Goal: Information Seeking & Learning: Learn about a topic

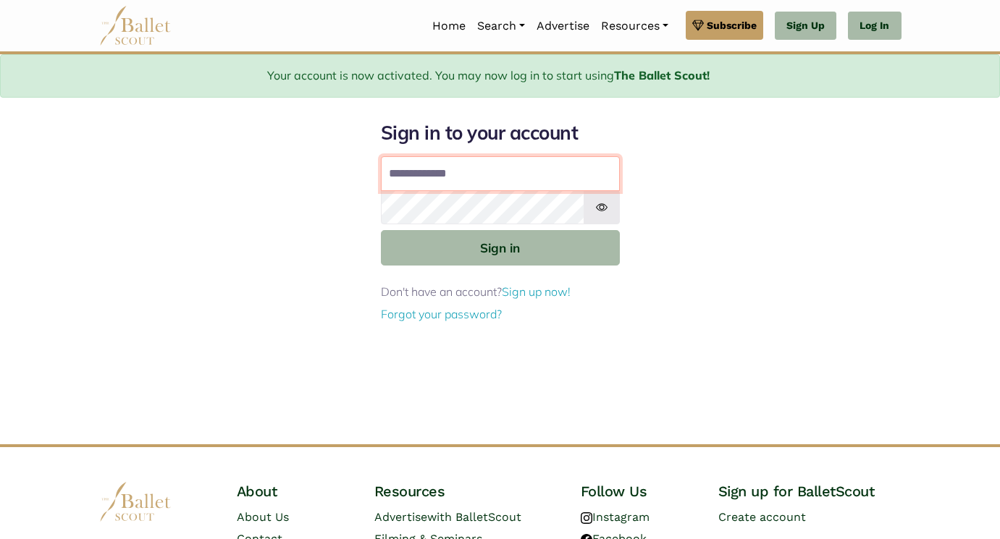
type input "**********"
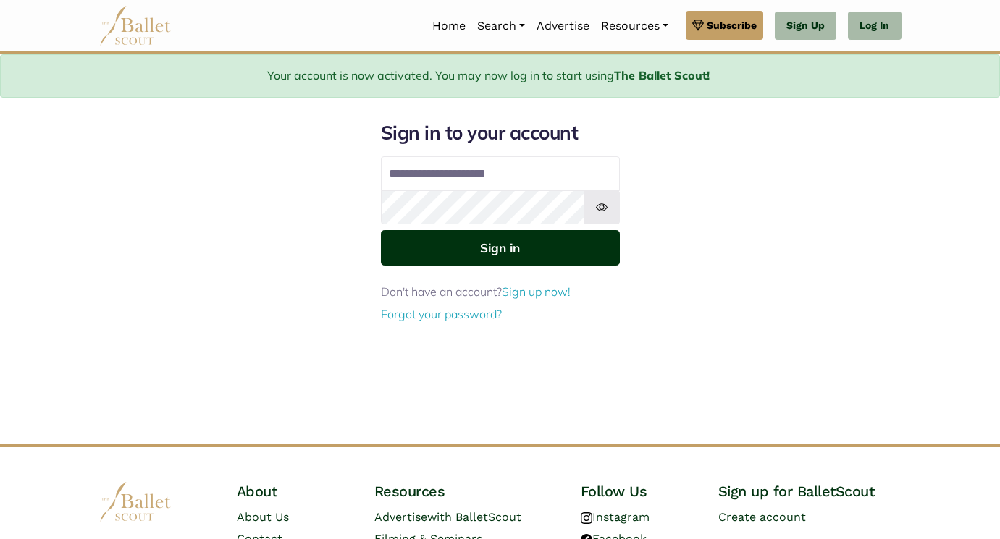
click at [568, 255] on button "Sign in" at bounding box center [500, 247] width 239 height 35
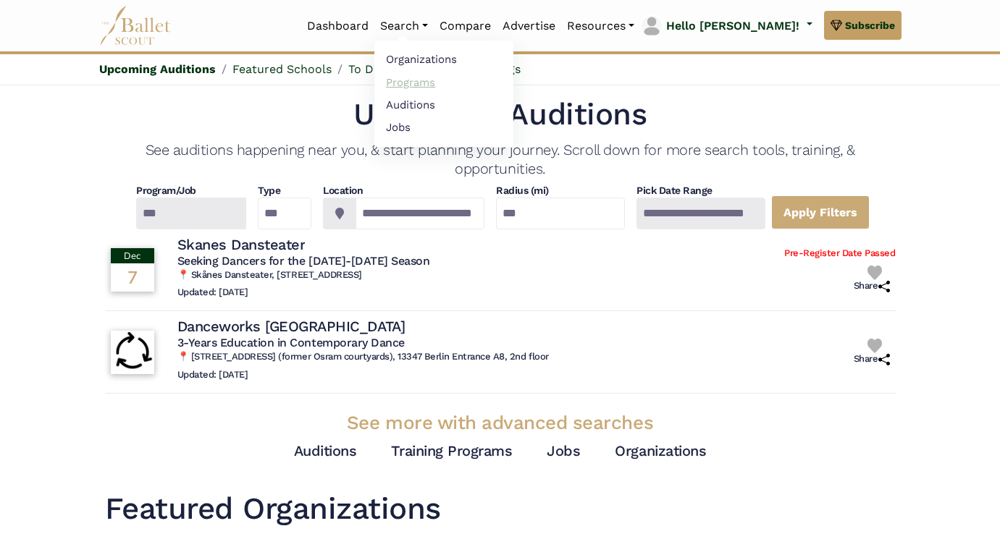
click at [454, 79] on link "Programs" at bounding box center [443, 82] width 139 height 22
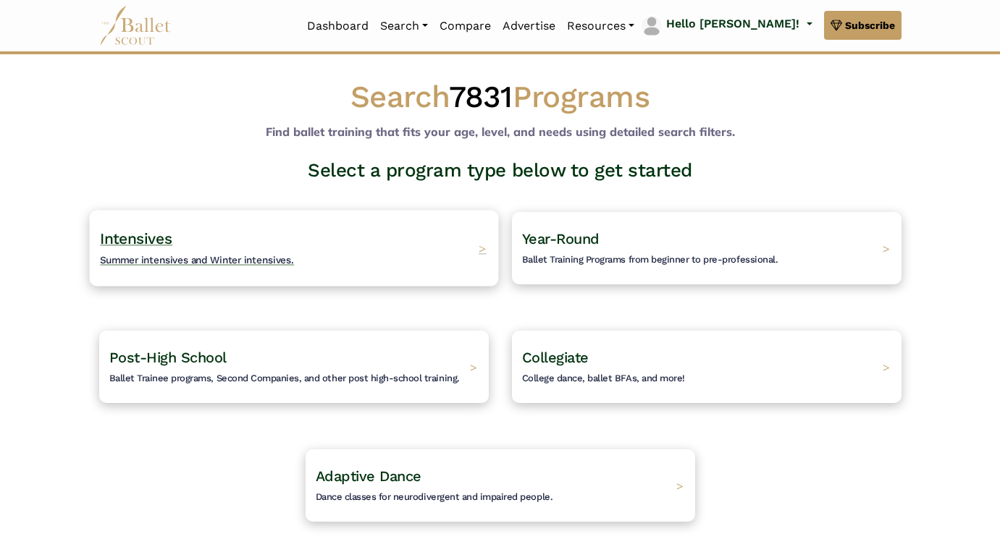
click at [139, 234] on span "Intensives" at bounding box center [136, 239] width 72 height 18
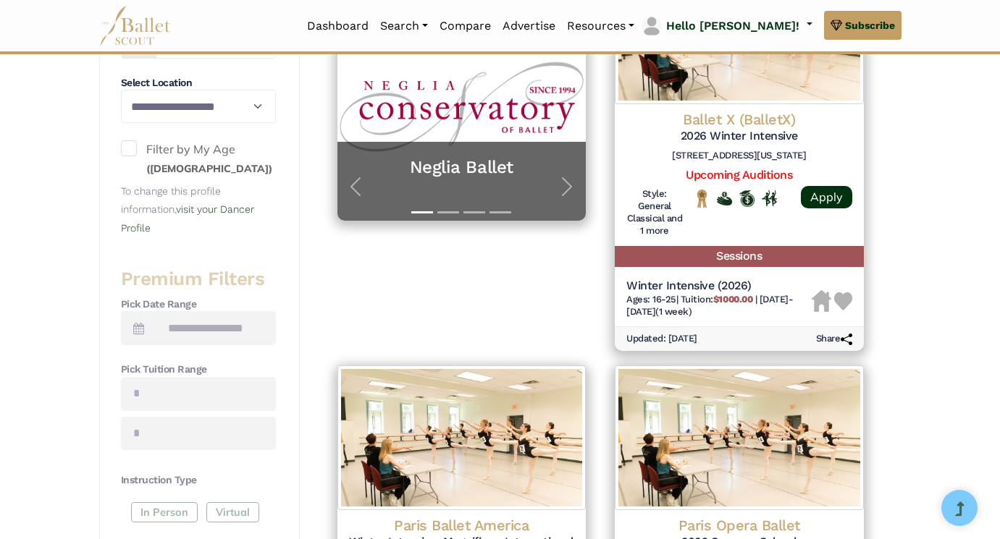
scroll to position [372, 0]
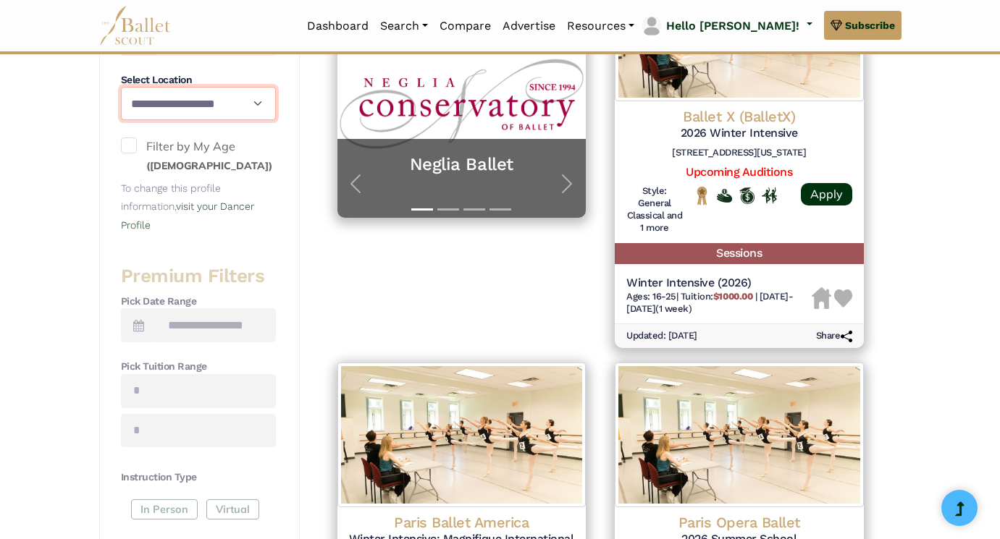
select select "**"
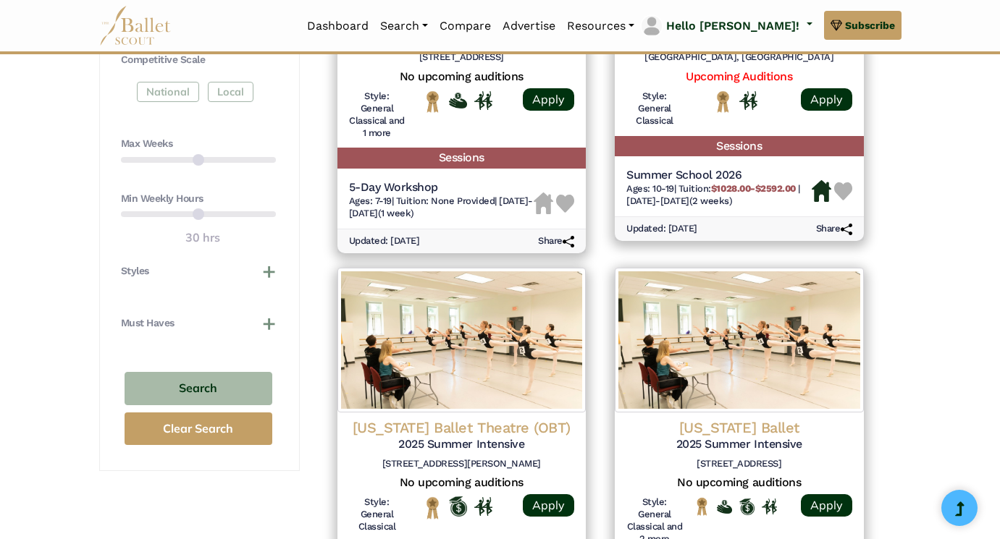
scroll to position [880, 0]
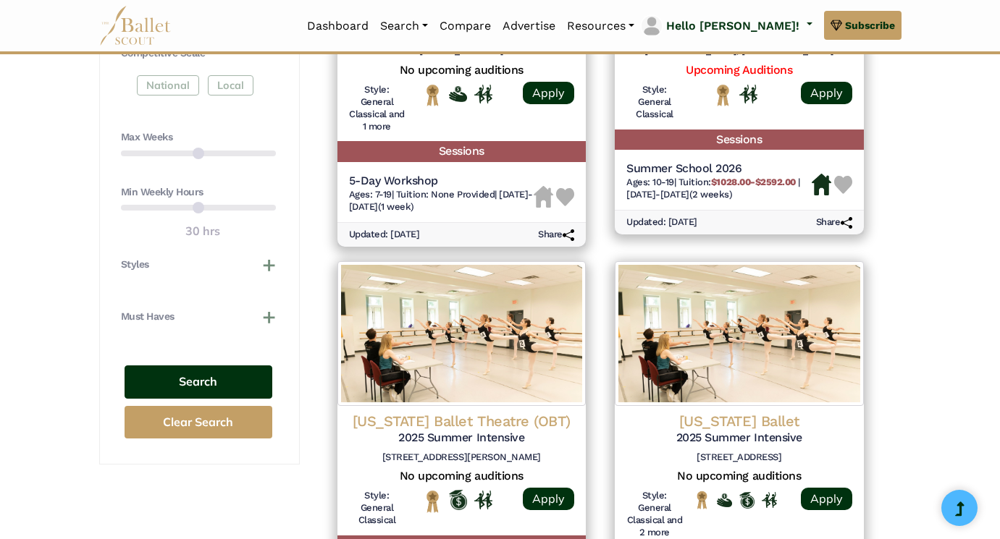
click at [221, 366] on button "Search" at bounding box center [199, 383] width 148 height 34
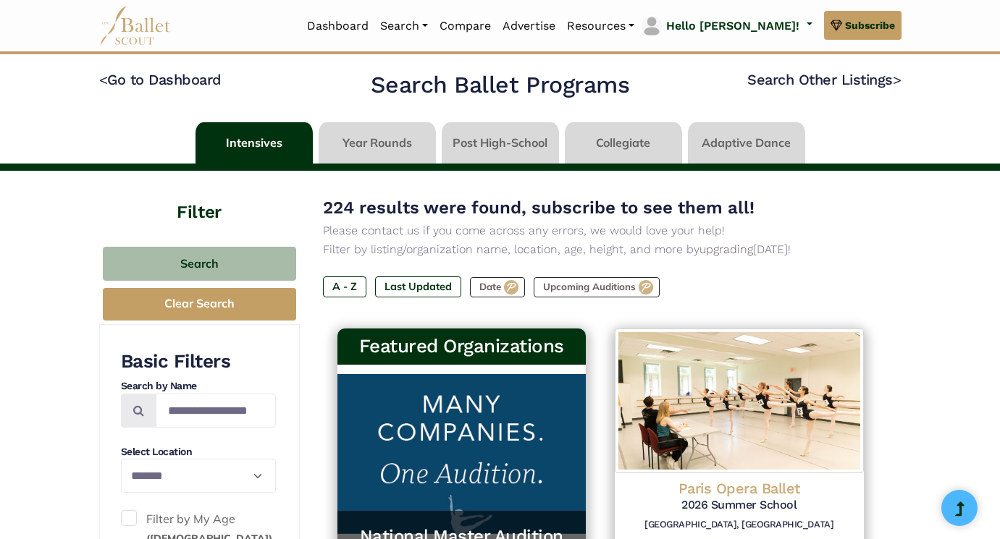
select select "**"
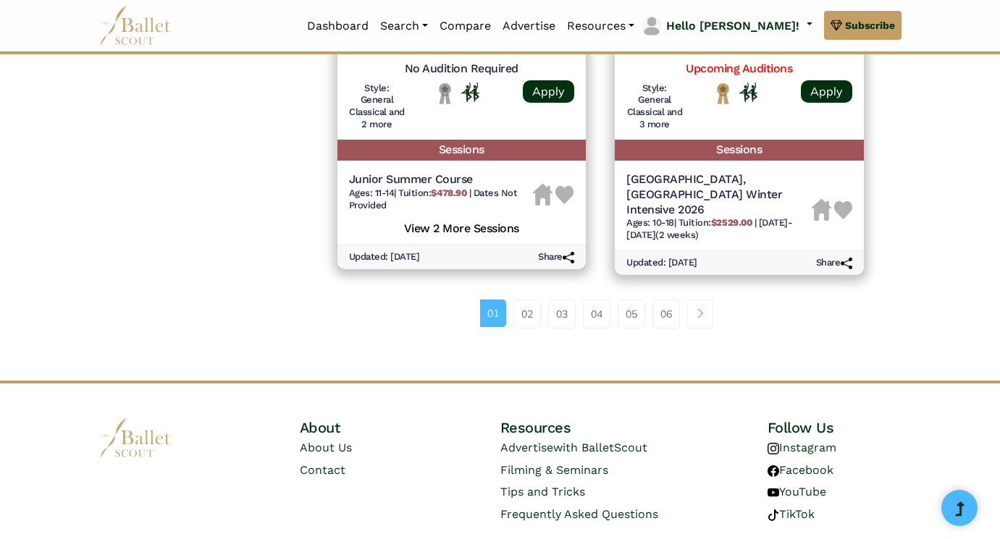
scroll to position [2155, 0]
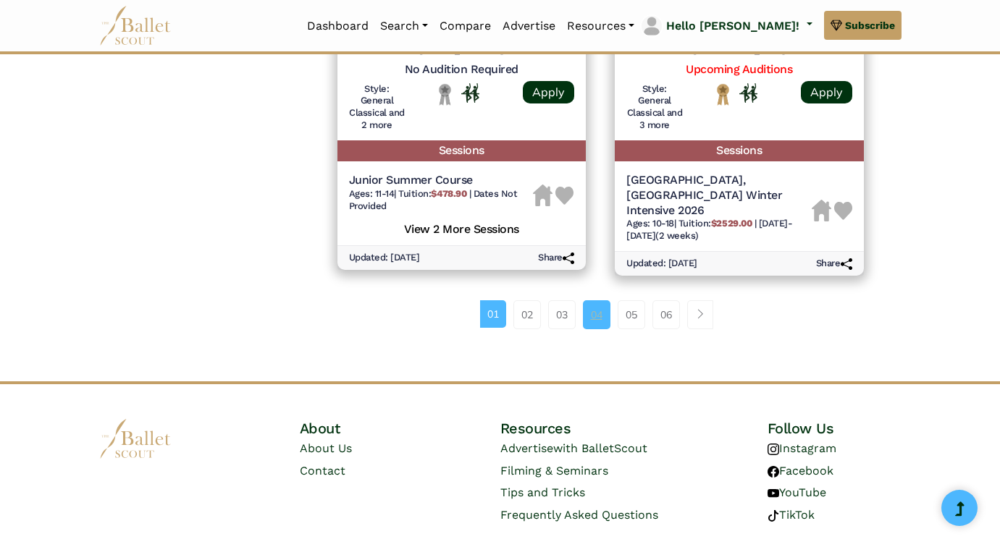
click at [592, 300] on link "04" at bounding box center [597, 314] width 28 height 29
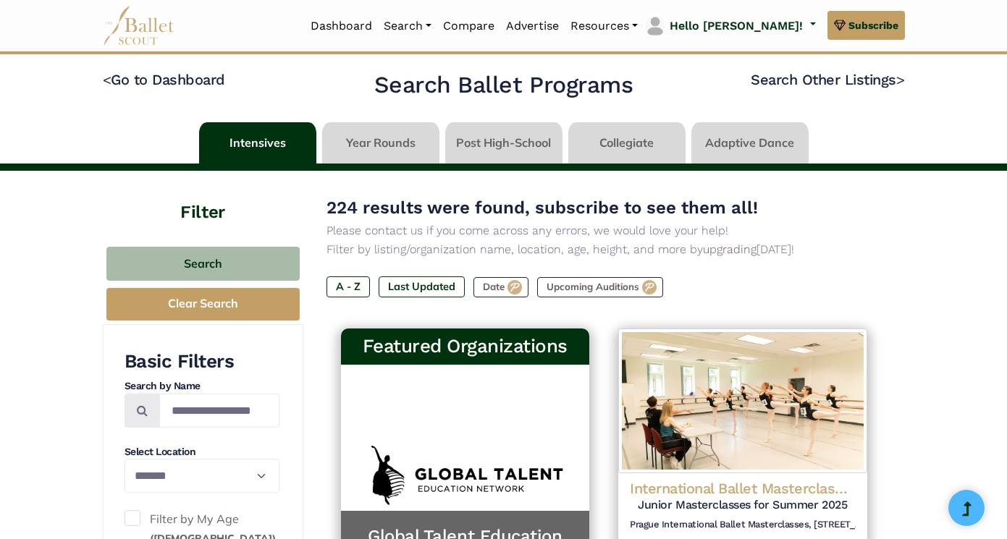
select select "**"
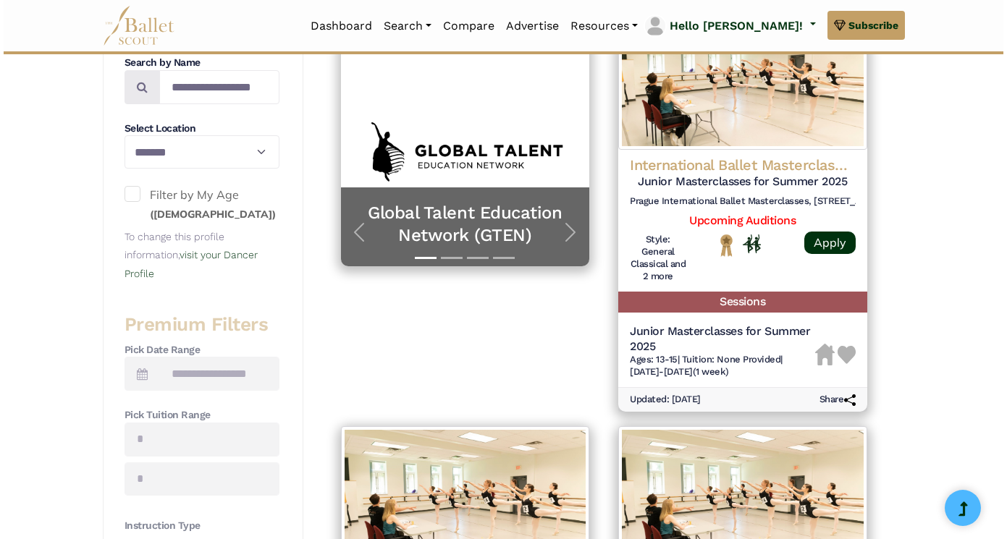
scroll to position [321, 0]
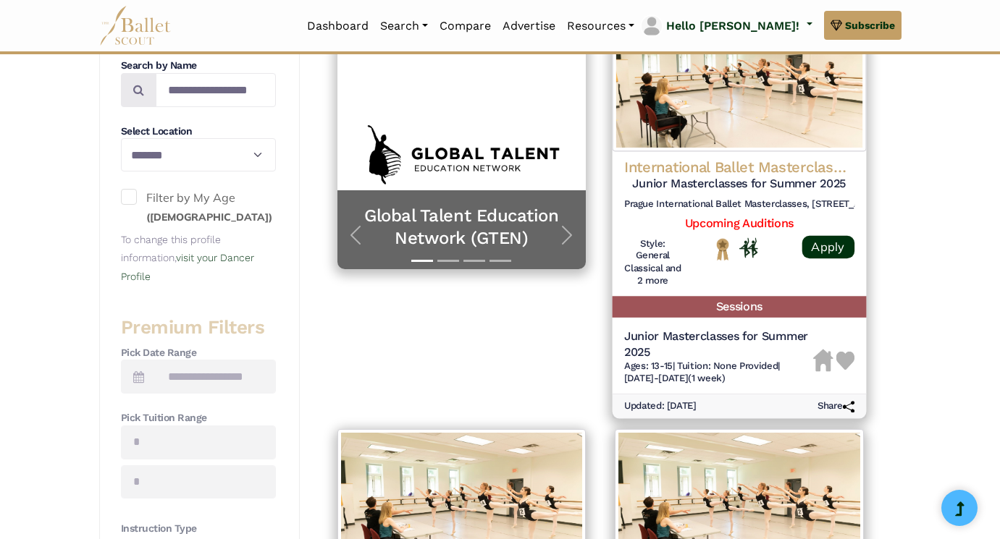
click at [715, 161] on h4 "International Ballet Masterclasses in Prague" at bounding box center [739, 167] width 230 height 20
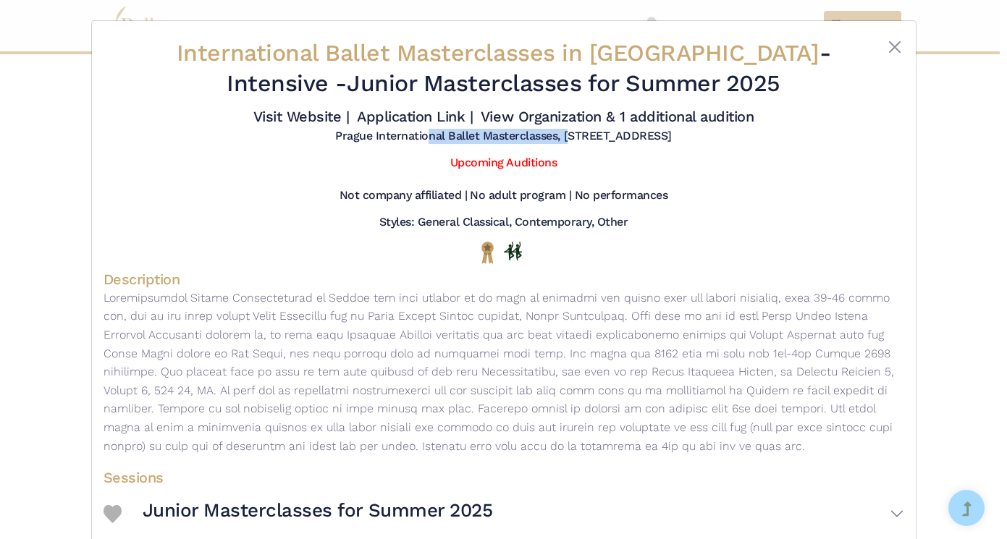
drag, startPoint x: 418, startPoint y: 137, endPoint x: 277, endPoint y: 135, distance: 141.2
click at [335, 135] on h5 "Prague International Ballet Masterclasses, 60, Rothschild Road, London W4 5HT, …" at bounding box center [503, 136] width 337 height 15
copy h5 "Prague International Ballet"
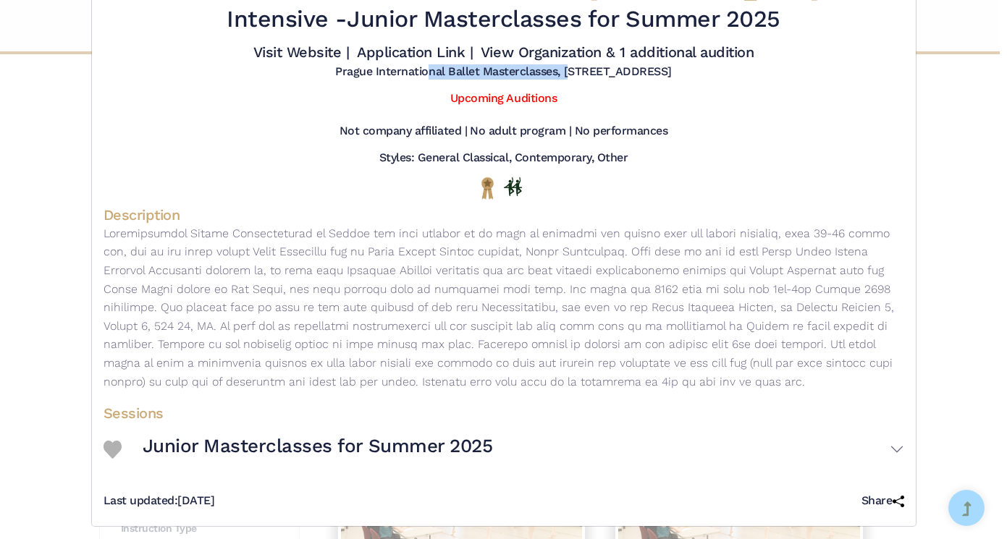
scroll to position [64, 0]
click at [398, 438] on h3 "Junior Masterclasses for Summer 2025" at bounding box center [318, 447] width 350 height 25
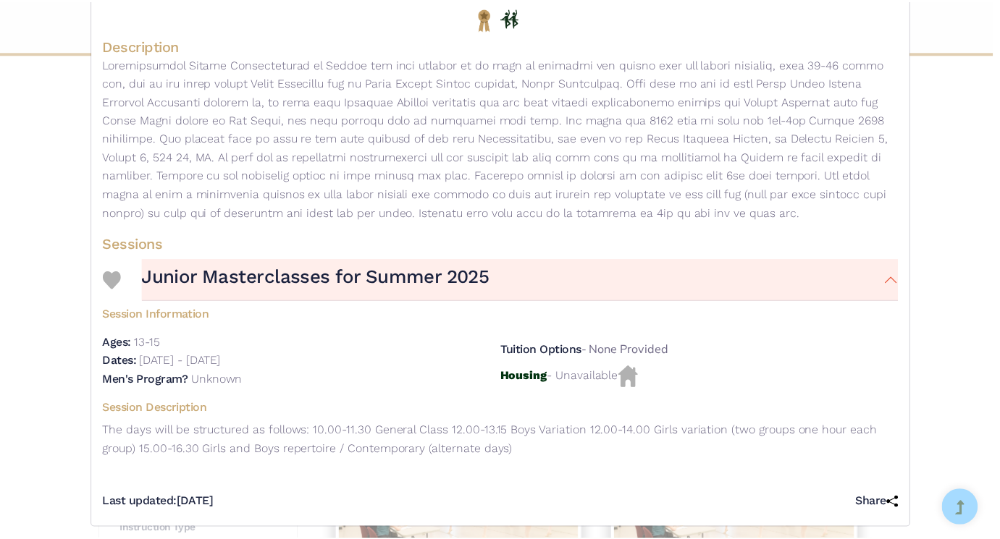
scroll to position [232, 0]
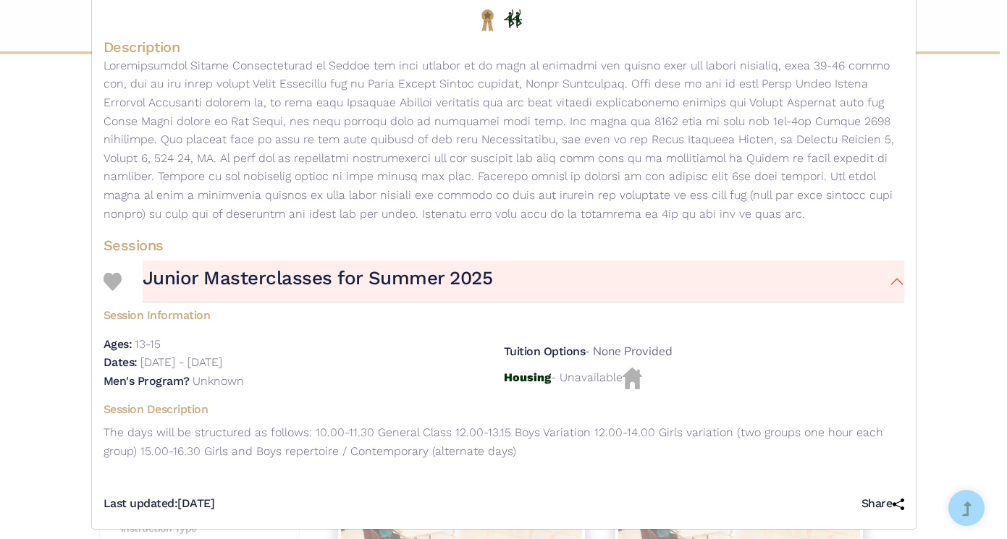
click at [966, 238] on div "International Ballet Masterclasses in Prague - Intensive - Junior Masterclasses…" at bounding box center [503, 269] width 1007 height 539
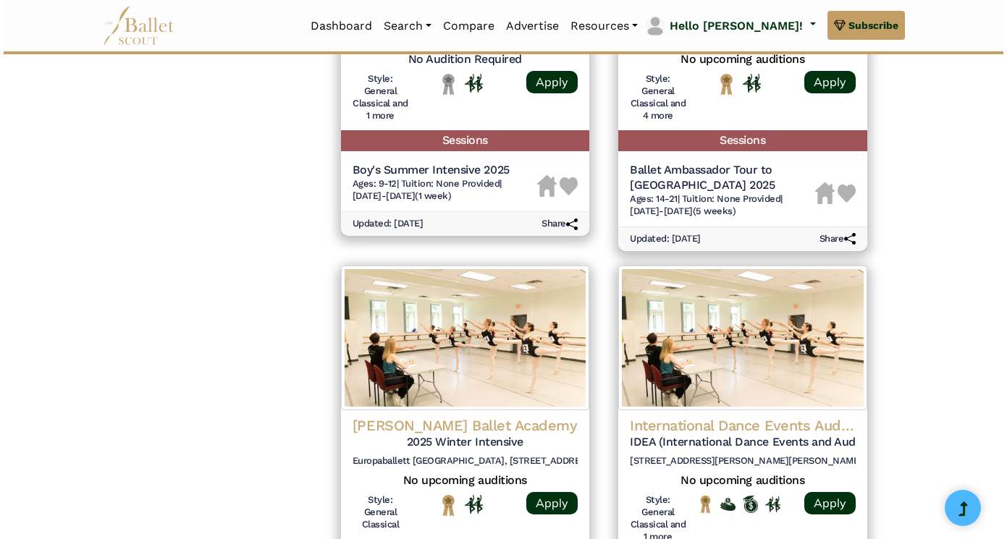
scroll to position [1339, 0]
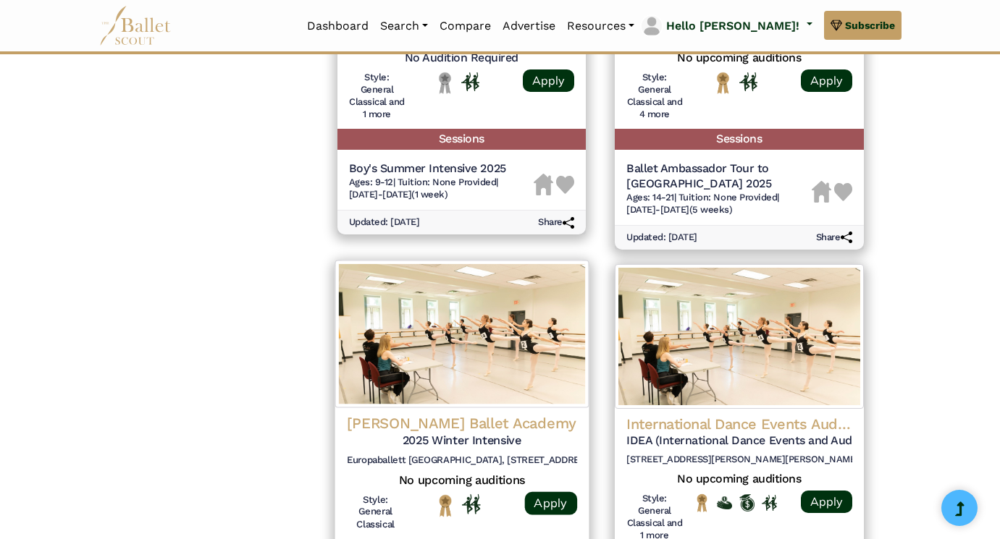
click at [445, 413] on h4 "Natalya Kusch Ballet Academy" at bounding box center [461, 423] width 230 height 20
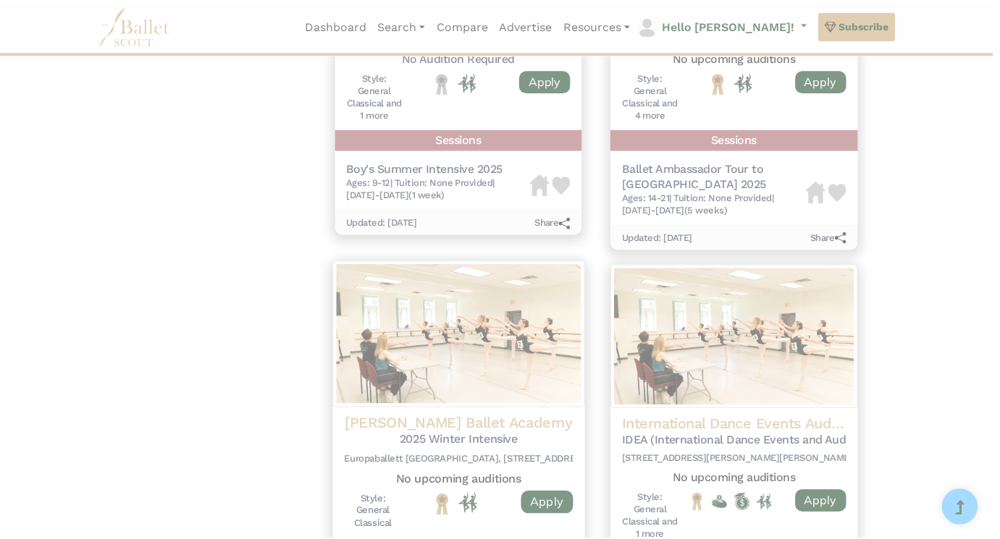
scroll to position [0, 0]
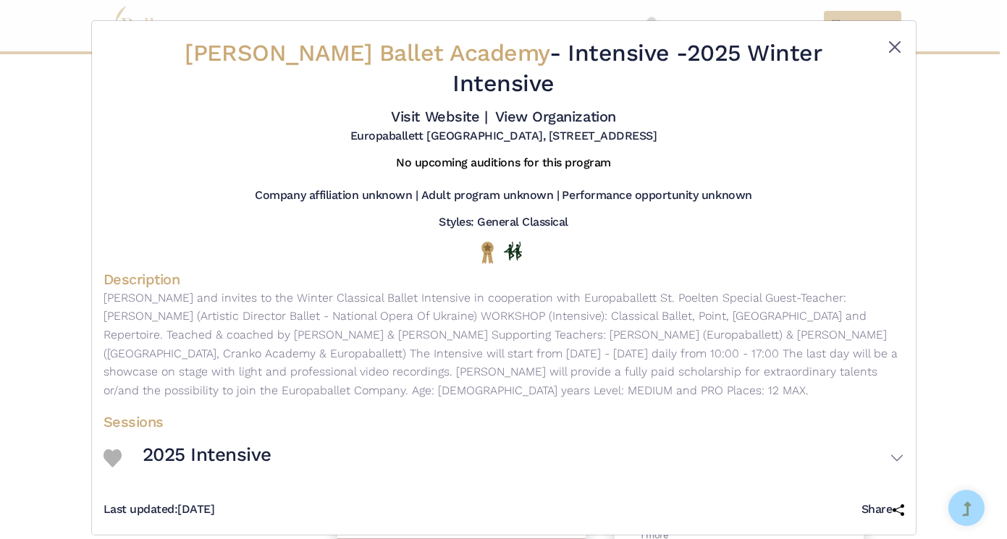
click at [890, 45] on button "Close" at bounding box center [894, 46] width 17 height 17
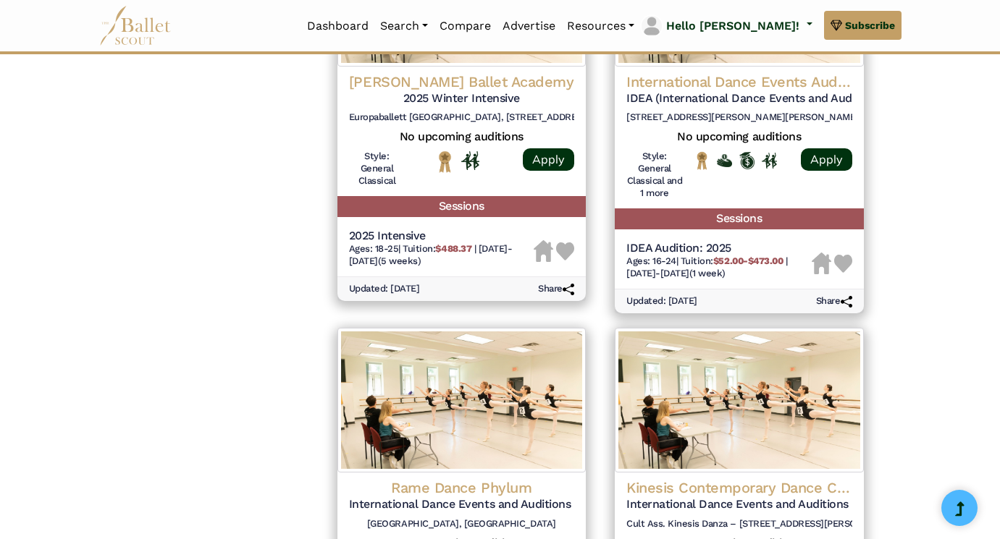
scroll to position [1847, 0]
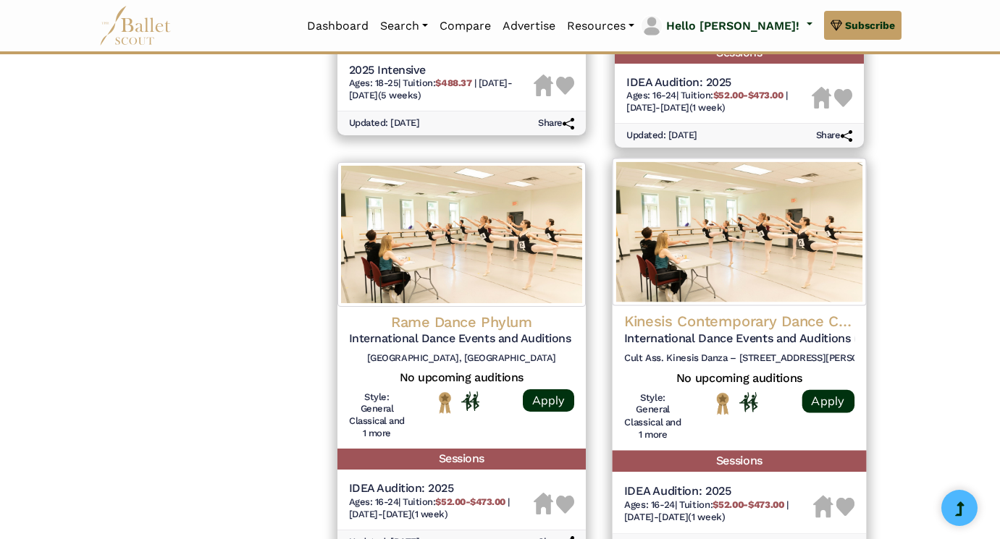
click at [714, 159] on img at bounding box center [739, 233] width 253 height 148
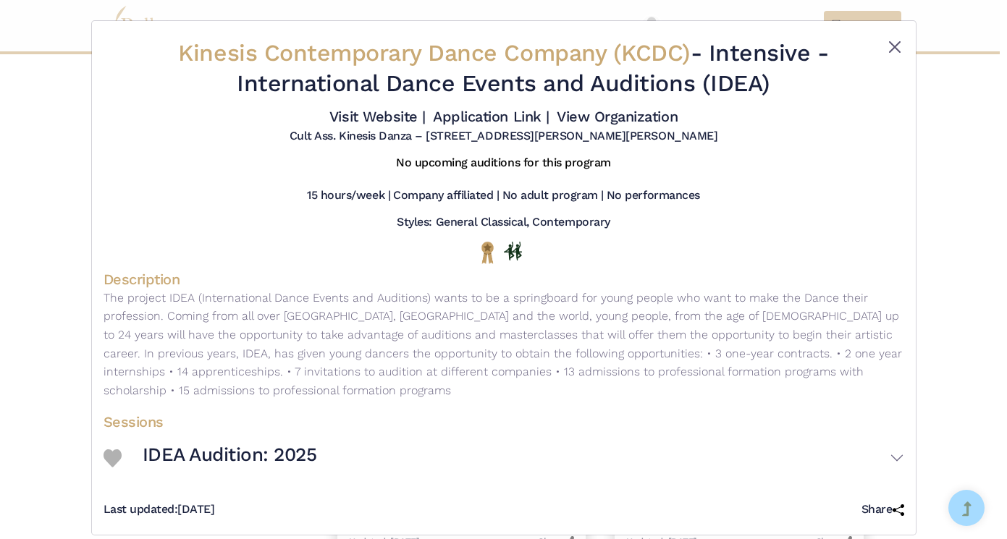
click at [891, 43] on button "Close" at bounding box center [894, 46] width 17 height 17
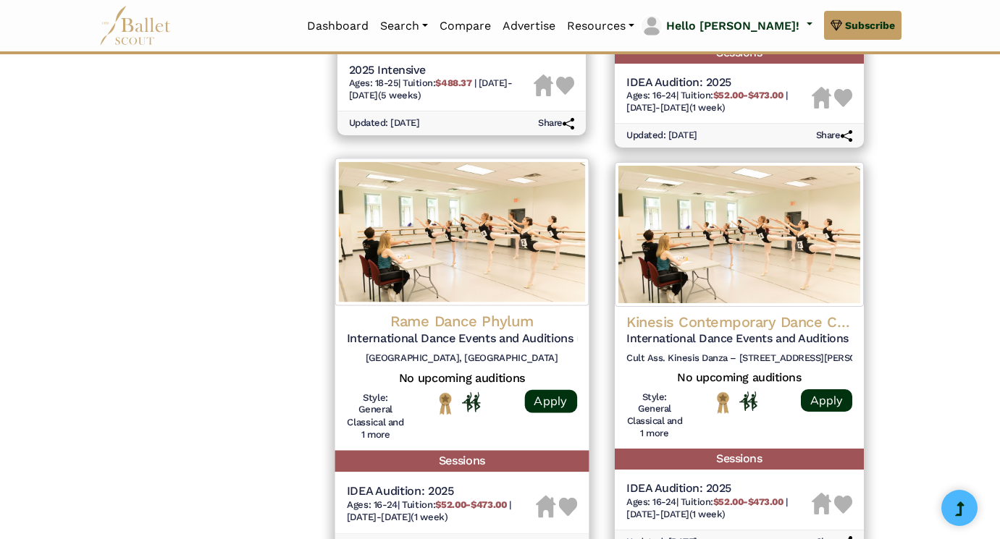
click at [440, 312] on h4 "Rame Dance Phylum" at bounding box center [461, 322] width 230 height 20
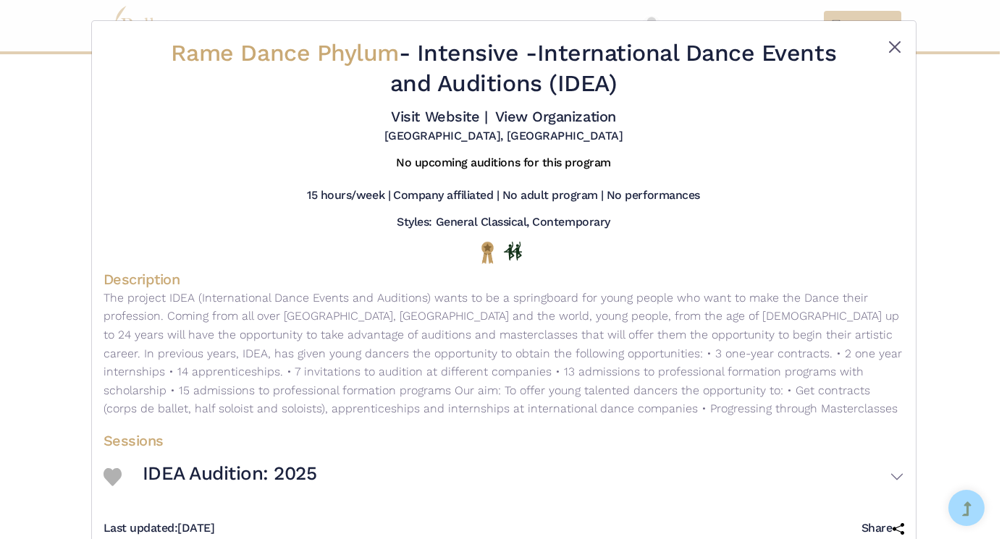
click at [893, 45] on button "Close" at bounding box center [894, 46] width 17 height 17
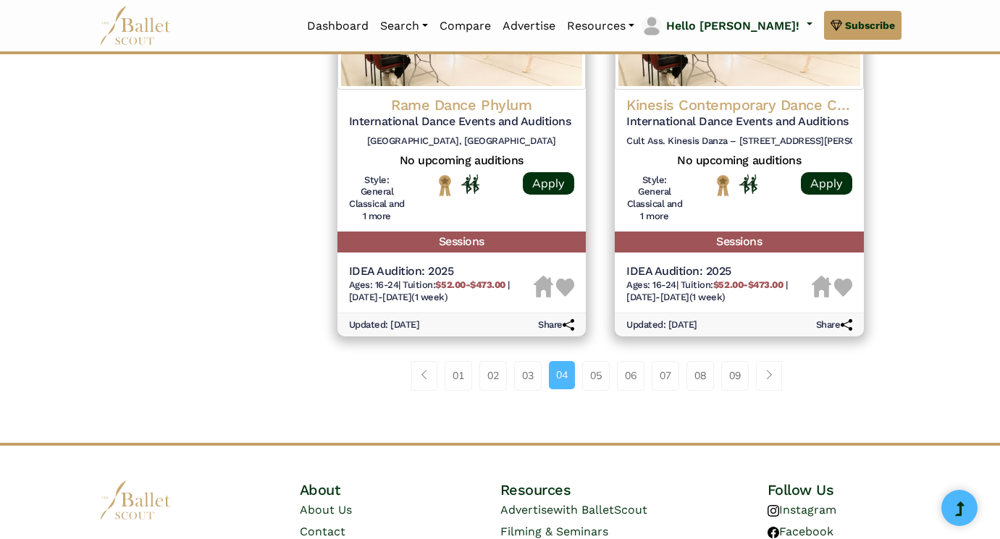
scroll to position [2065, 0]
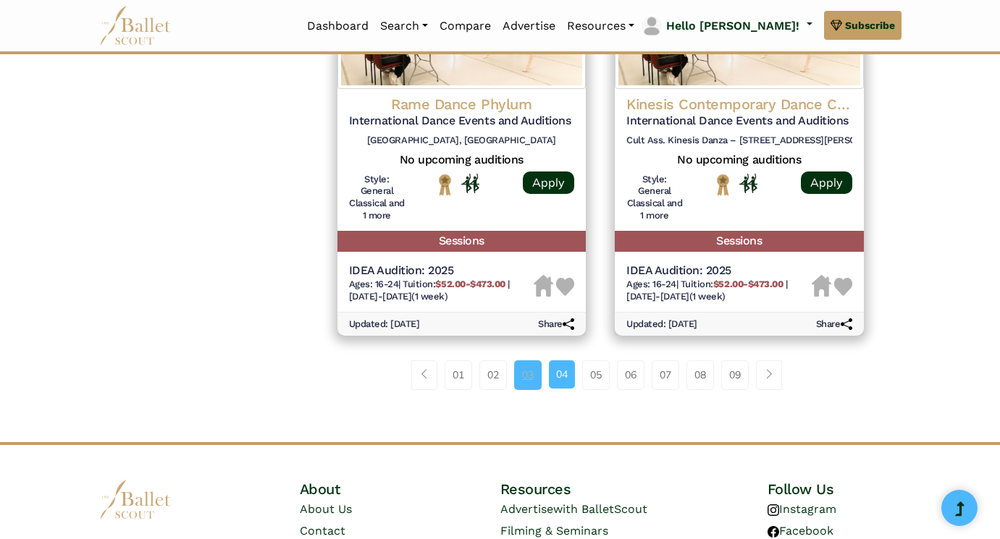
click at [529, 361] on link "03" at bounding box center [528, 375] width 28 height 29
click at [525, 361] on link "03" at bounding box center [528, 375] width 28 height 29
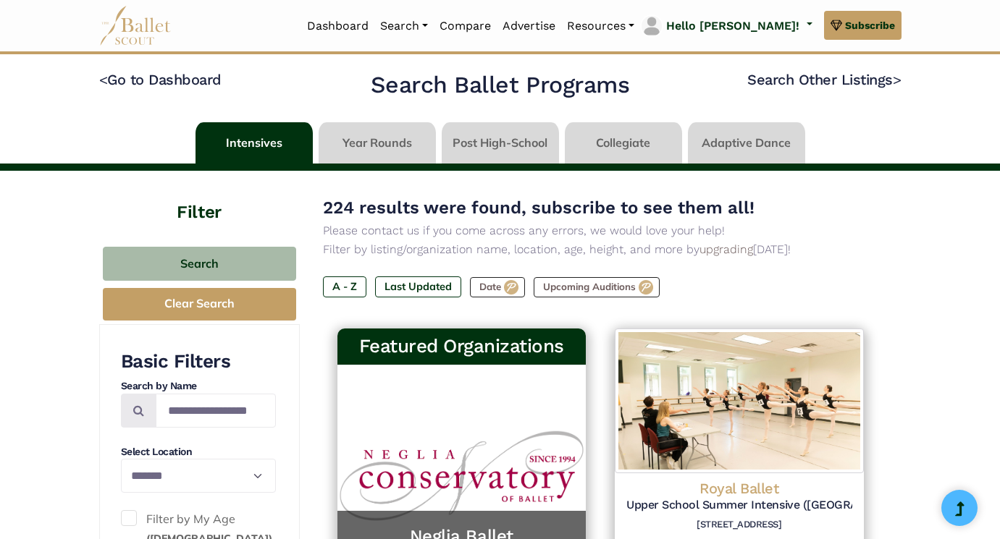
select select "**"
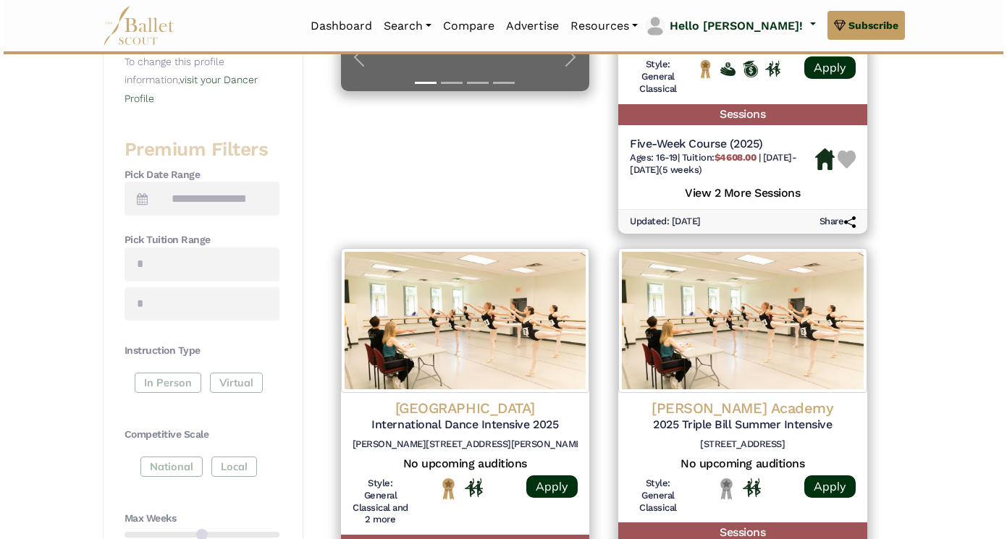
scroll to position [527, 0]
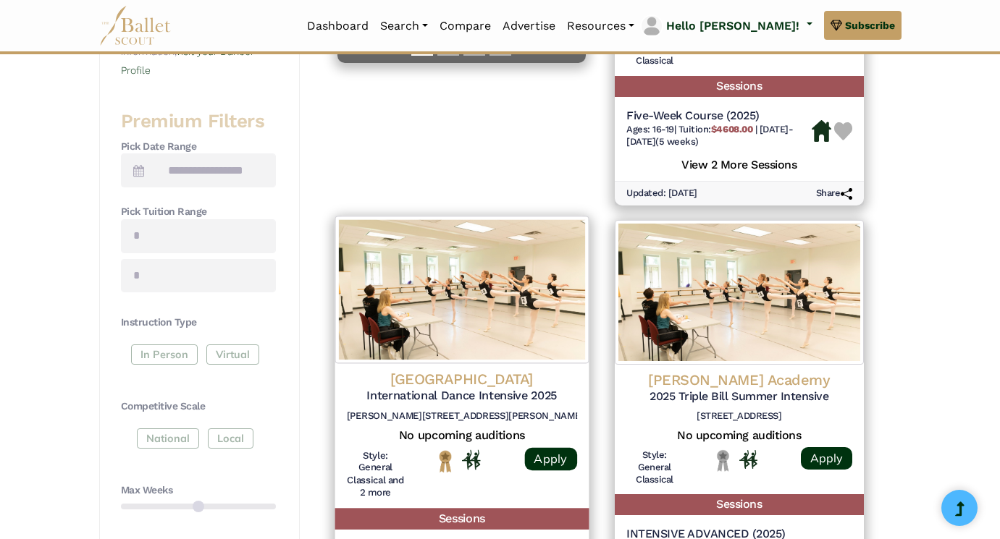
click at [478, 370] on h4 "[GEOGRAPHIC_DATA]" at bounding box center [461, 380] width 230 height 20
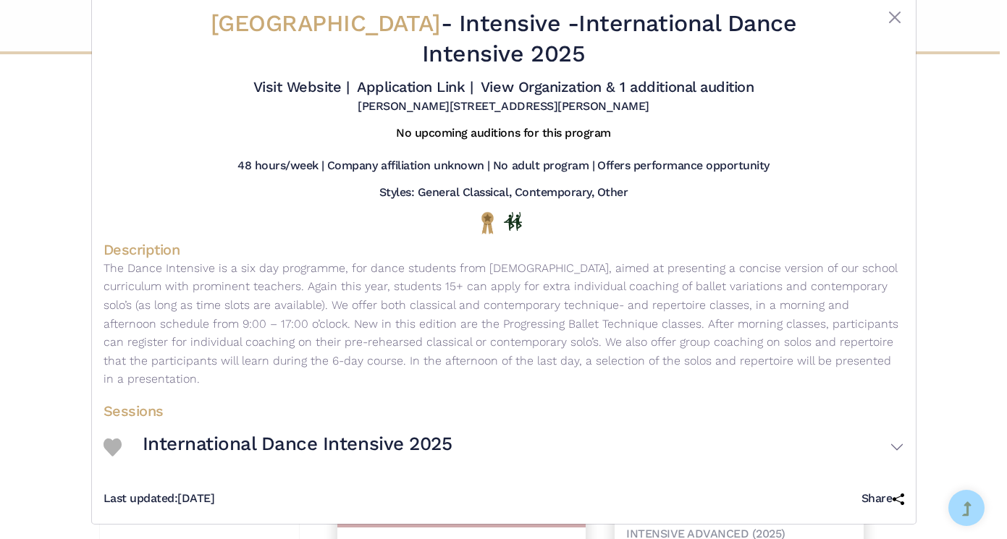
scroll to position [28, 0]
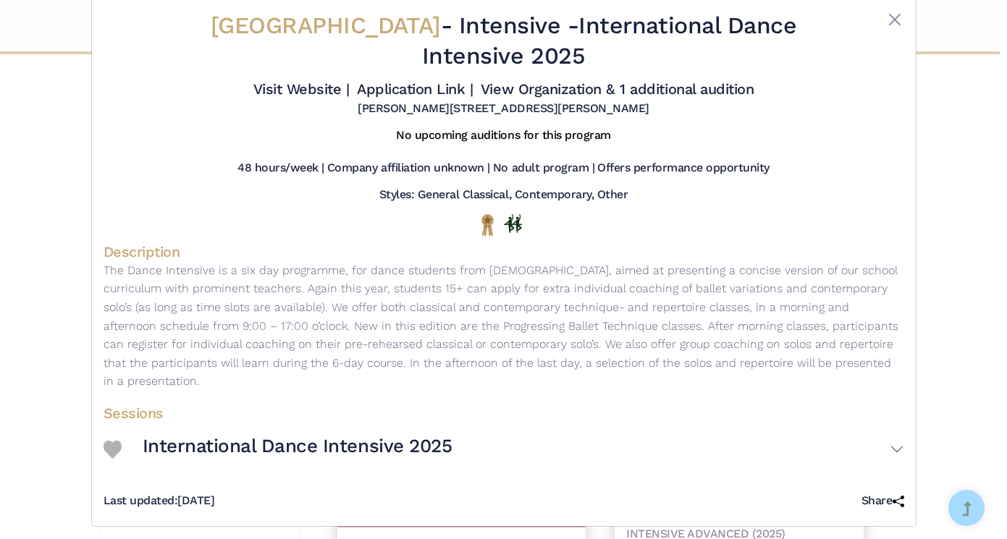
click at [297, 440] on h3 "International Dance Intensive 2025" at bounding box center [298, 446] width 310 height 25
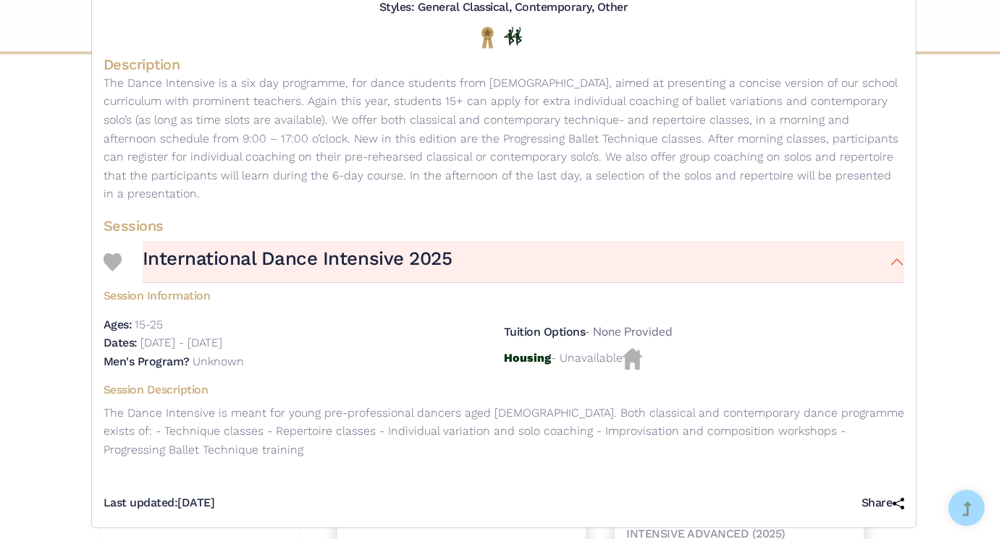
scroll to position [214, 0]
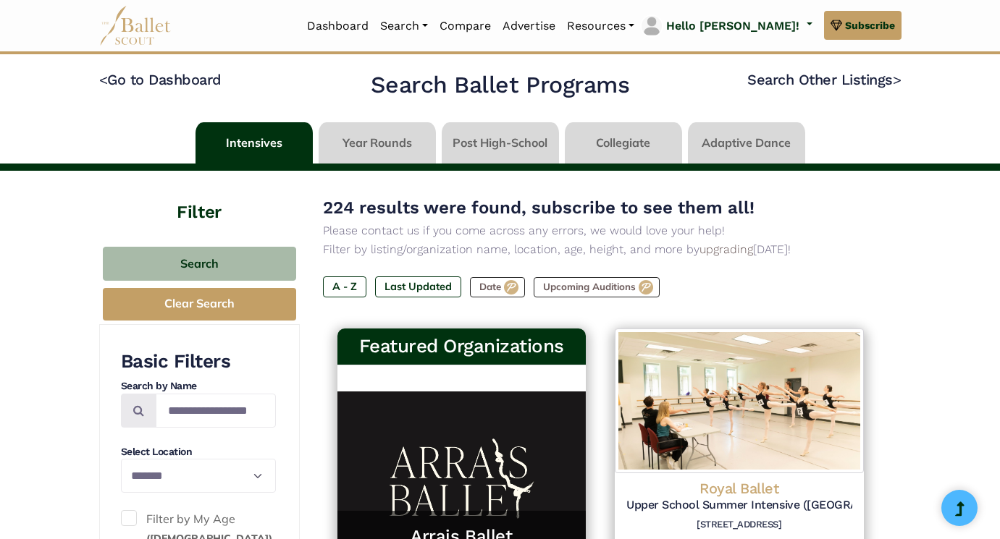
select select "**"
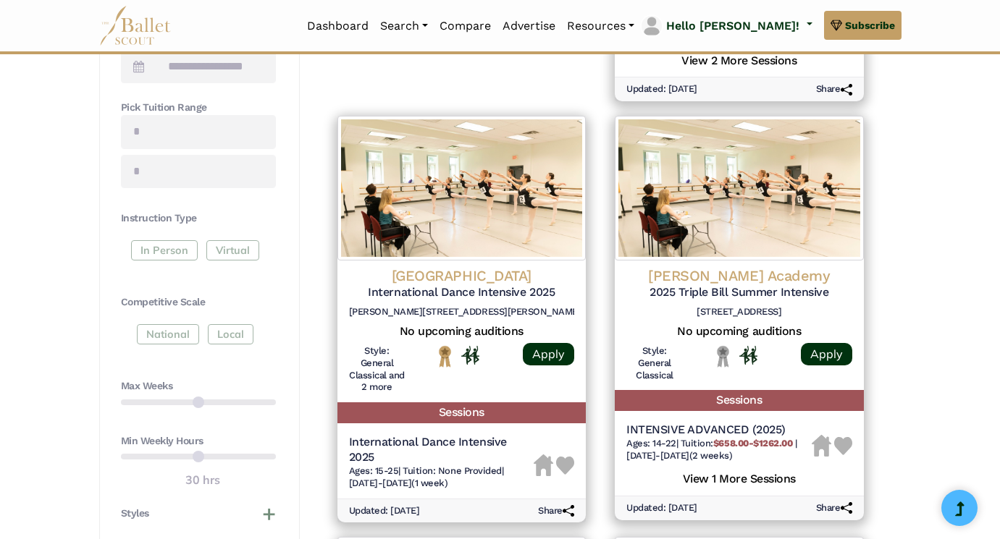
scroll to position [631, 0]
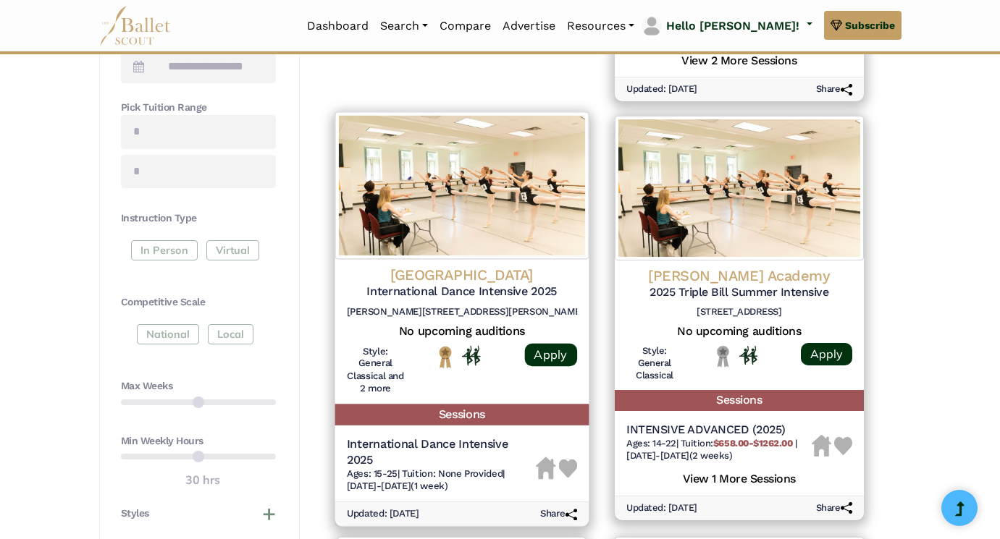
click at [463, 266] on h4 "[GEOGRAPHIC_DATA]" at bounding box center [461, 276] width 230 height 20
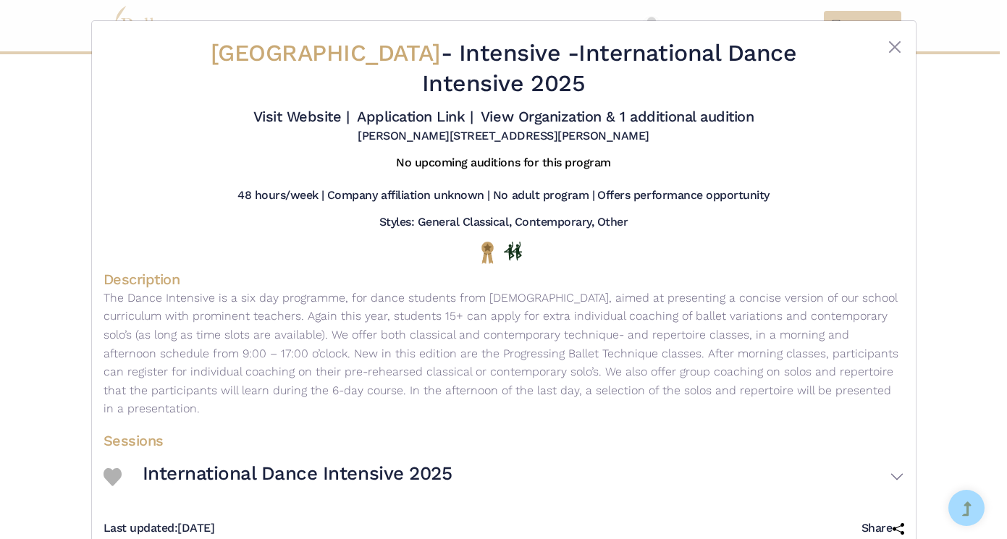
click at [302, 354] on p "The Dance Intensive is a six day programme, for dance students from 12-25 years…" at bounding box center [504, 354] width 801 height 130
click at [173, 284] on h4 "Description" at bounding box center [504, 279] width 801 height 19
drag, startPoint x: 541, startPoint y: 230, endPoint x: 525, endPoint y: 163, distance: 68.5
click at [541, 229] on div "Styles: General Classical, Contemporary, Other" at bounding box center [504, 225] width 801 height 21
click at [525, 156] on h5 "No upcoming auditions for this program" at bounding box center [503, 163] width 215 height 15
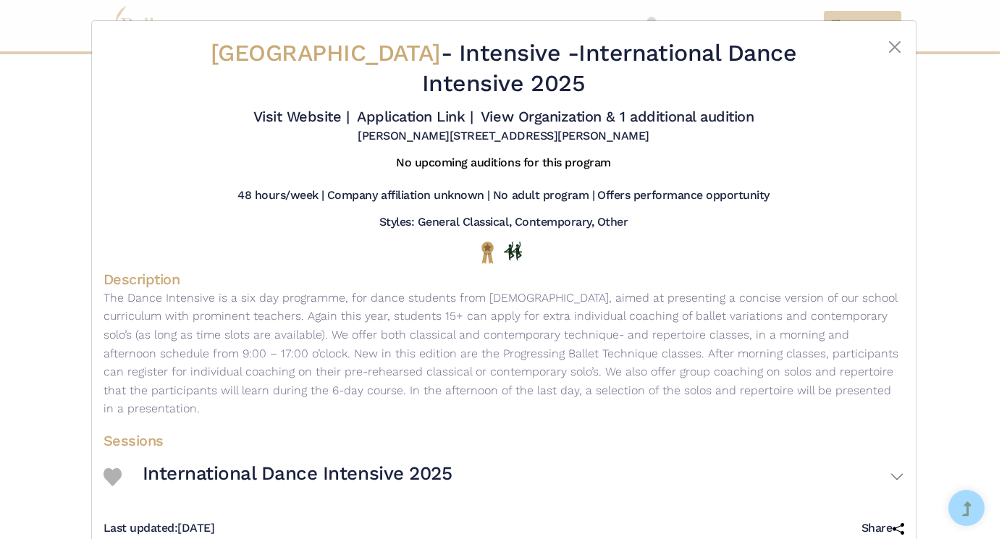
click at [441, 59] on span "Royal Conservatoire The Hague" at bounding box center [326, 53] width 230 height 28
drag, startPoint x: 527, startPoint y: 56, endPoint x: 189, endPoint y: 55, distance: 338.1
click at [189, 55] on h2 "Royal Conservatoire The Hague - Intensive - International Dance Intensive 2025" at bounding box center [504, 68] width 668 height 60
copy span "Royal Conservatoire The Hague"
click at [896, 48] on button "Close" at bounding box center [894, 46] width 17 height 17
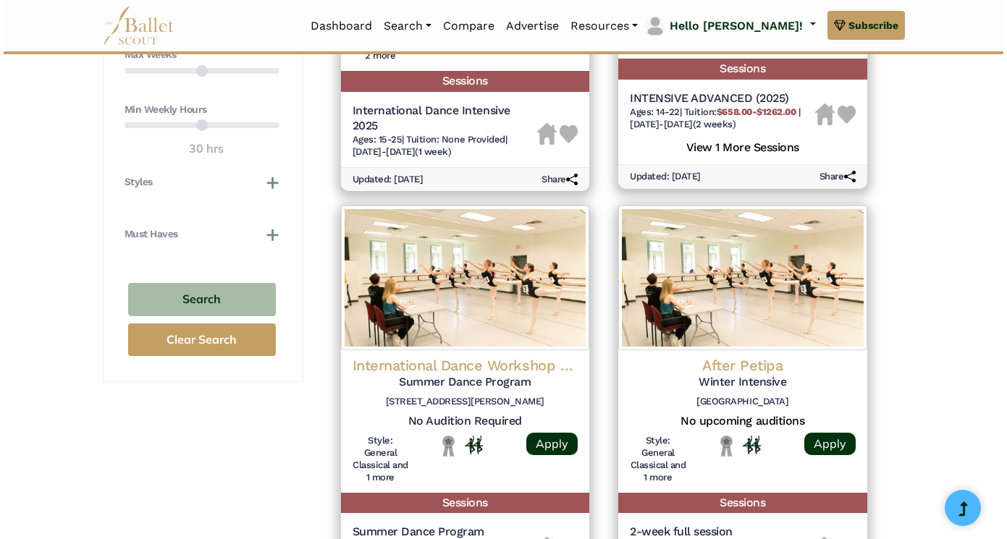
scroll to position [964, 0]
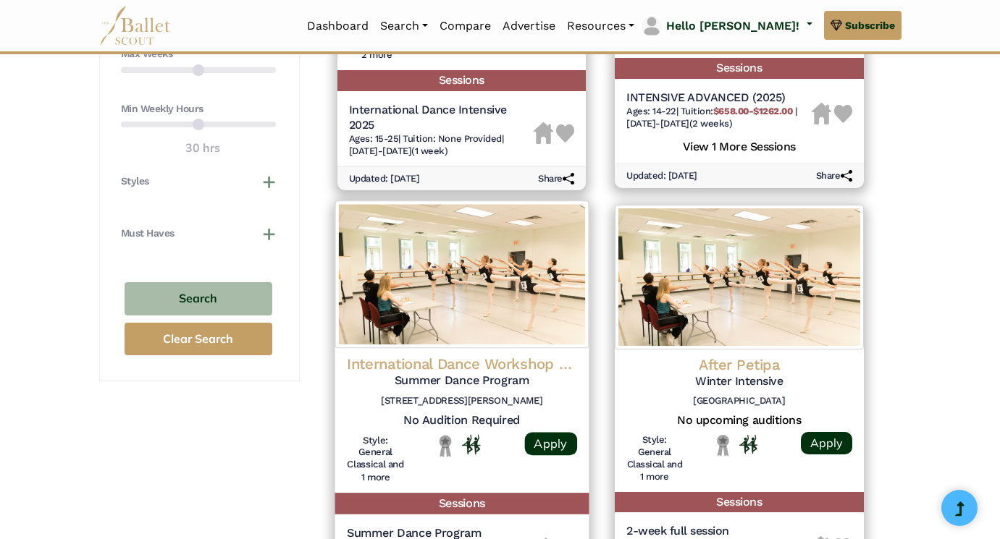
click at [542, 355] on h4 "International Dance Workshop Charles Jude" at bounding box center [461, 365] width 230 height 20
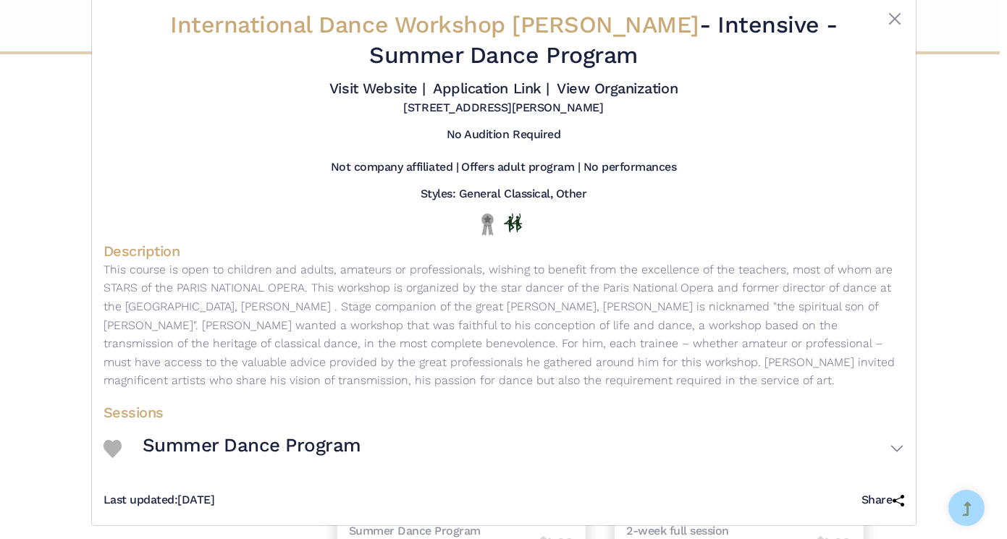
scroll to position [28, 0]
click at [287, 439] on h3 "Summer Dance Program" at bounding box center [252, 446] width 219 height 25
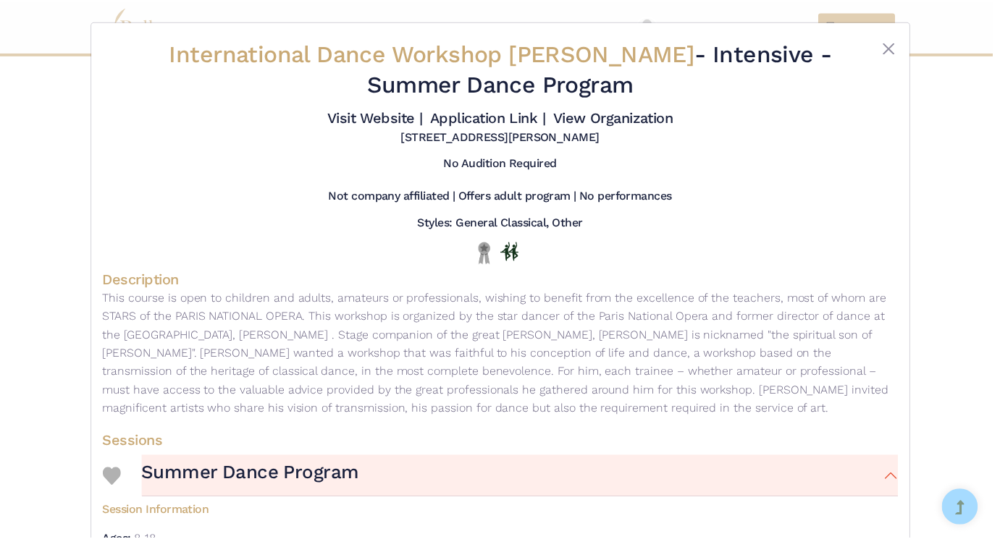
scroll to position [0, 0]
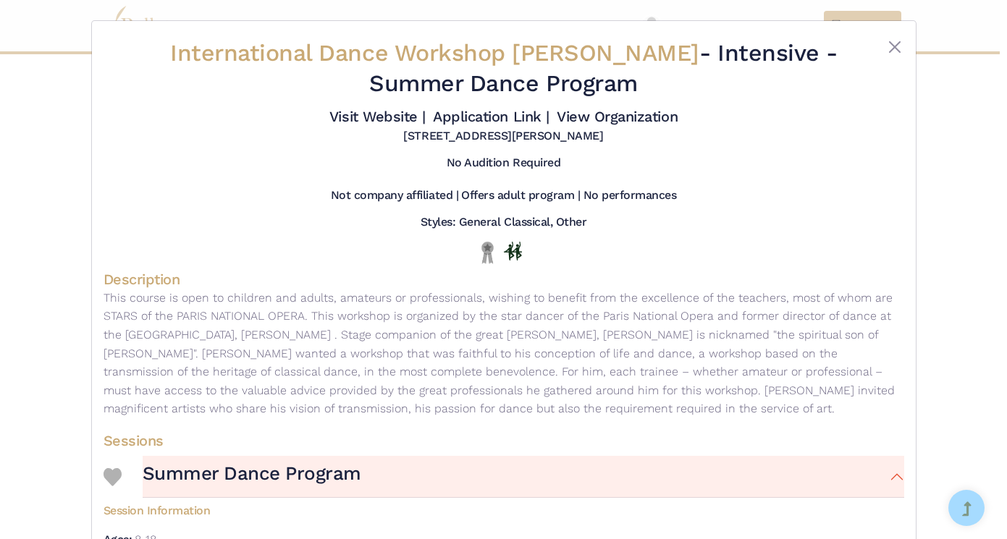
click at [657, 59] on span "International Dance Workshop Charles Jude" at bounding box center [434, 53] width 529 height 28
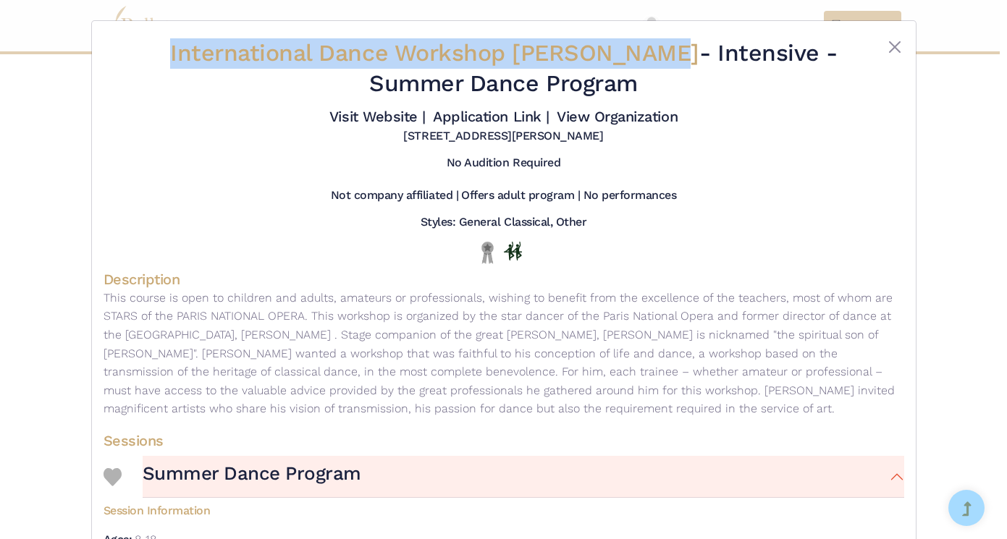
drag, startPoint x: 669, startPoint y: 54, endPoint x: 187, endPoint y: 60, distance: 482.2
click at [187, 60] on span "International Dance Workshop Charles Jude" at bounding box center [434, 53] width 529 height 28
copy span "International Dance Workshop Charles Jude"
click at [896, 44] on button "Close" at bounding box center [894, 46] width 17 height 17
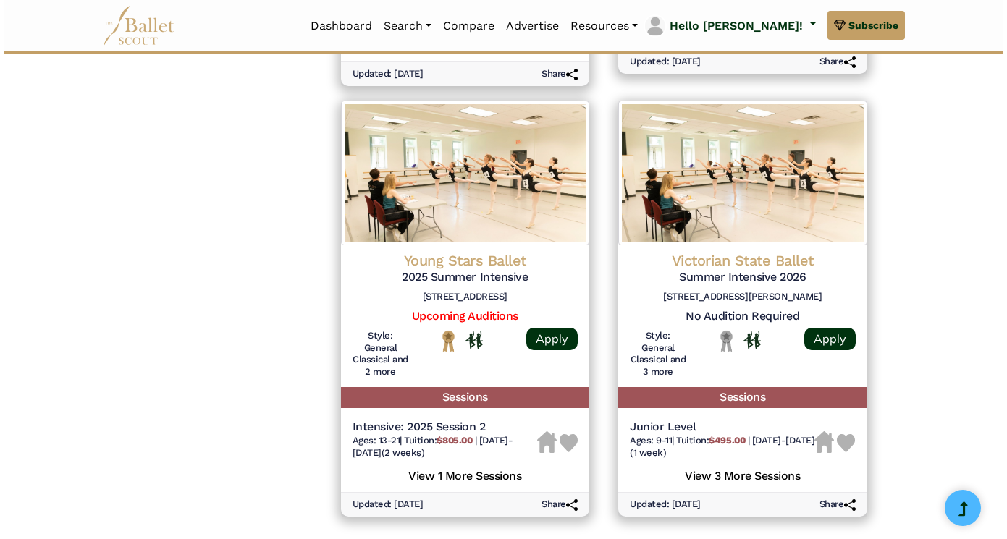
scroll to position [1909, 0]
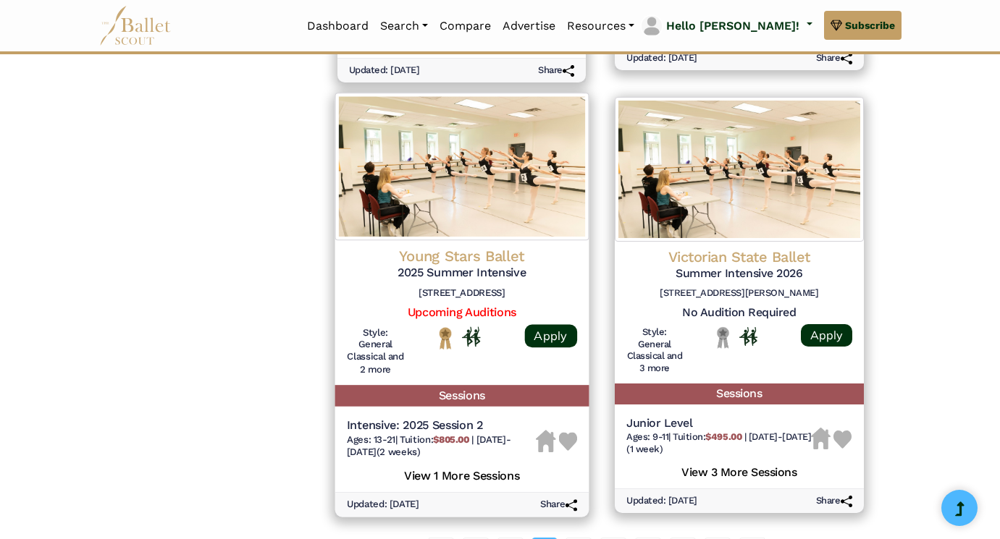
click at [437, 247] on h4 "Young Stars Ballet" at bounding box center [461, 257] width 230 height 20
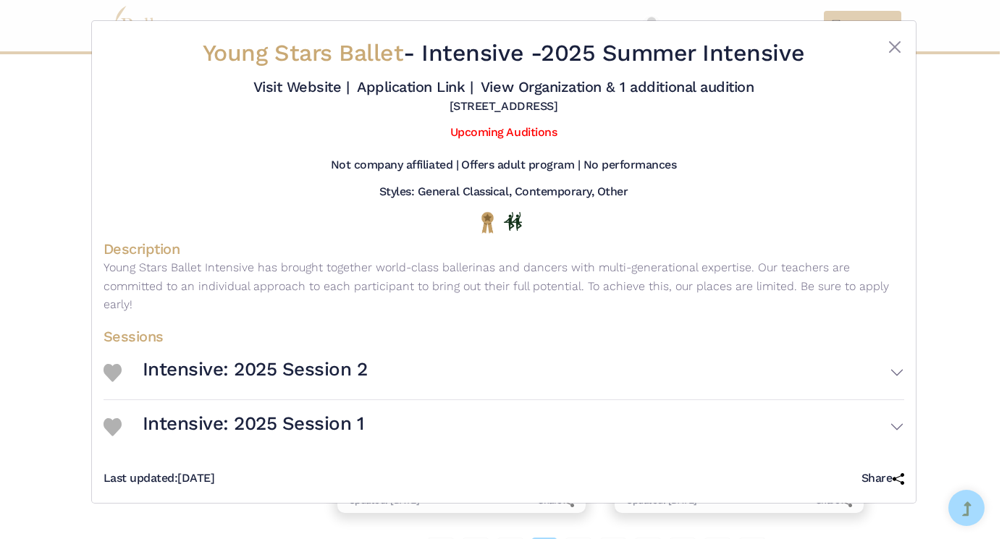
click at [310, 363] on h3 "Intensive: 2025 Session 2" at bounding box center [255, 370] width 225 height 25
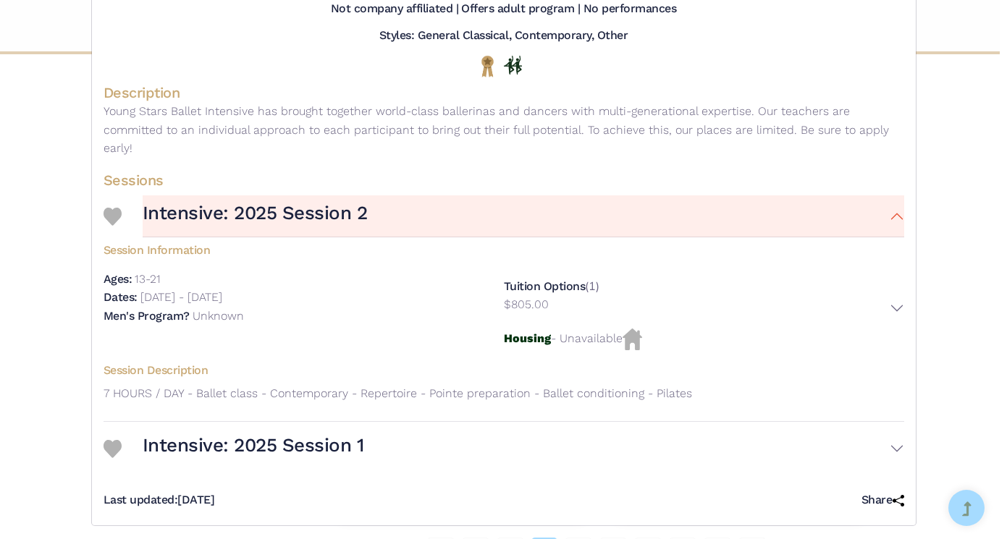
scroll to position [155, 0]
click at [284, 435] on h3 "Intensive: 2025 Session 1" at bounding box center [254, 447] width 222 height 25
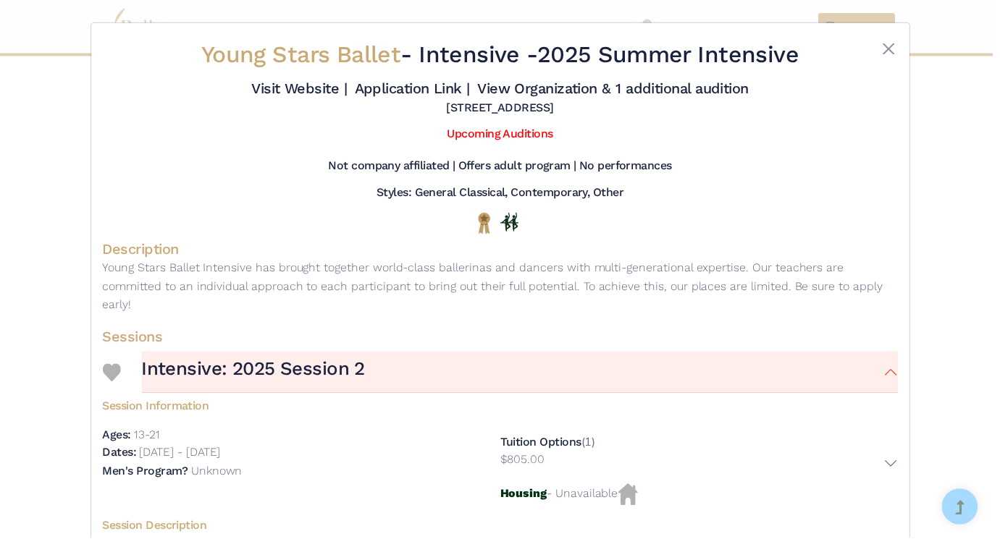
scroll to position [0, 0]
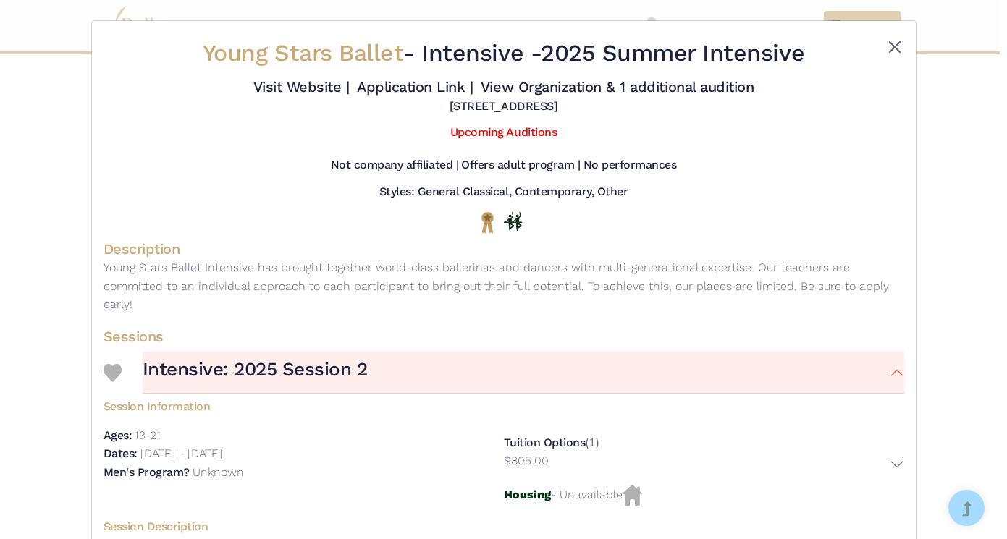
click at [888, 42] on button "Close" at bounding box center [894, 46] width 17 height 17
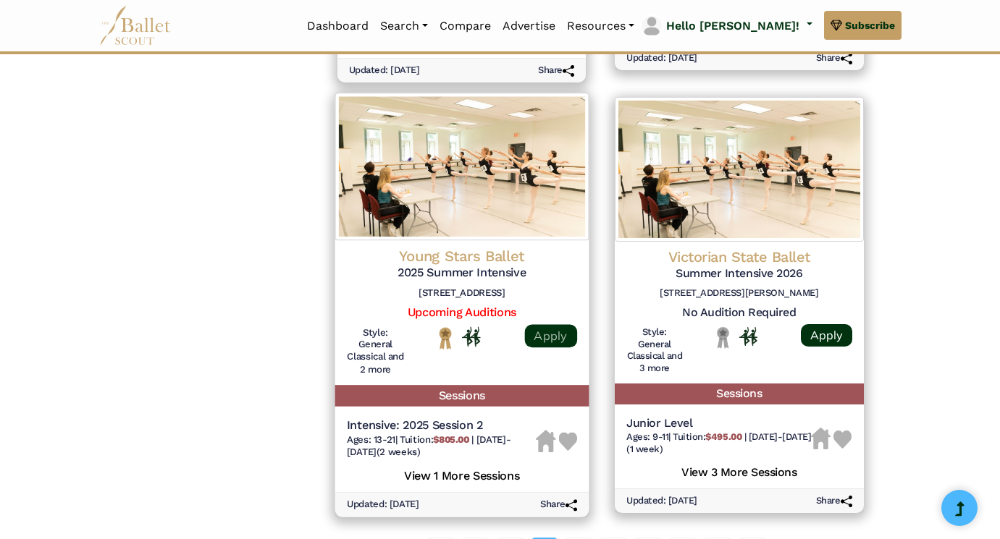
click at [543, 324] on link "Apply" at bounding box center [550, 335] width 52 height 23
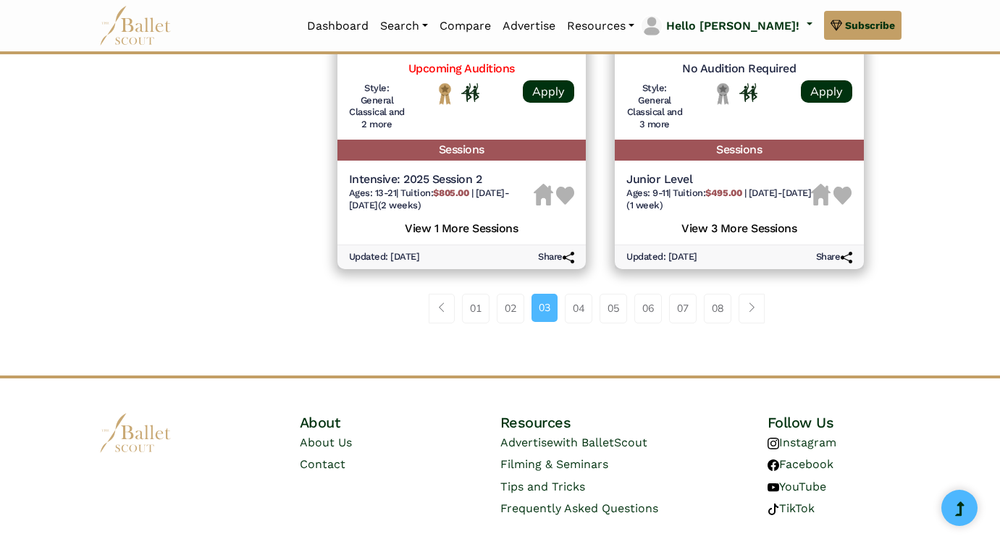
scroll to position [2153, 0]
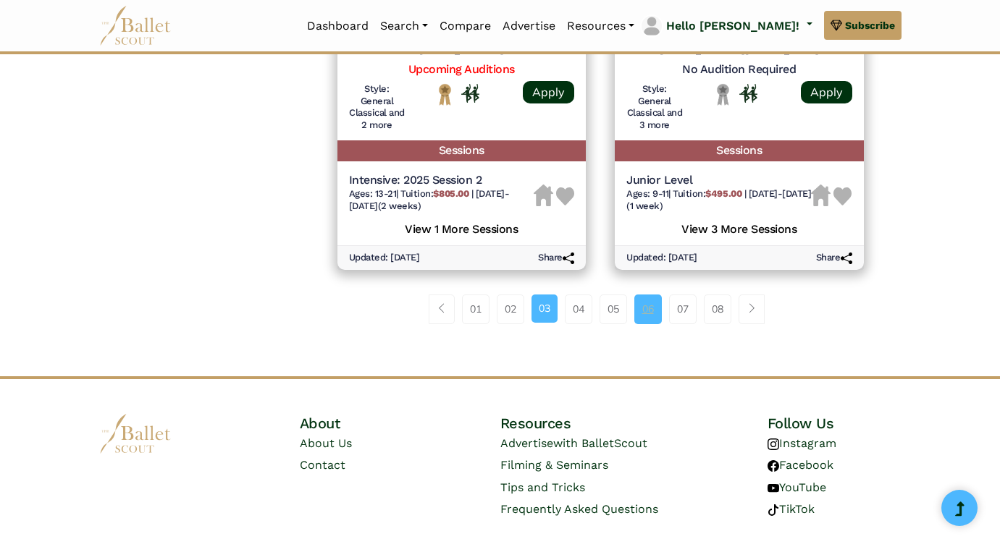
click at [651, 295] on link "06" at bounding box center [648, 309] width 28 height 29
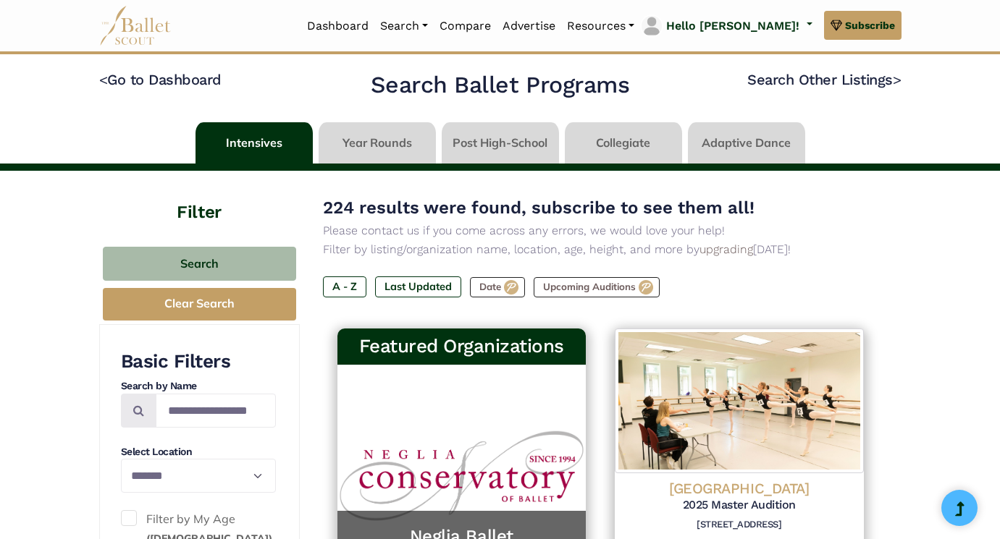
select select "**"
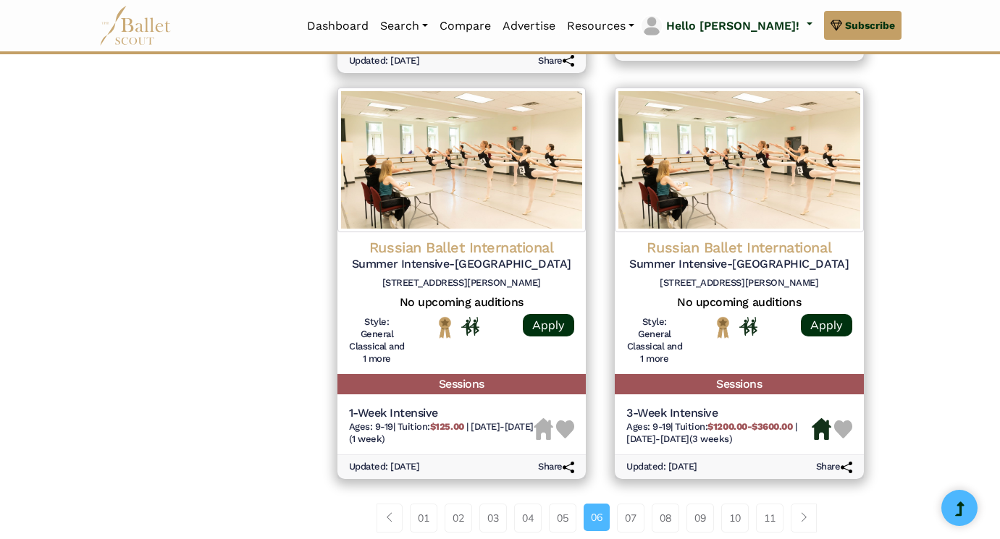
scroll to position [1869, 0]
click at [807, 513] on span "Page navigation example" at bounding box center [804, 518] width 10 height 10
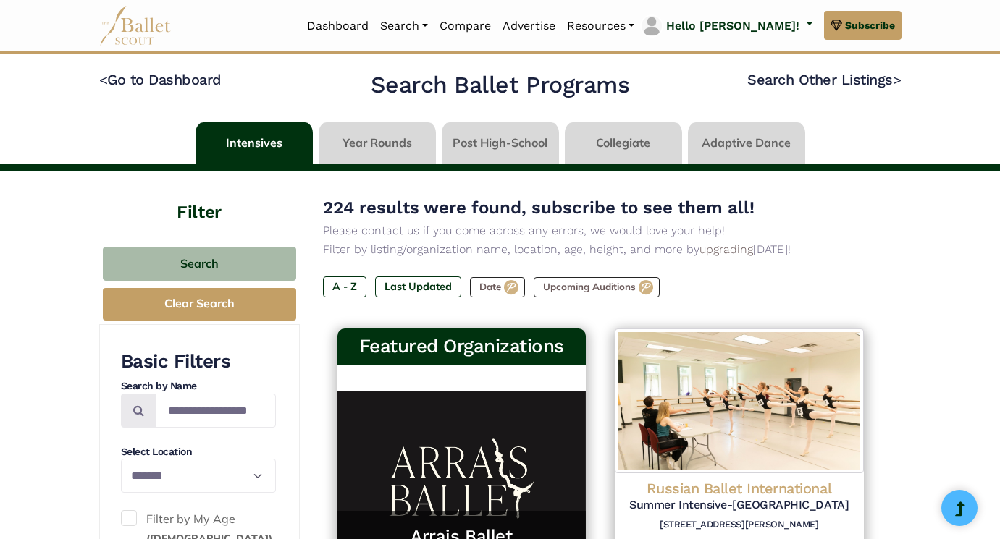
select select "**"
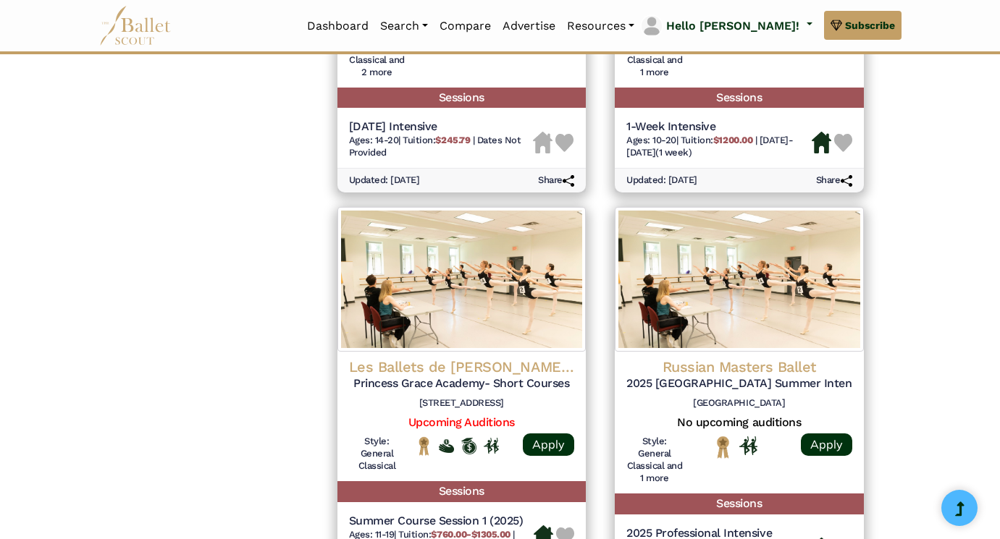
scroll to position [1475, 0]
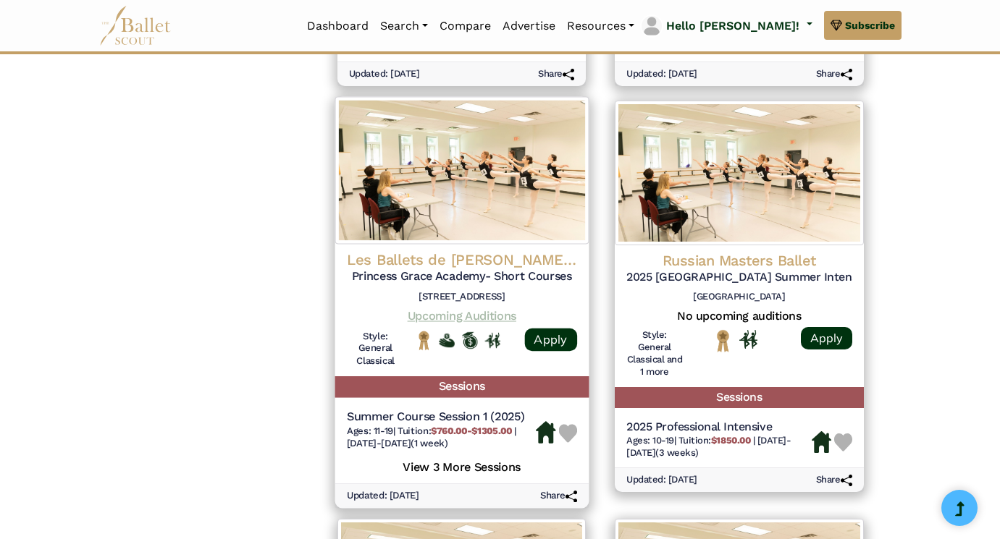
click at [491, 309] on link "Upcoming Auditions" at bounding box center [461, 316] width 109 height 14
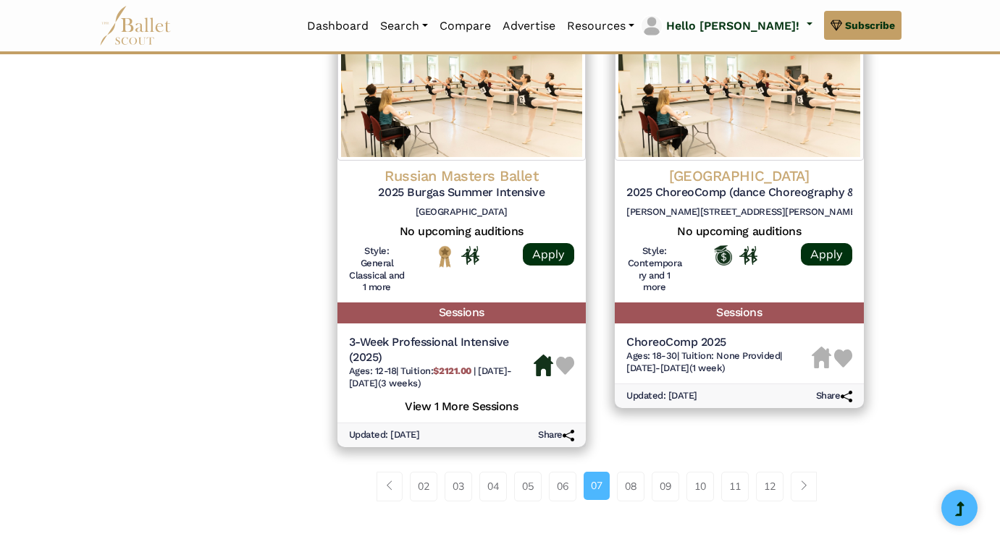
scroll to position [1983, 0]
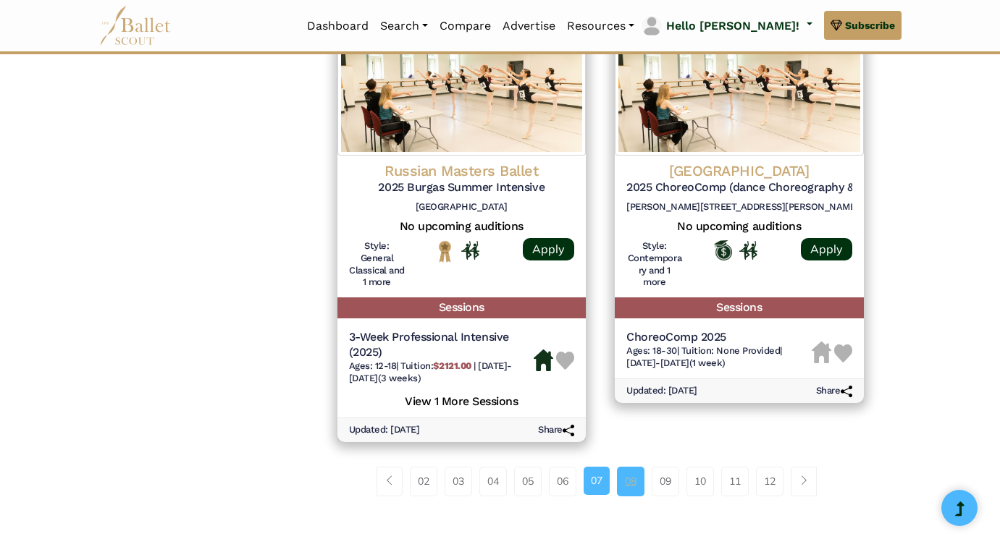
click at [634, 467] on link "08" at bounding box center [631, 481] width 28 height 29
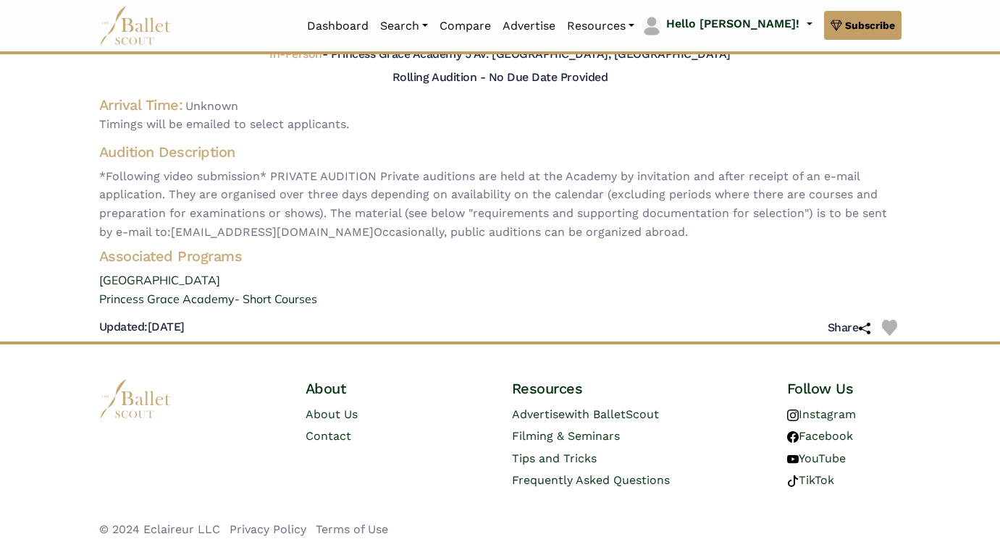
scroll to position [114, 0]
click at [255, 291] on link "Princess Grace Academy- Short Courses" at bounding box center [500, 300] width 825 height 19
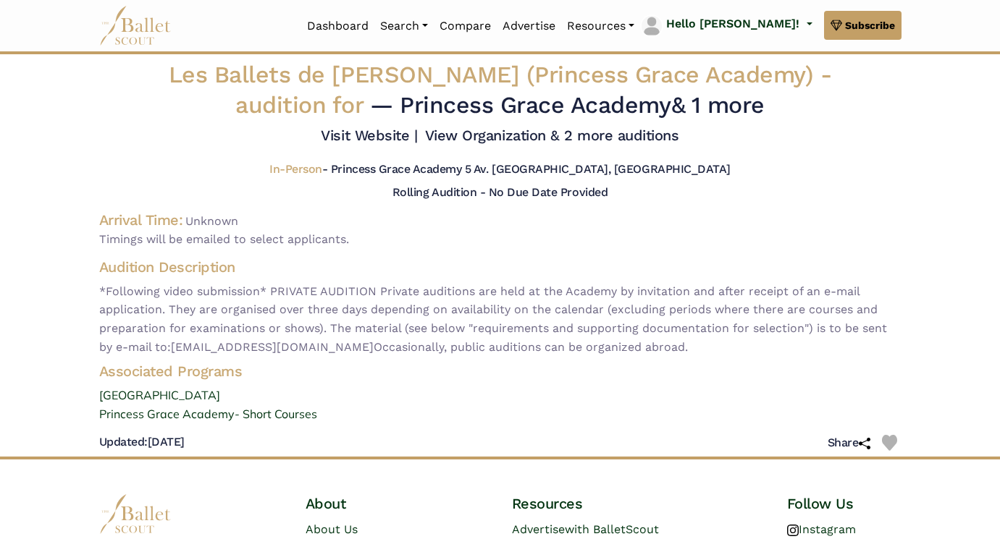
scroll to position [0, 0]
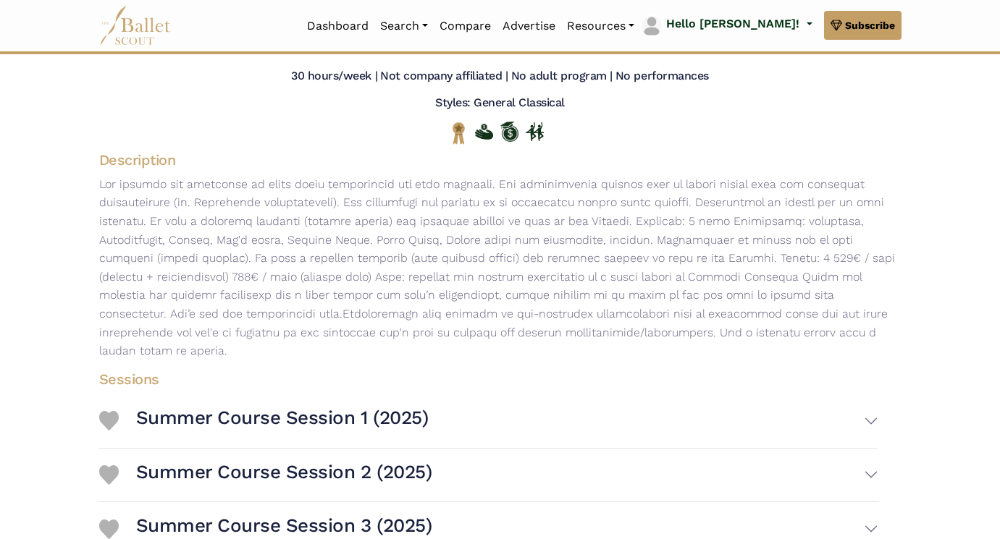
scroll to position [148, 0]
click at [339, 405] on h3 "Summer Course Session 1 (2025)" at bounding box center [282, 417] width 293 height 25
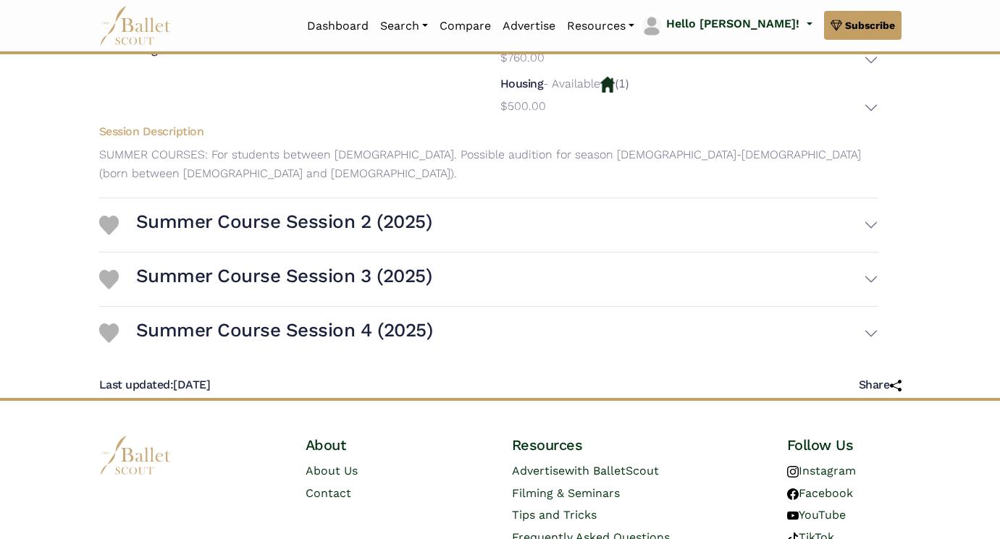
scroll to position [616, 0]
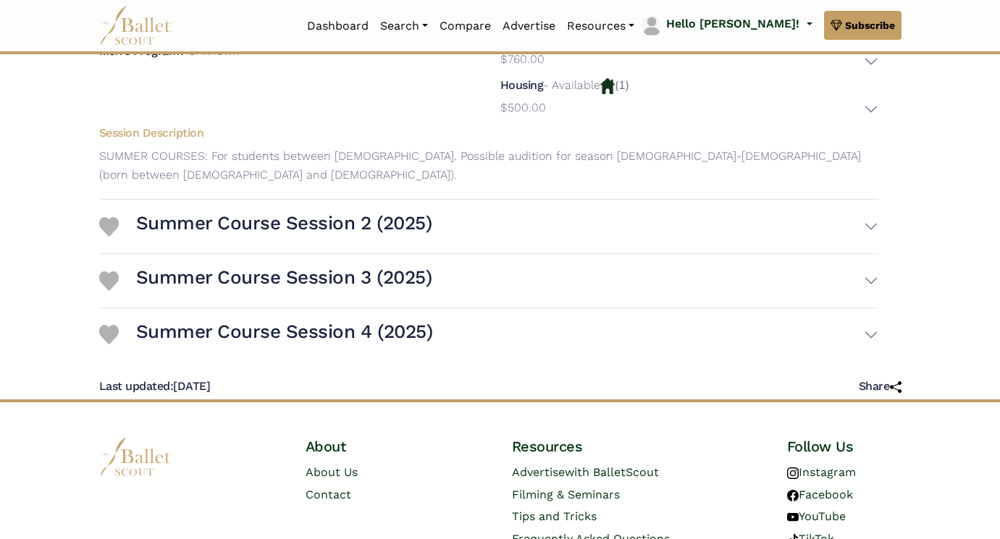
click at [295, 320] on h3 "Summer Course Session 4 (2025)" at bounding box center [284, 332] width 297 height 25
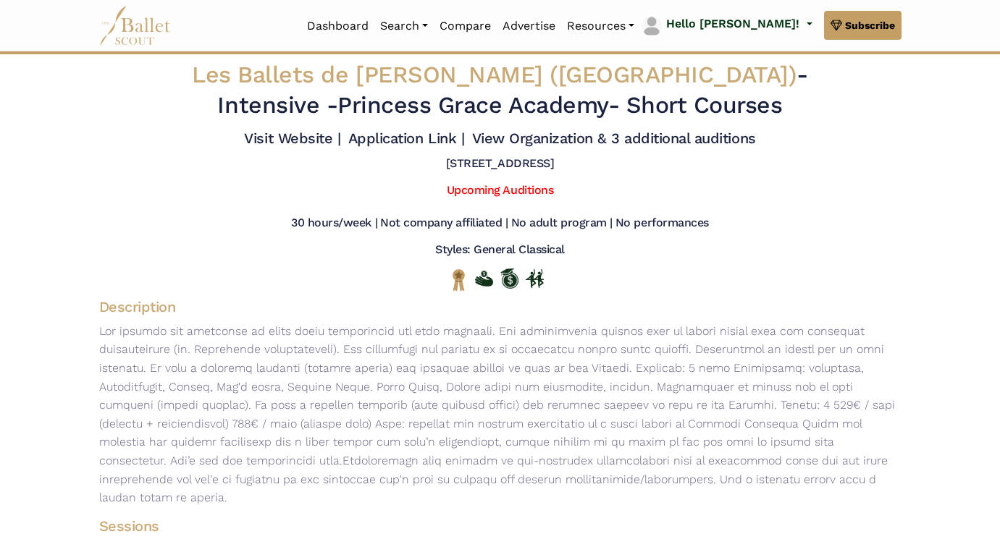
scroll to position [0, 0]
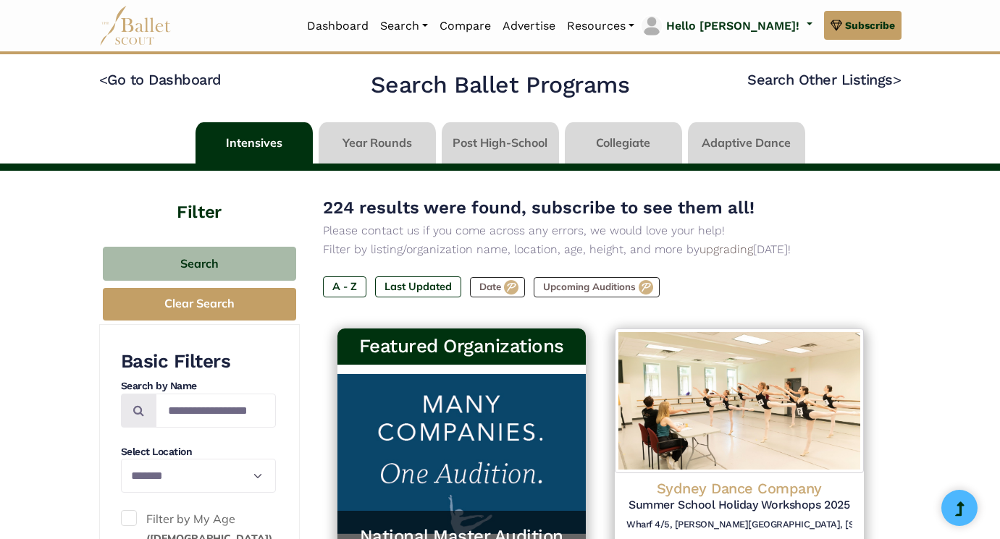
select select "**"
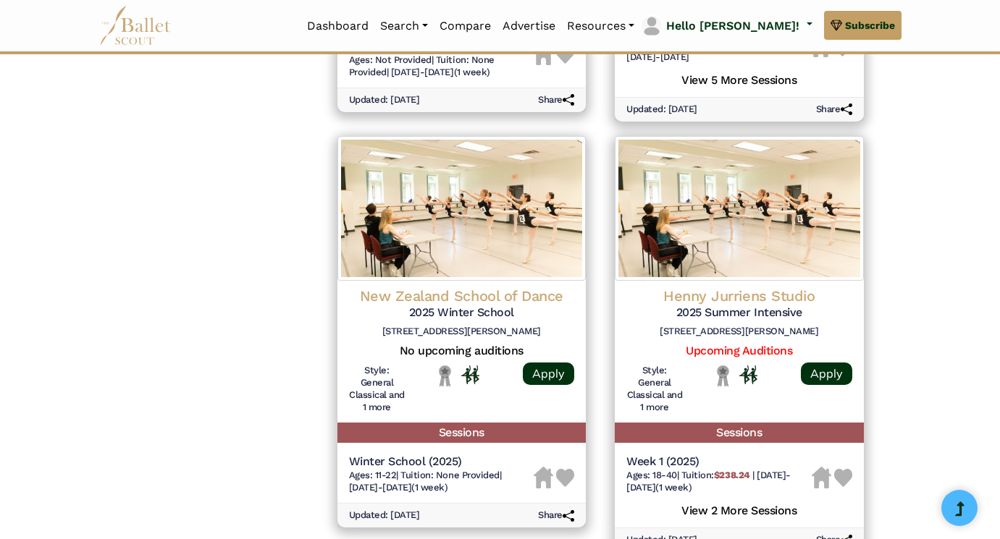
scroll to position [1946, 0]
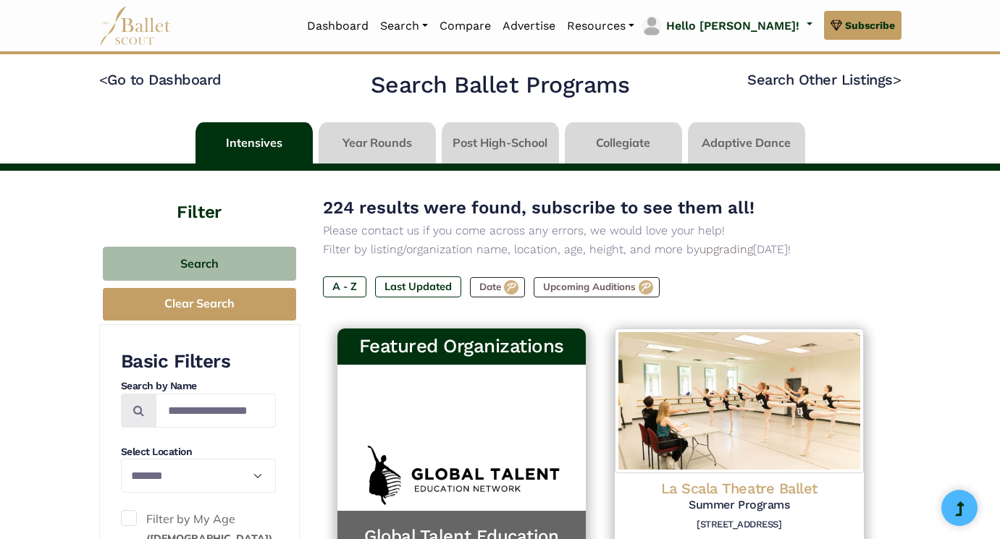
select select "**"
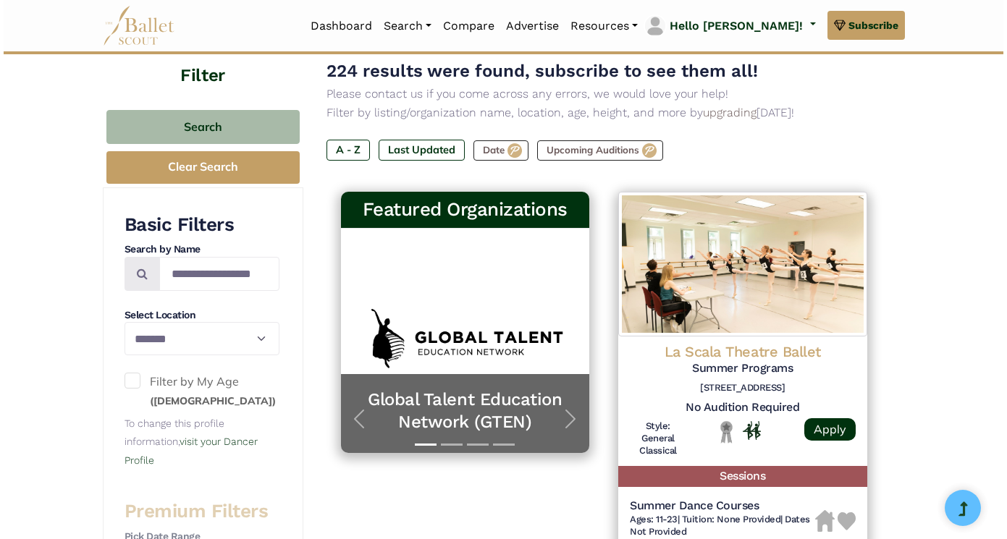
scroll to position [233, 0]
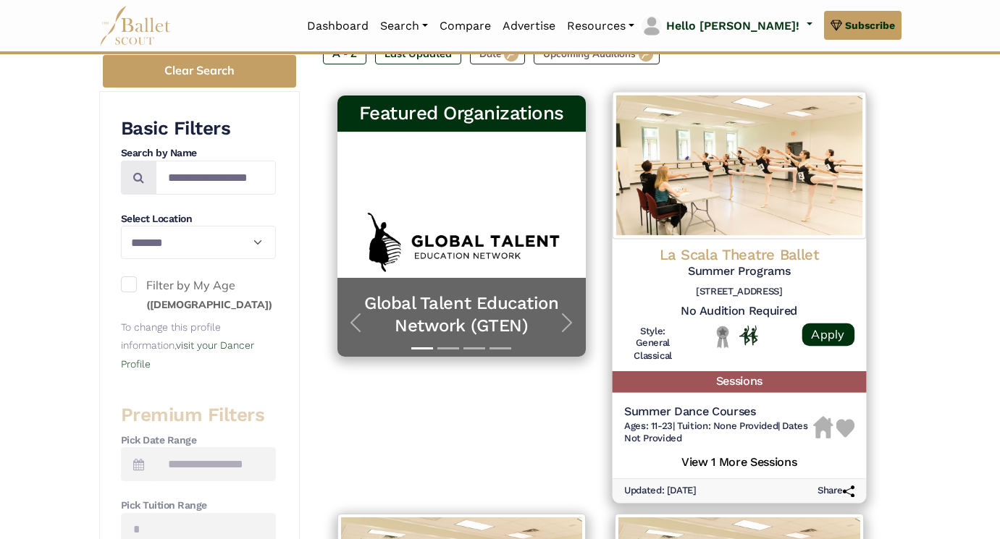
click at [784, 255] on h4 "La Scala Theatre Ballet" at bounding box center [739, 255] width 230 height 20
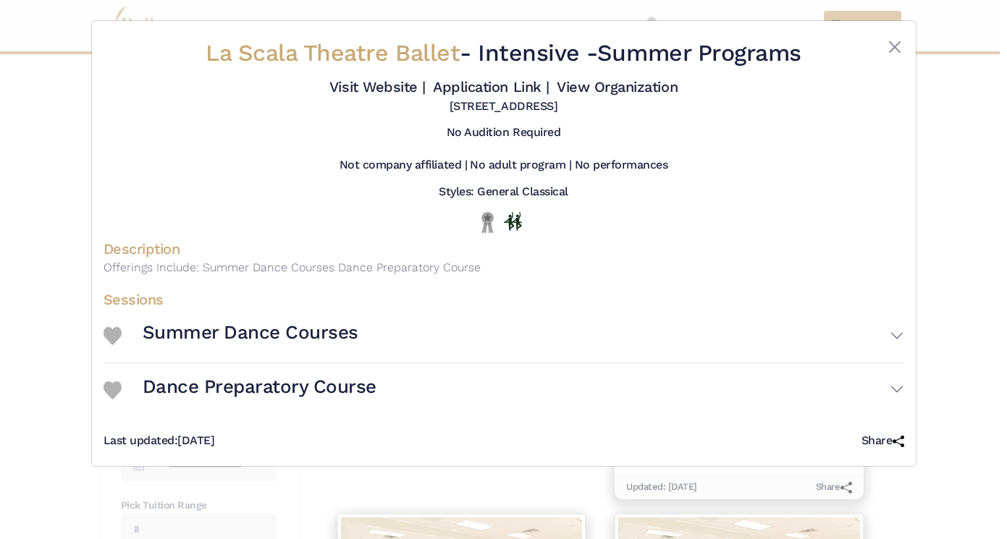
click at [349, 327] on h3 "Summer Dance Courses" at bounding box center [251, 333] width 216 height 25
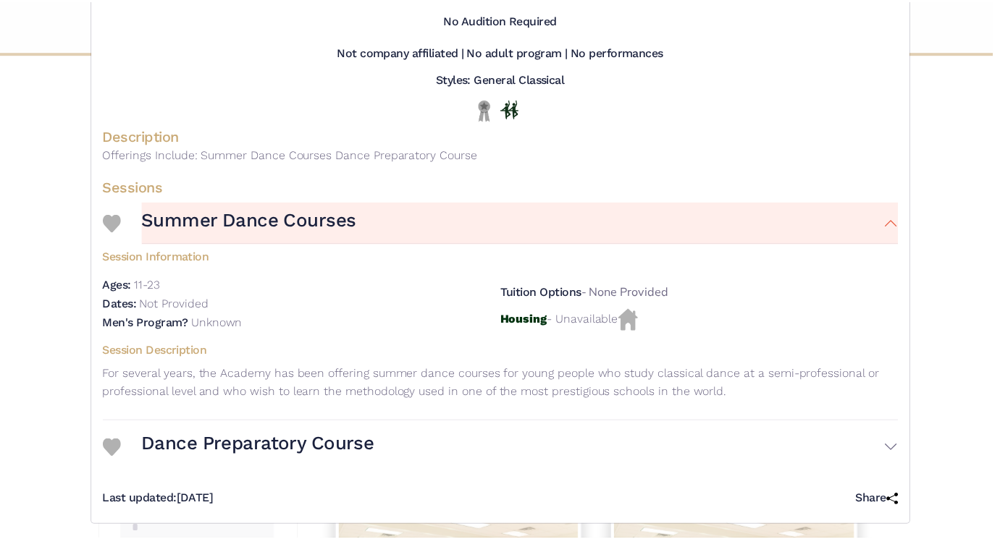
scroll to position [112, 0]
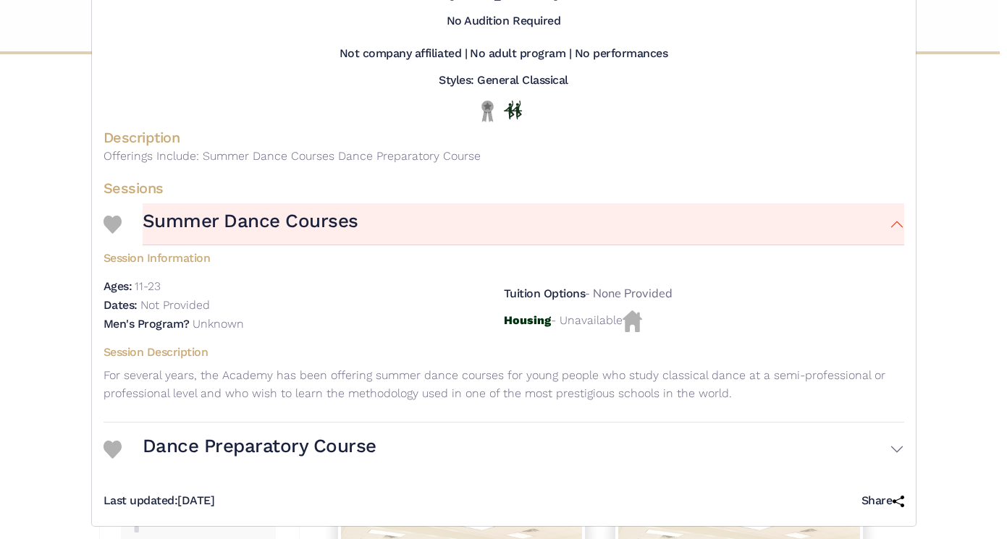
click at [941, 38] on div "La Scala Theatre Ballet - Intensive - Summer Programs Visit Website | Applicati…" at bounding box center [503, 269] width 1007 height 539
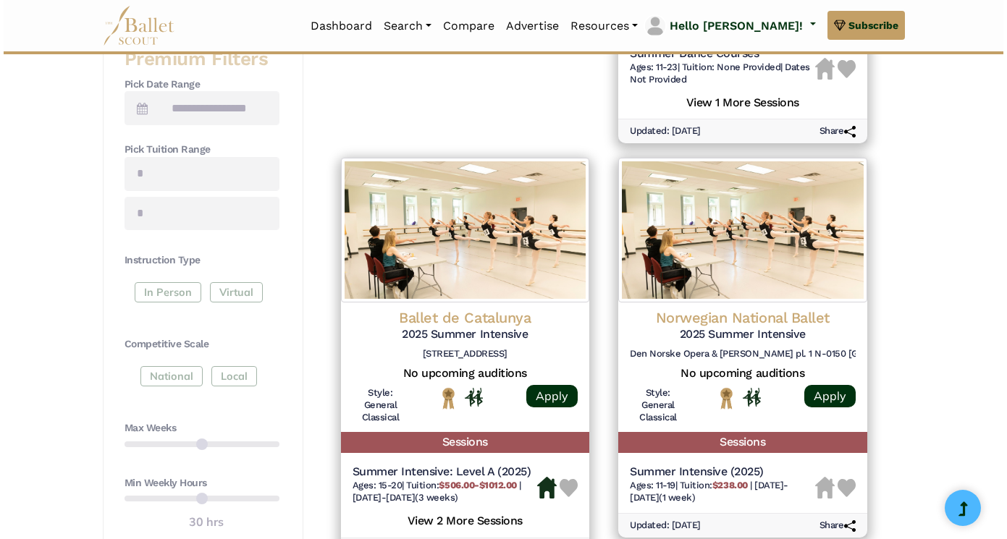
scroll to position [592, 0]
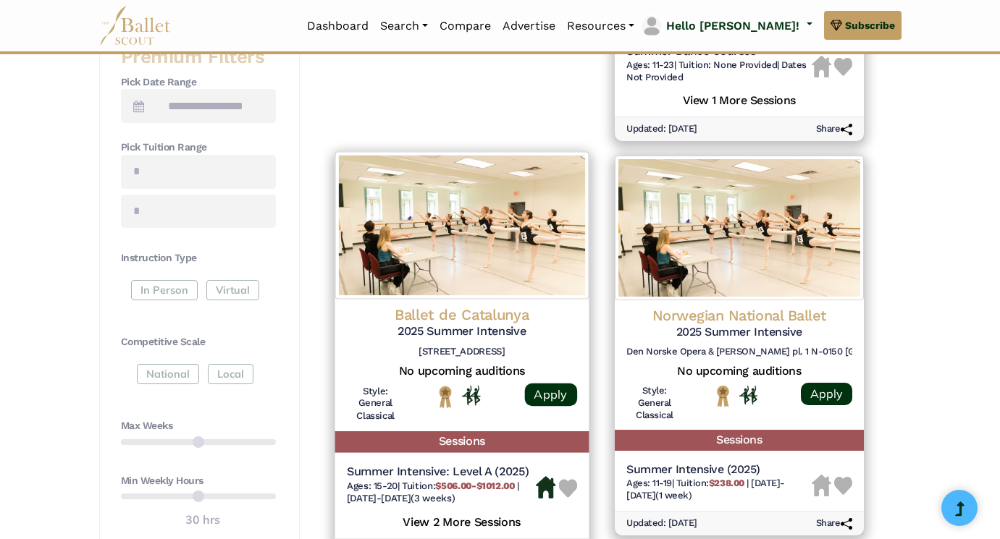
click at [453, 309] on h4 "Ballet de Catalunya" at bounding box center [461, 316] width 230 height 20
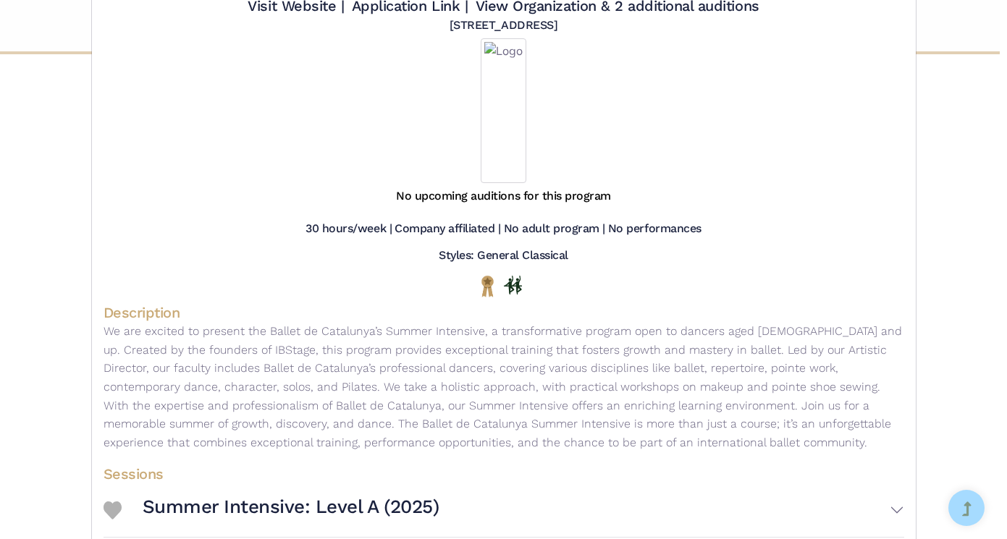
scroll to position [82, 0]
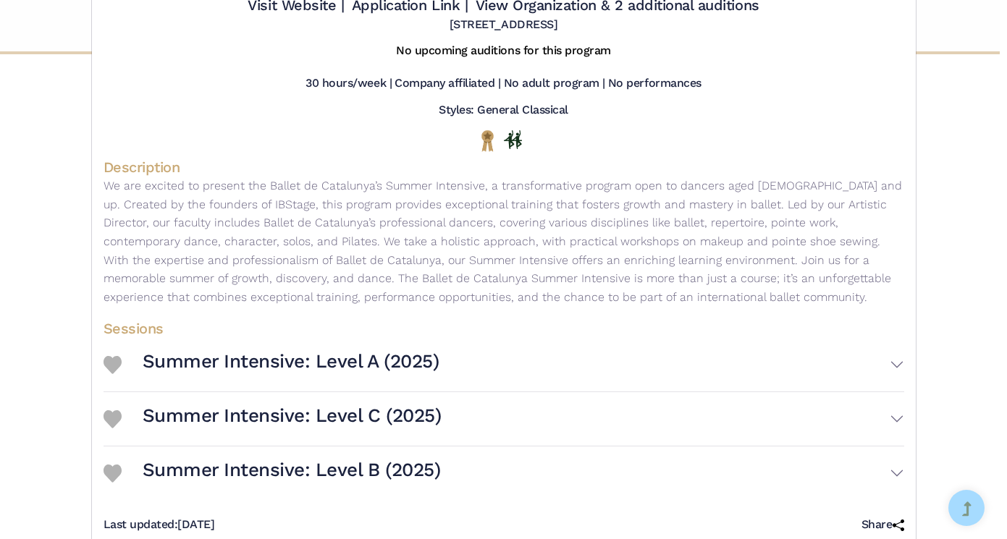
click at [324, 355] on h3 "Summer Intensive: Level A (2025)" at bounding box center [291, 362] width 297 height 25
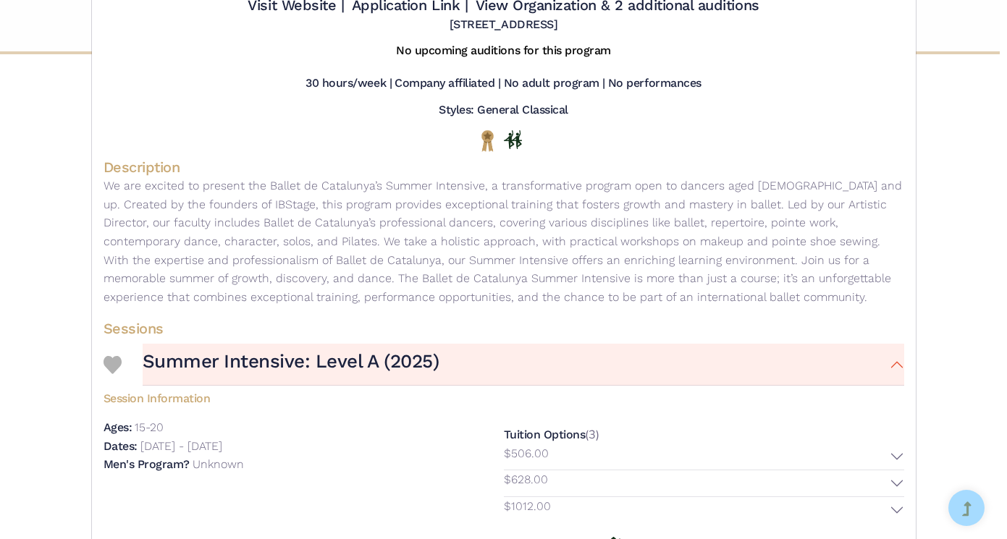
click at [324, 357] on h3 "Summer Intensive: Level A (2025)" at bounding box center [291, 362] width 297 height 25
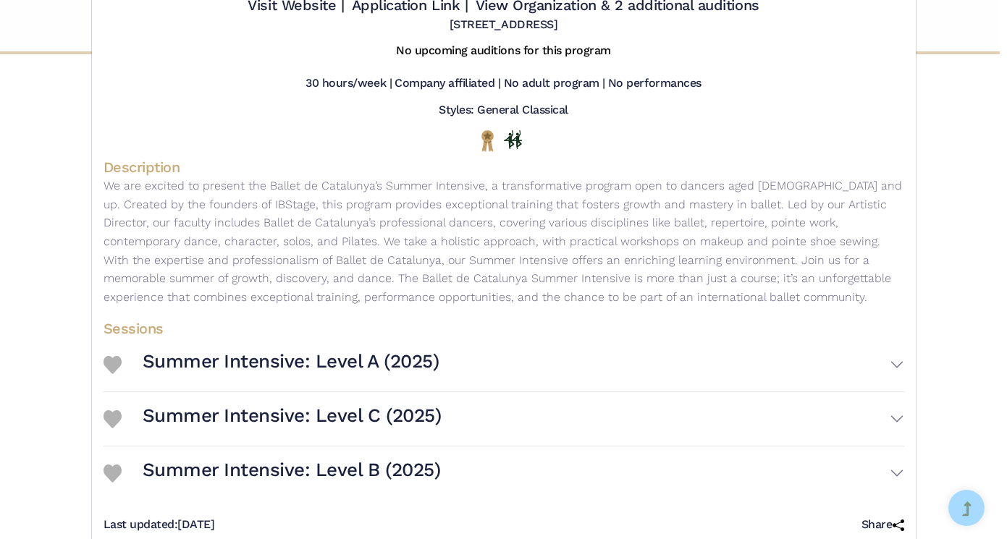
click at [324, 412] on h3 "Summer Intensive: Level C (2025)" at bounding box center [292, 416] width 299 height 25
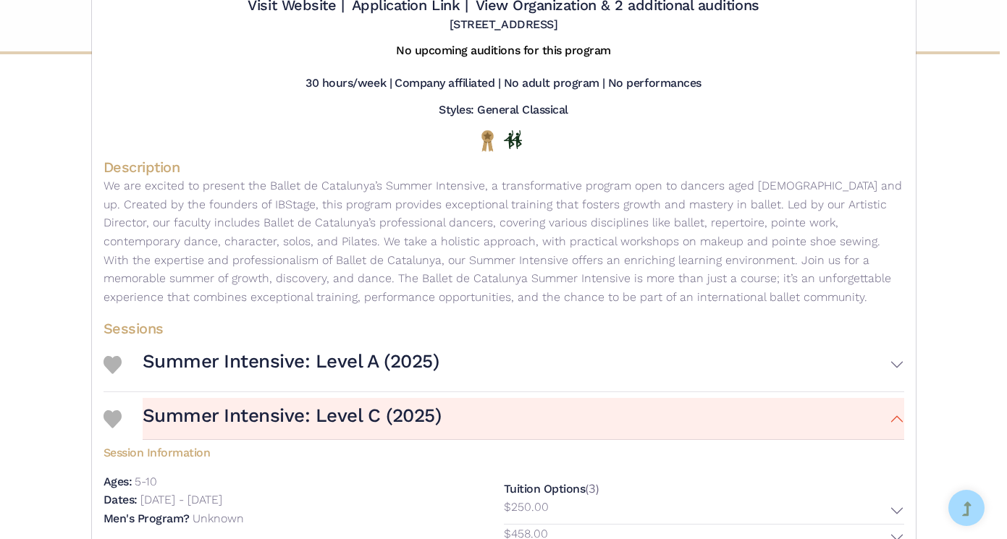
click at [324, 412] on h3 "Summer Intensive: Level C (2025)" at bounding box center [292, 416] width 299 height 25
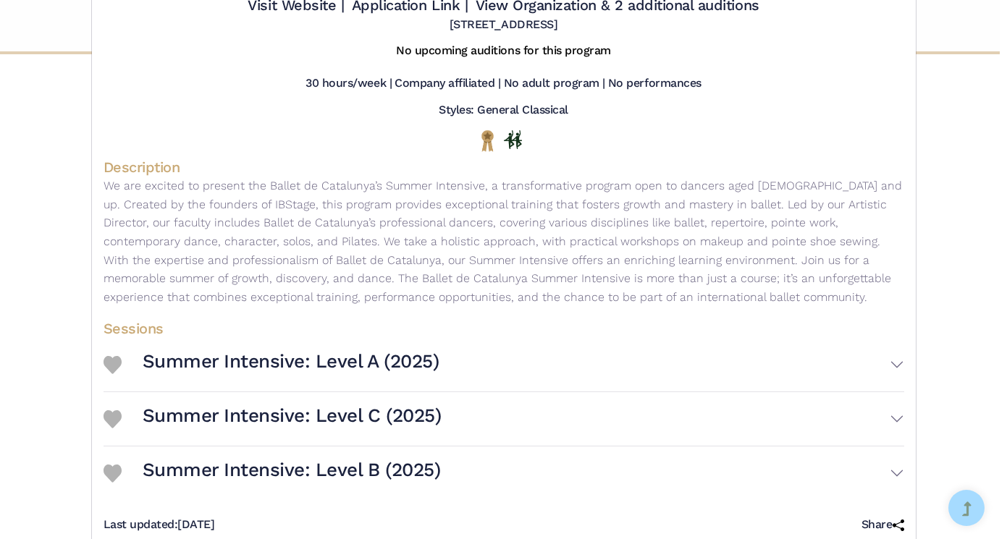
click at [316, 459] on h3 "Summer Intensive: Level B (2025)" at bounding box center [292, 470] width 298 height 25
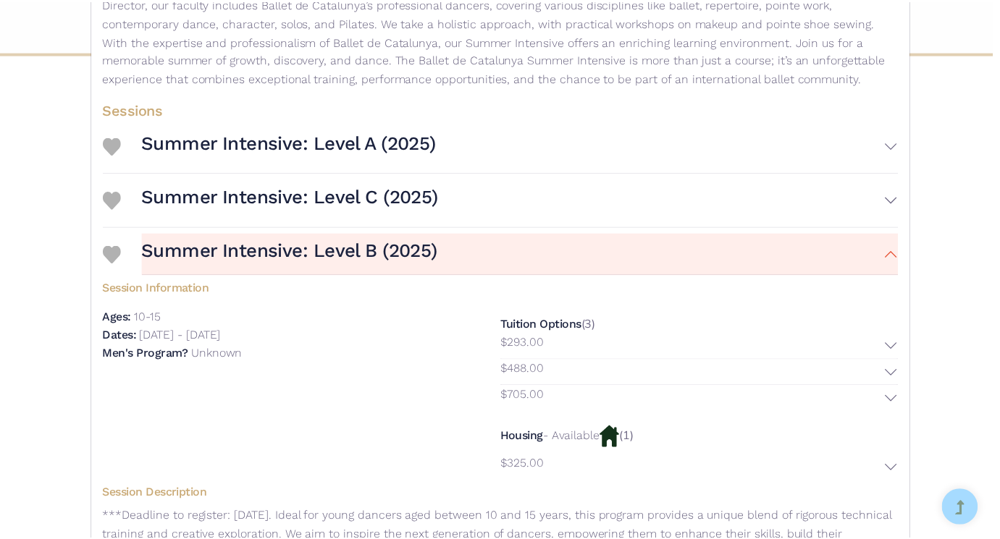
scroll to position [293, 0]
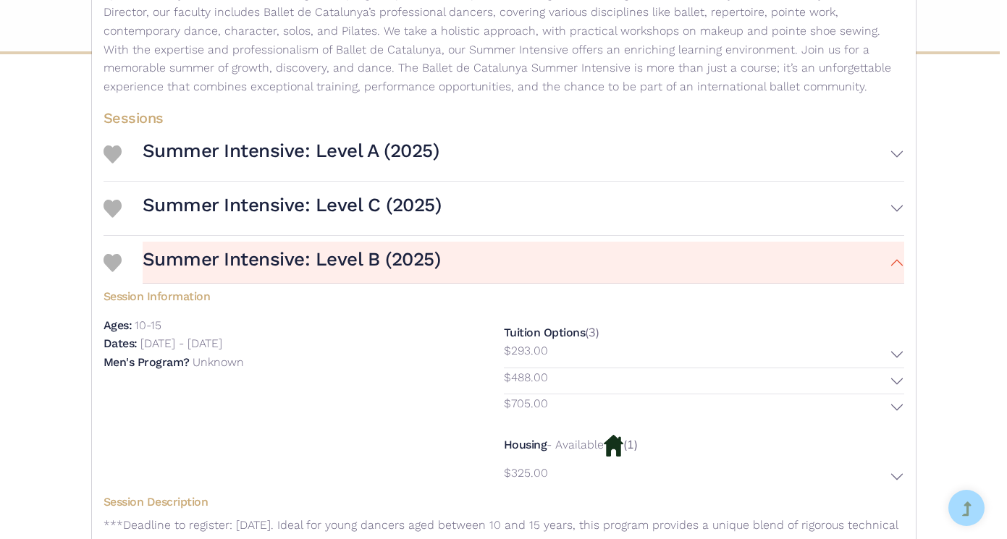
click at [949, 241] on div "Ballet de Catalunya - Intensive - 2025 Summer Intensive Visit Website | Applica…" at bounding box center [503, 269] width 1007 height 539
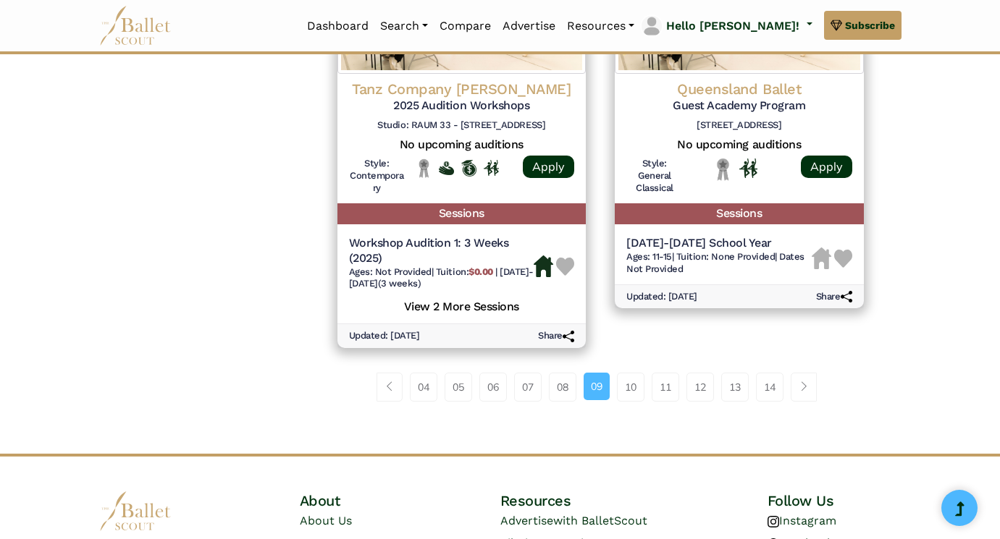
scroll to position [2103, 0]
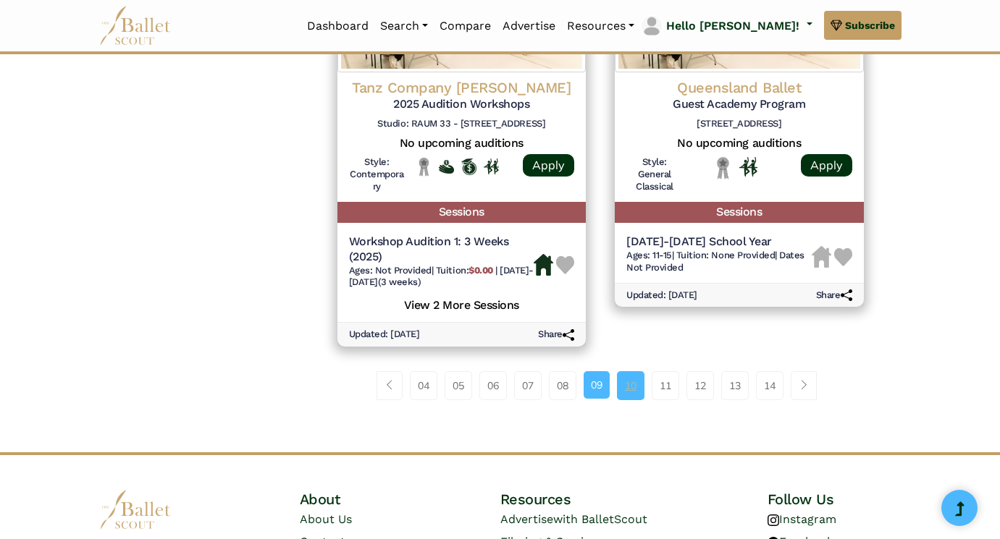
click at [632, 371] on link "10" at bounding box center [631, 385] width 28 height 29
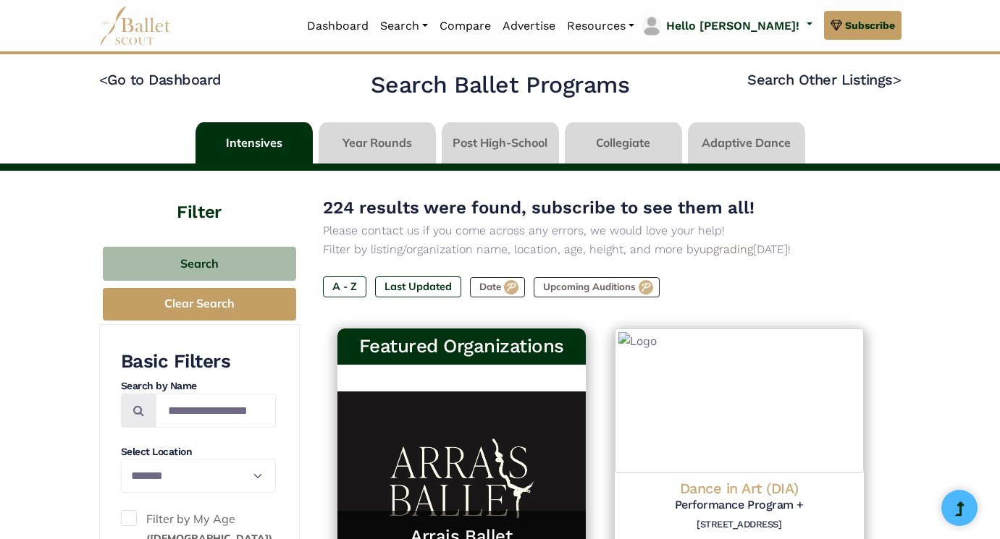
select select "**"
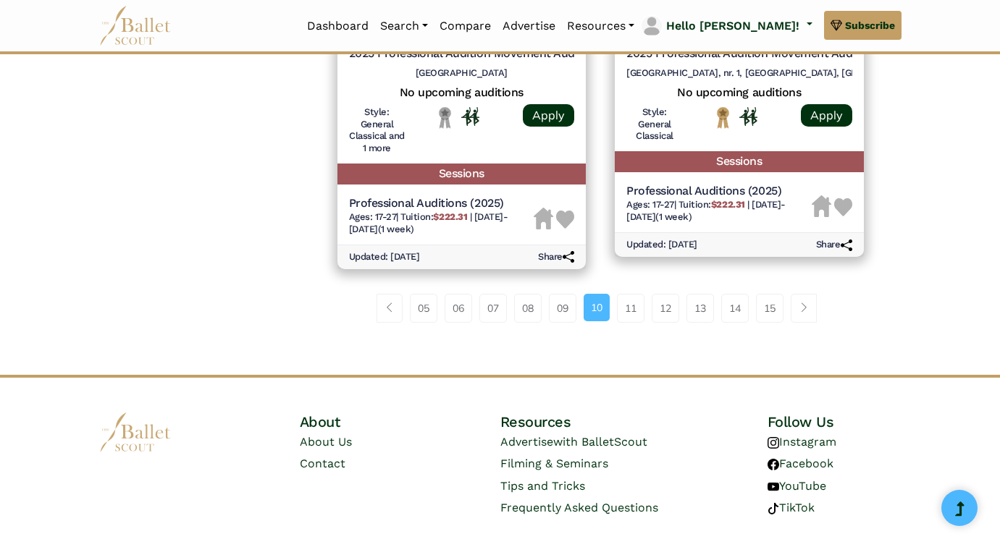
scroll to position [2138, 0]
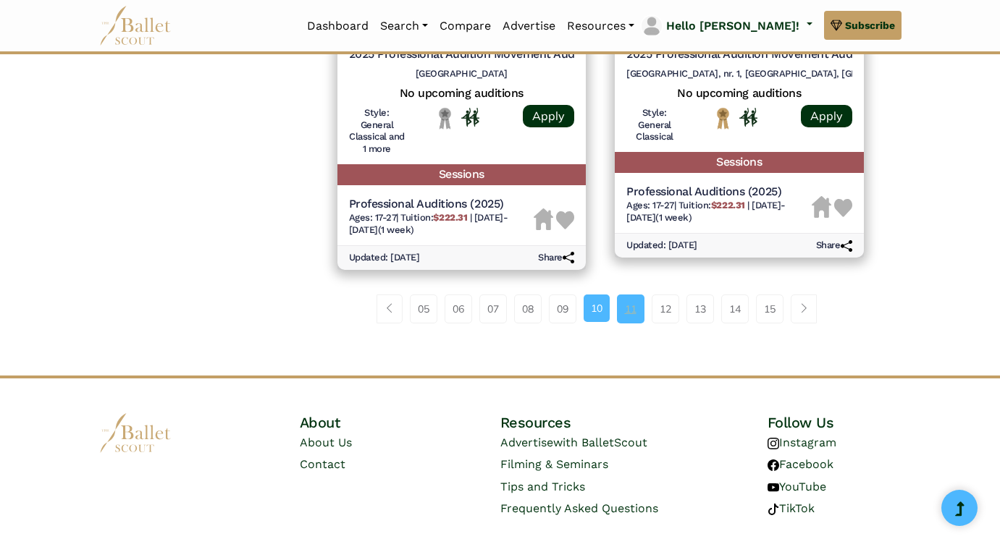
click at [629, 295] on link "11" at bounding box center [631, 309] width 28 height 29
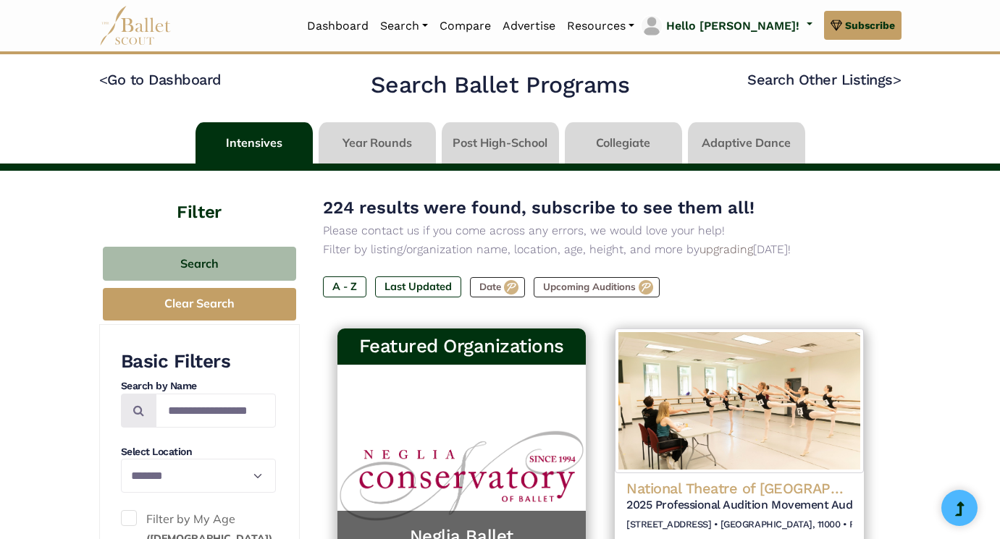
select select "**"
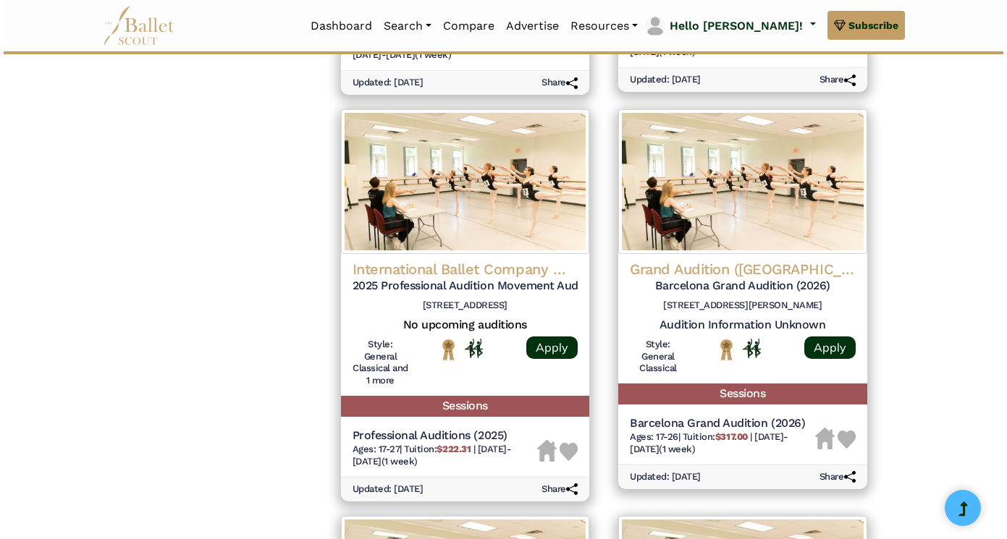
scroll to position [1442, 0]
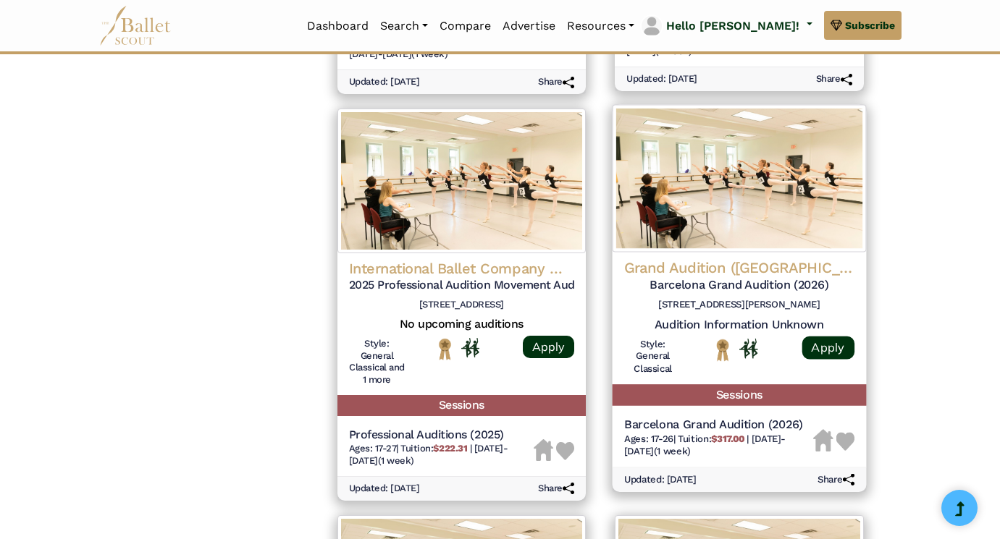
click at [783, 258] on h4 "Grand Audition ([GEOGRAPHIC_DATA])" at bounding box center [739, 268] width 230 height 20
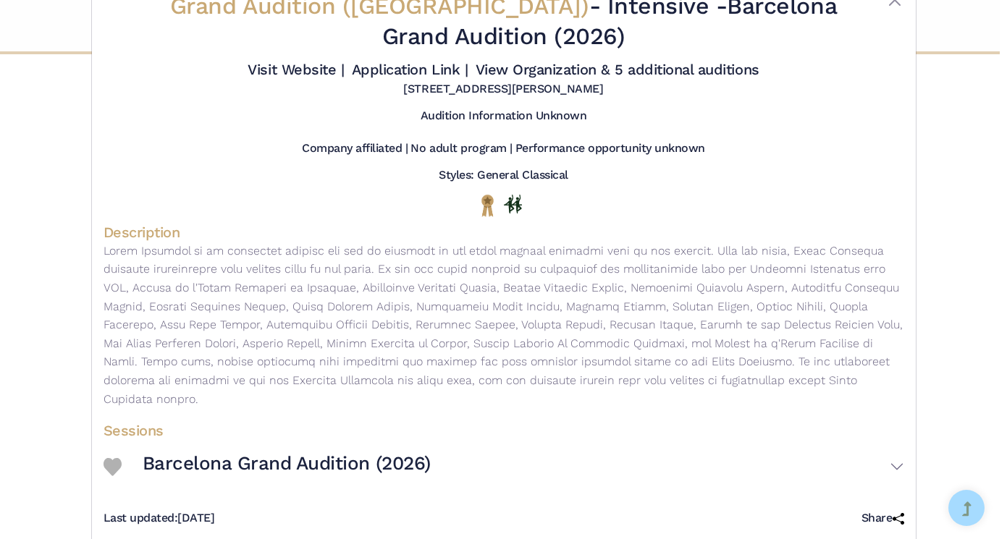
scroll to position [46, 0]
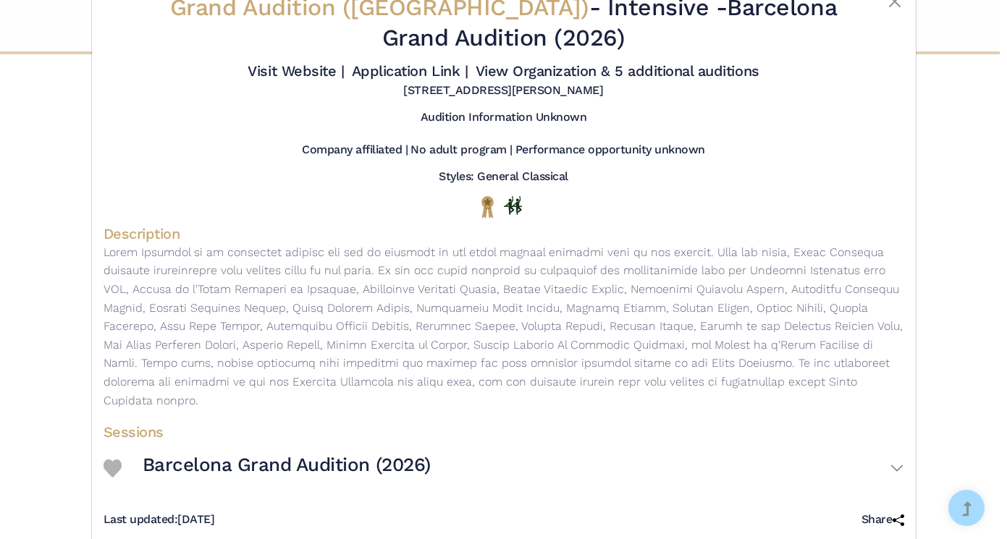
click at [266, 453] on h3 "Barcelona Grand Audition (2026)" at bounding box center [287, 465] width 288 height 25
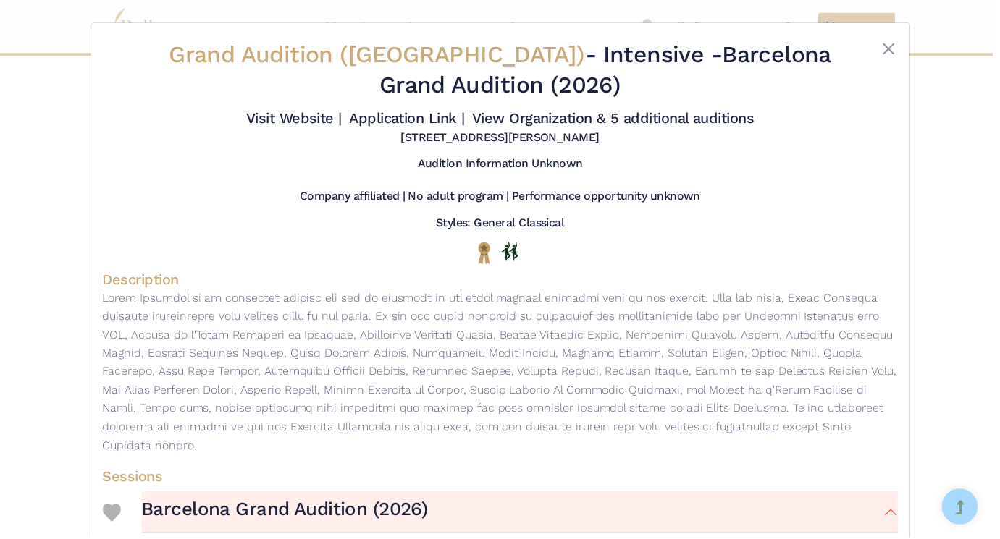
scroll to position [0, 0]
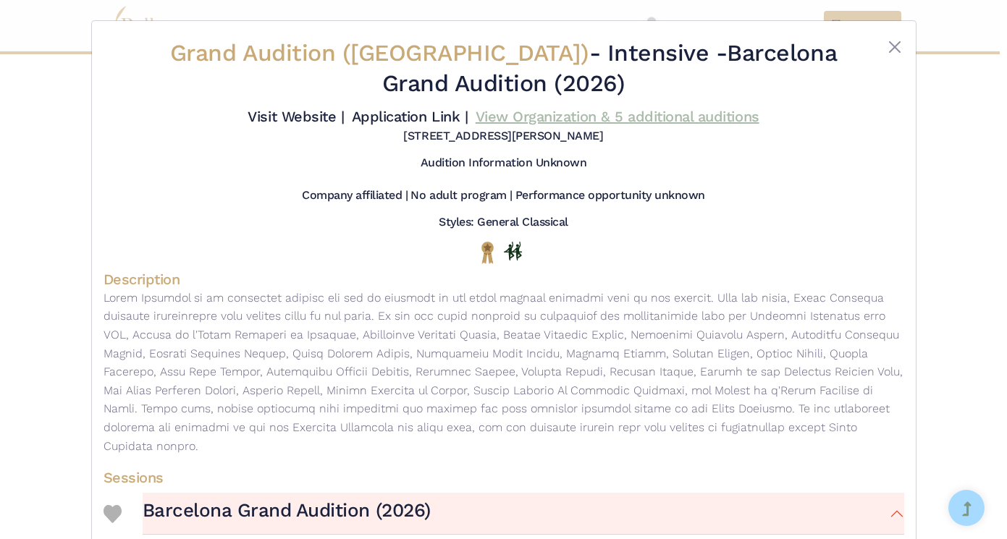
click at [723, 119] on link "View Organization & 5 additional auditions" at bounding box center [618, 116] width 284 height 17
click at [950, 224] on div "Grand Audition ([GEOGRAPHIC_DATA]) - Intensive - Barcelona Grand Audition (2026…" at bounding box center [503, 269] width 1007 height 539
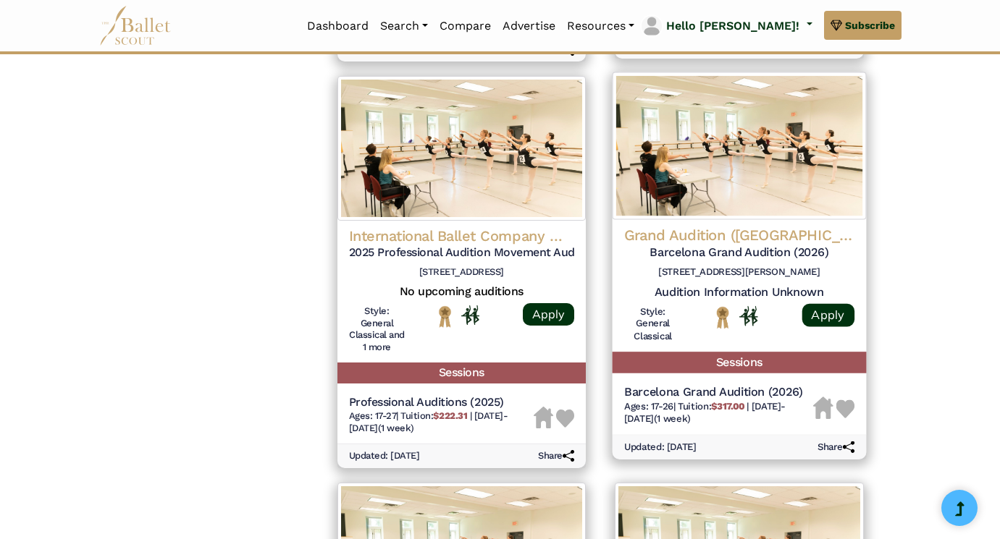
scroll to position [1475, 0]
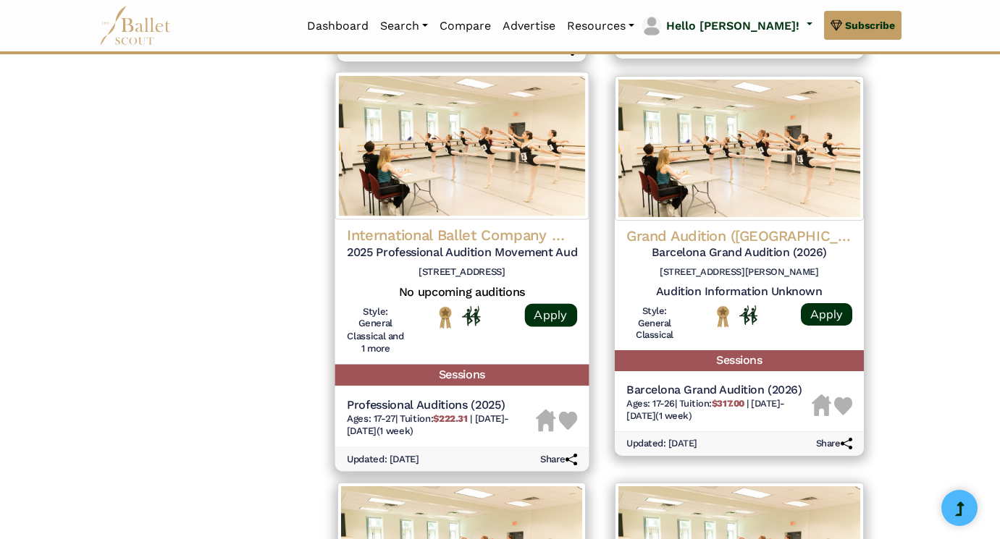
click at [464, 226] on h4 "International Ballet Company Messapica" at bounding box center [461, 236] width 230 height 20
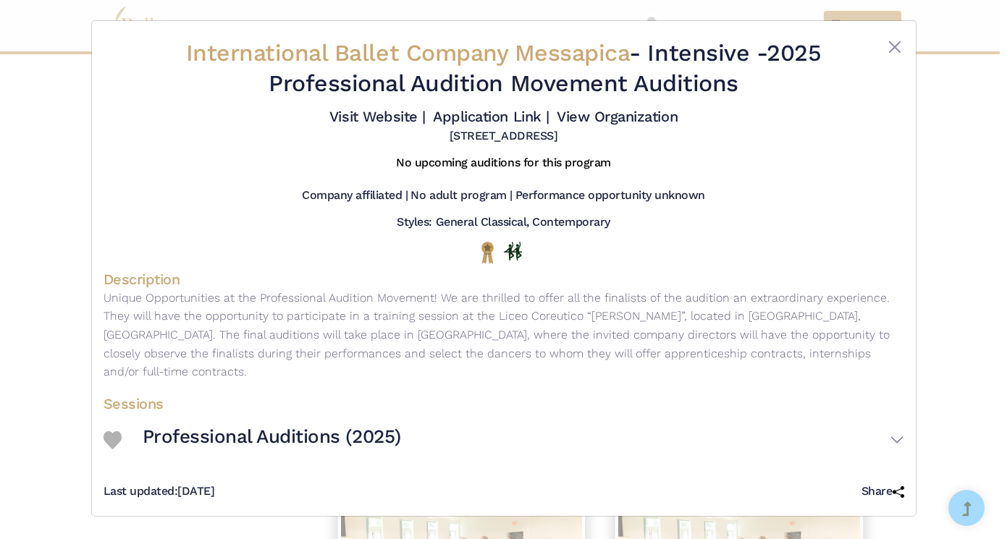
click at [950, 161] on div "International Ballet Company Messapica - Intensive - 2025 Professional Audition…" at bounding box center [503, 269] width 1007 height 539
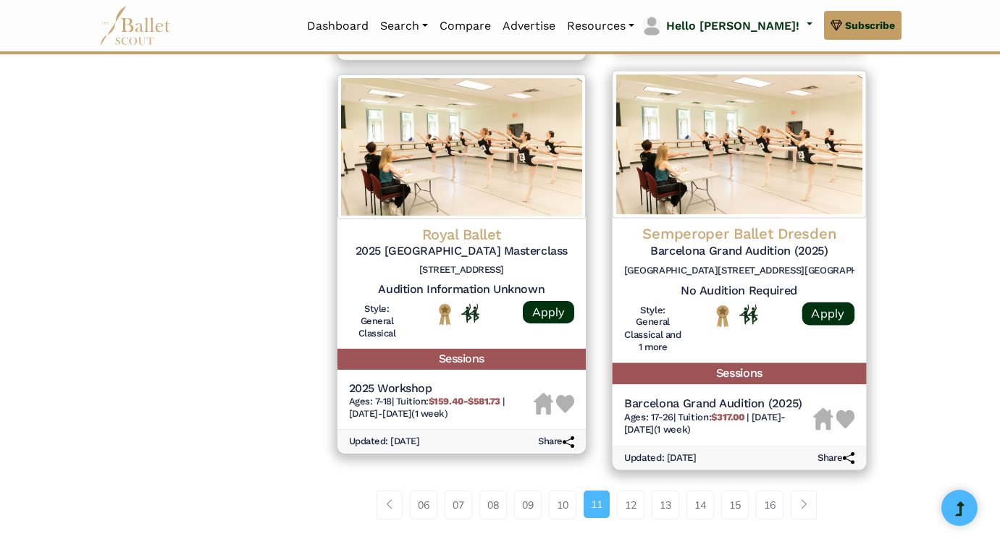
scroll to position [1884, 0]
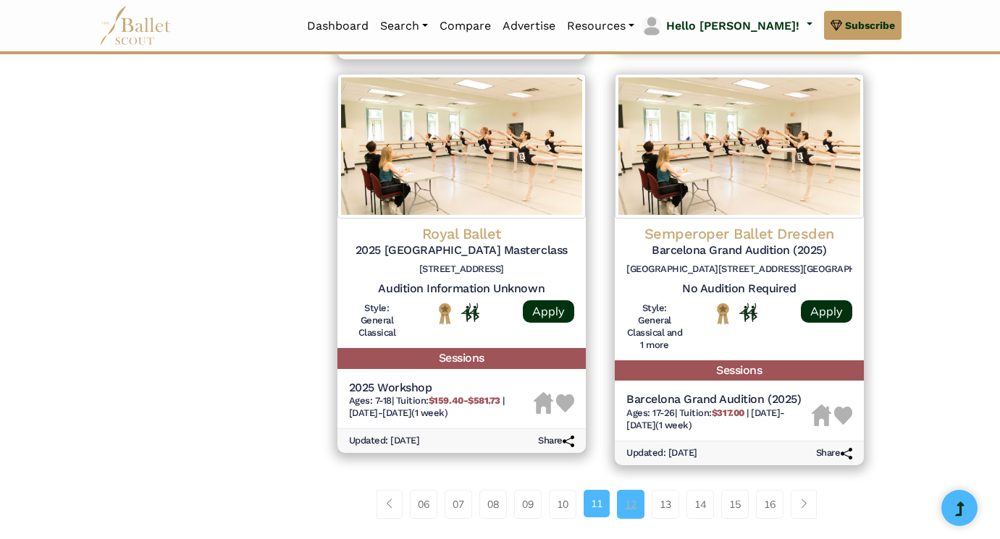
click at [628, 490] on link "12" at bounding box center [631, 504] width 28 height 29
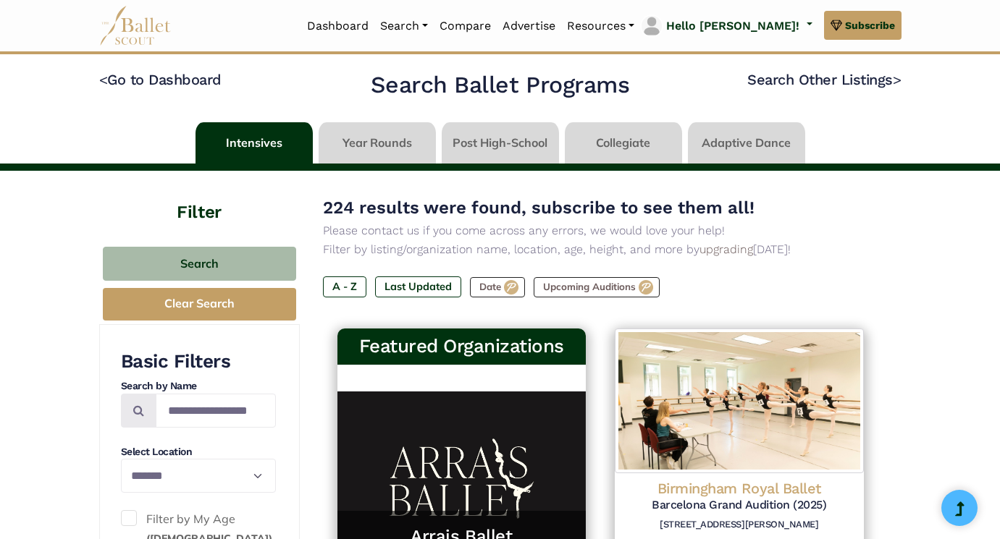
select select "**"
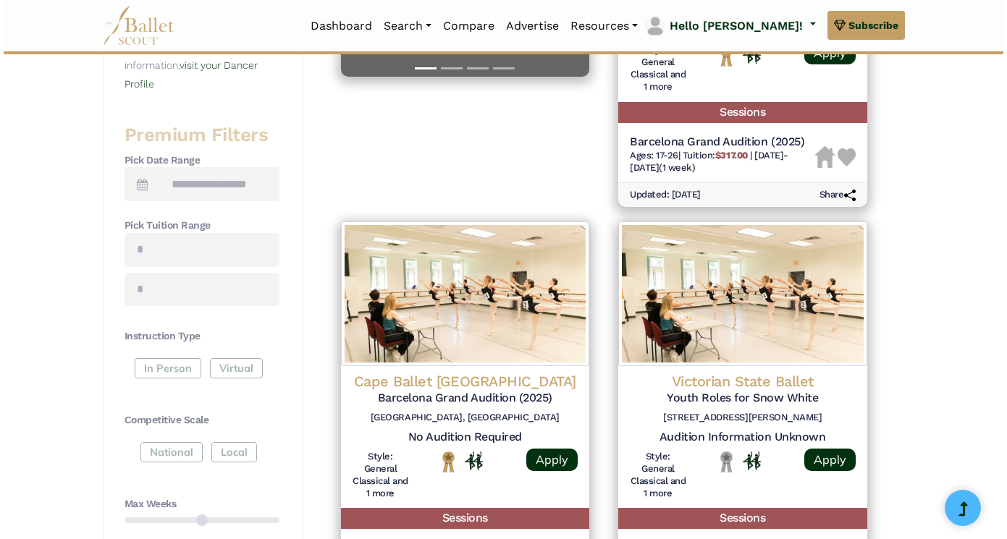
scroll to position [557, 0]
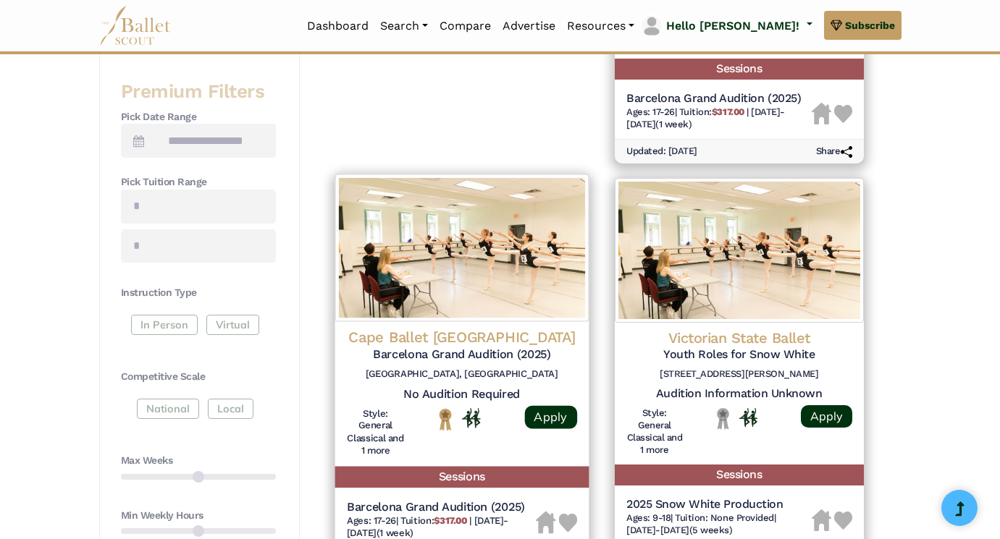
click at [484, 332] on h4 "Cape Ballet [GEOGRAPHIC_DATA]" at bounding box center [461, 338] width 230 height 20
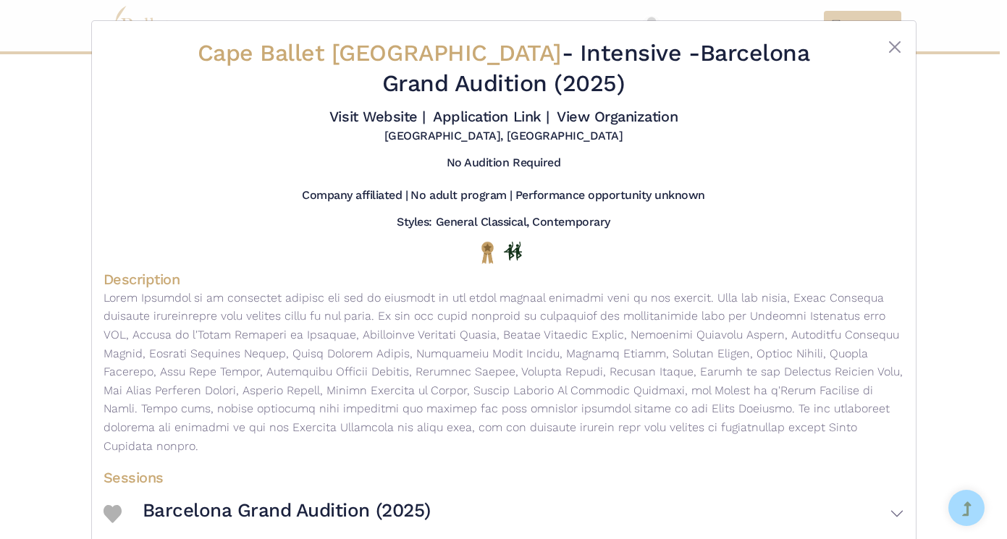
scroll to position [0, 0]
click at [377, 499] on h3 "Barcelona Grand Audition (2025)" at bounding box center [287, 511] width 288 height 25
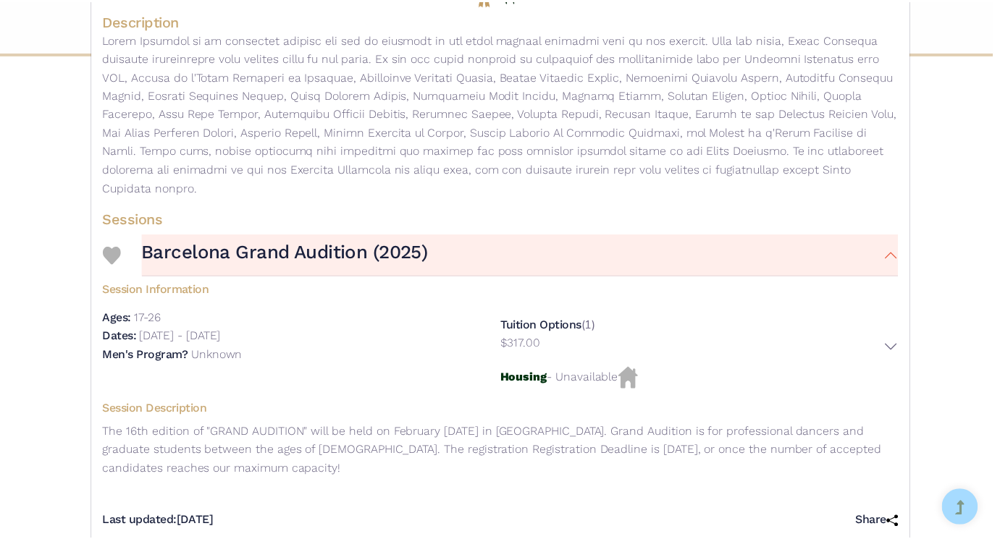
scroll to position [258, 0]
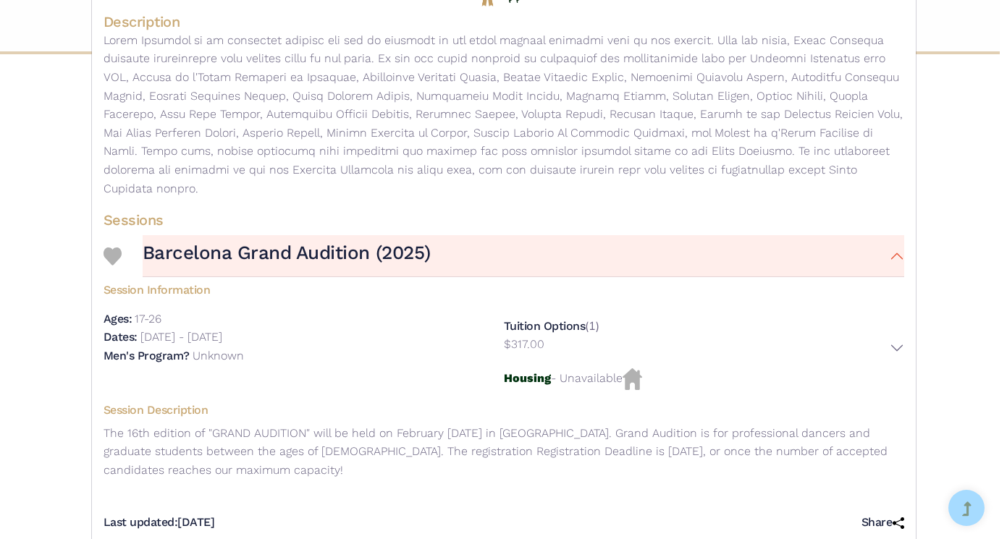
click at [952, 224] on div "Cape Ballet Africa - Intensive - Barcelona Grand Audition (2025) Visit Website …" at bounding box center [503, 269] width 1007 height 539
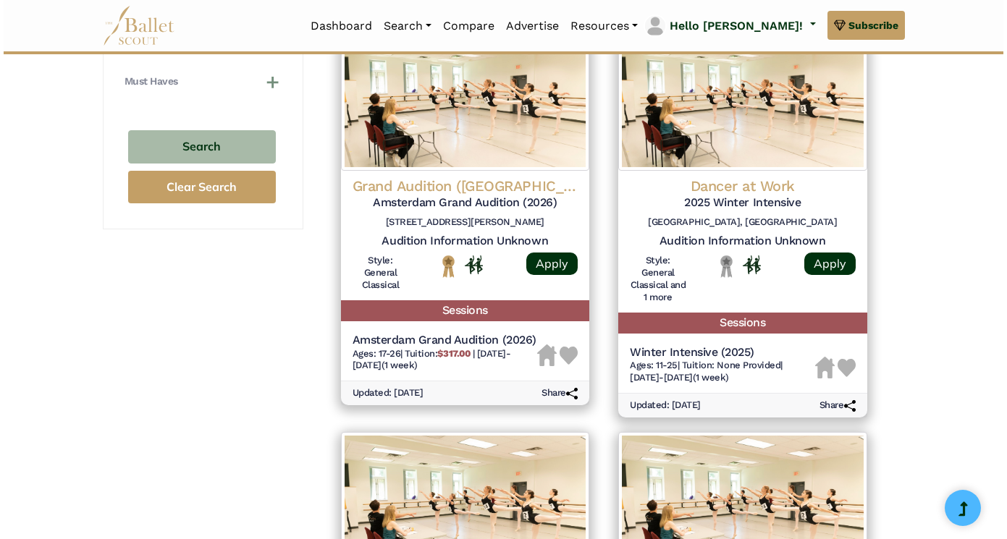
scroll to position [1116, 0]
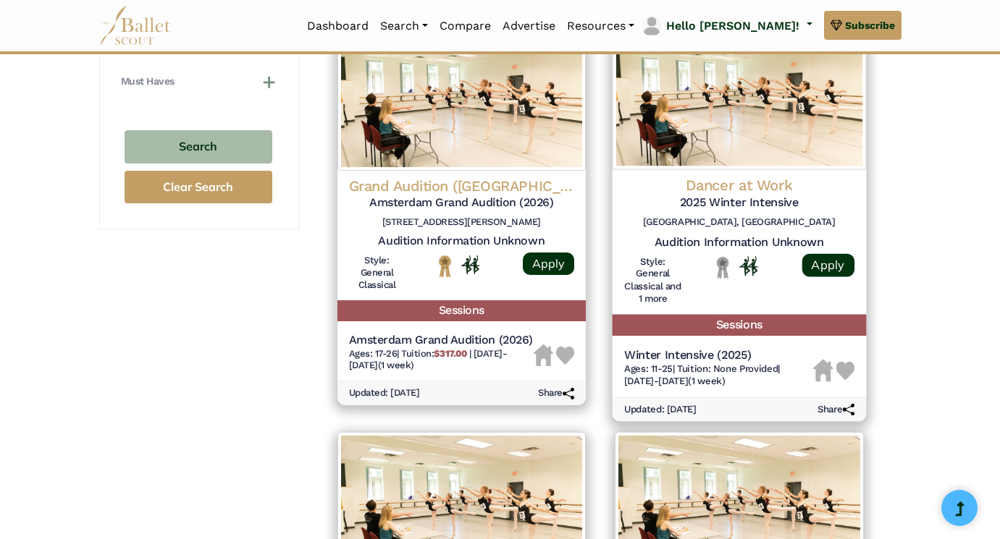
click at [729, 176] on h4 "Dancer at Work" at bounding box center [739, 186] width 230 height 20
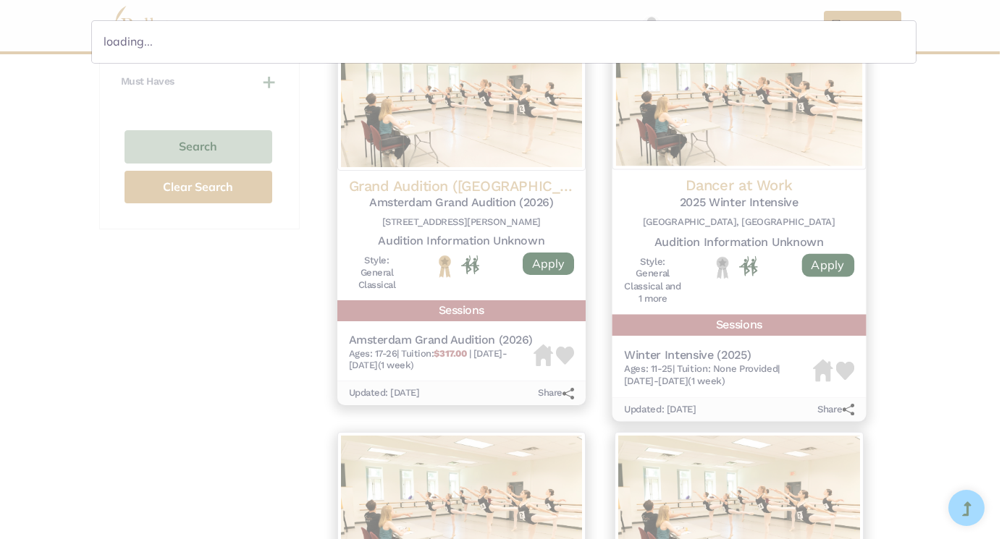
scroll to position [0, 0]
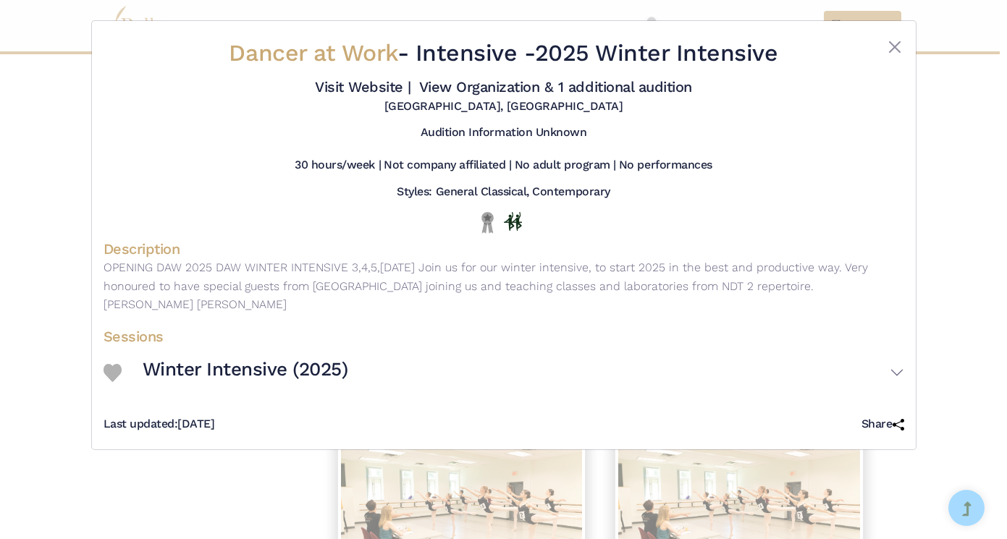
click at [314, 358] on h3 "Winter Intensive (2025)" at bounding box center [246, 370] width 206 height 25
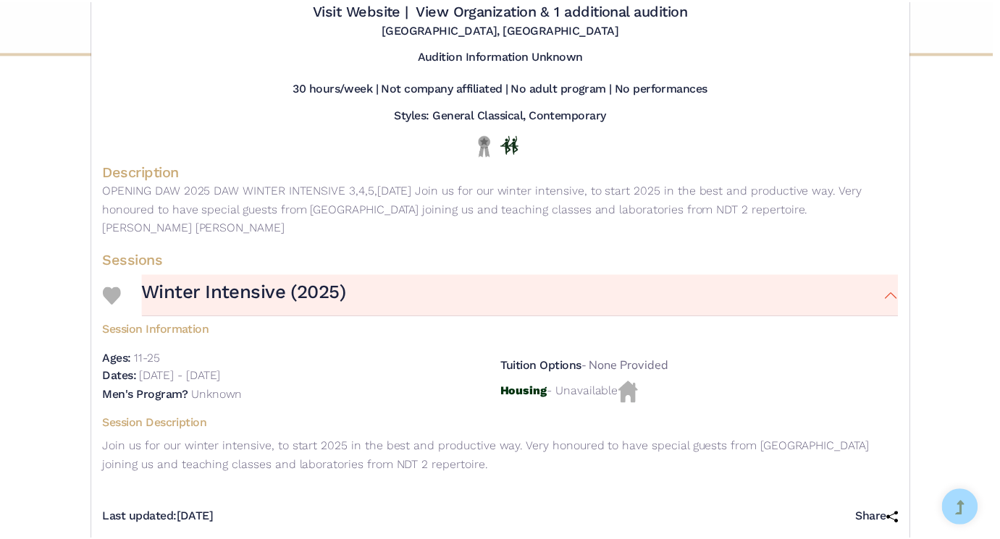
scroll to position [76, 0]
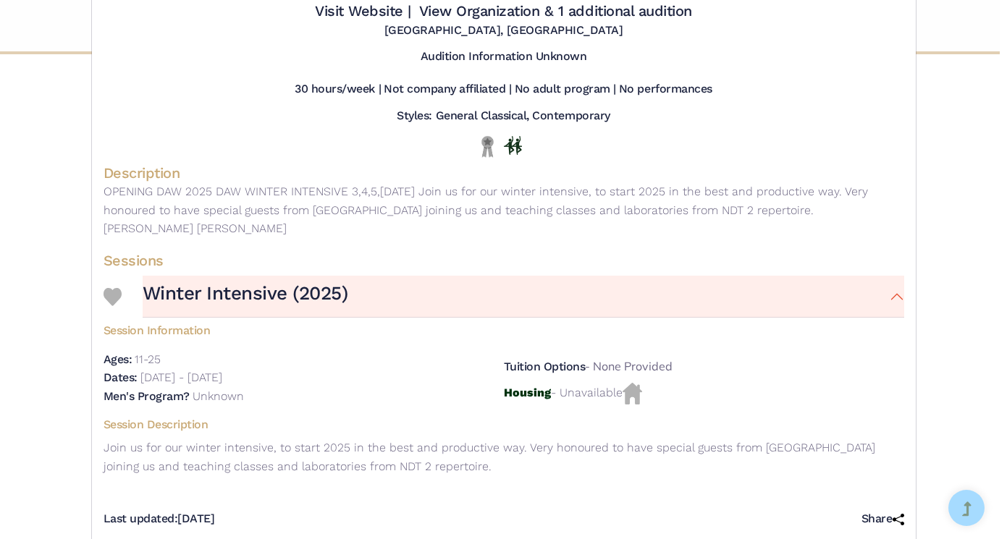
click at [972, 395] on div "Dancer at Work - Intensive - 2025 Winter Intensive Visit Website | View Organiz…" at bounding box center [503, 269] width 1007 height 539
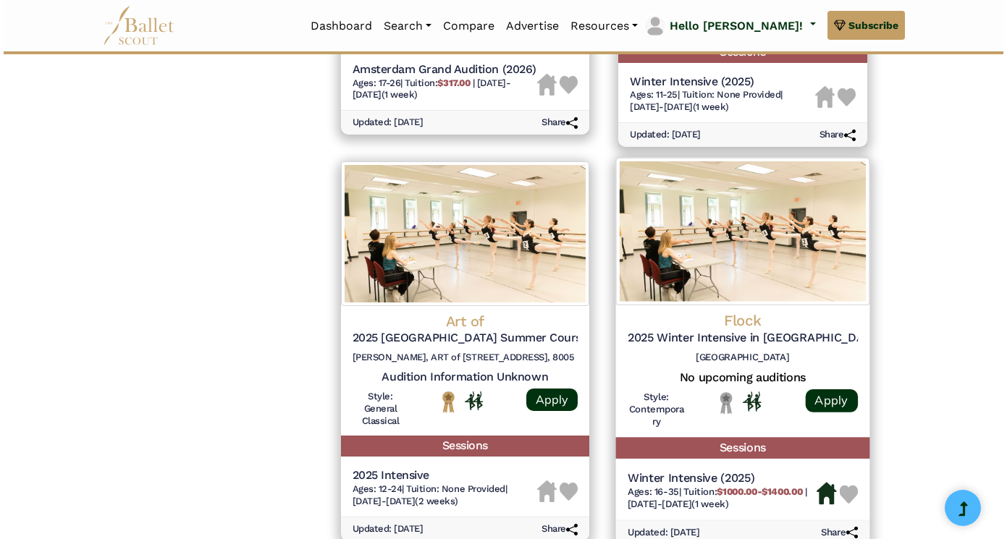
scroll to position [1389, 0]
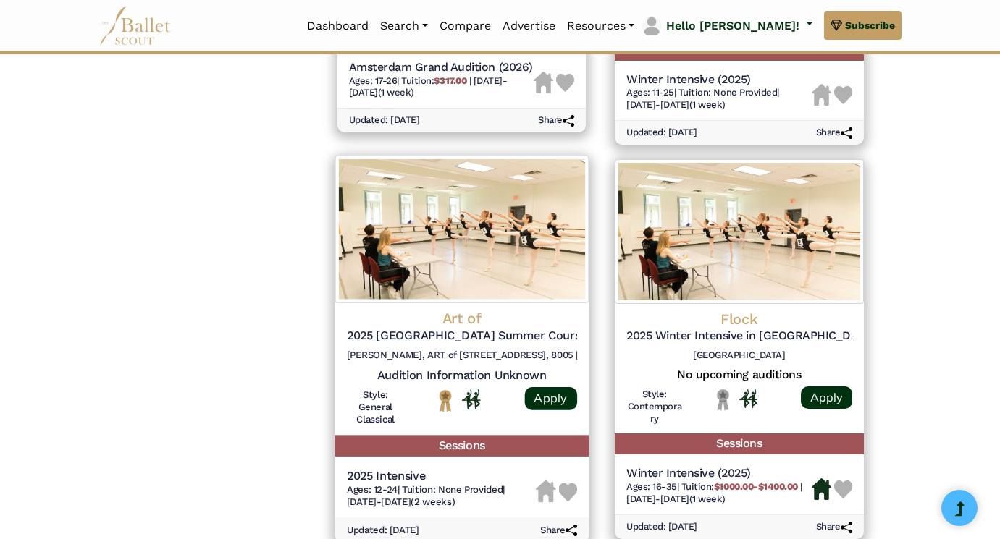
click at [468, 309] on h4 "Art of" at bounding box center [461, 319] width 230 height 20
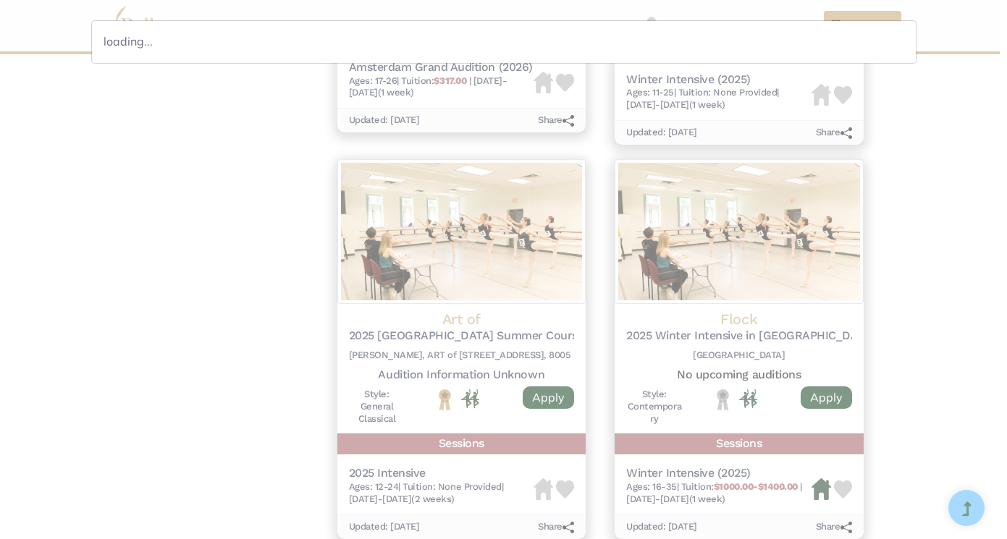
scroll to position [0, 0]
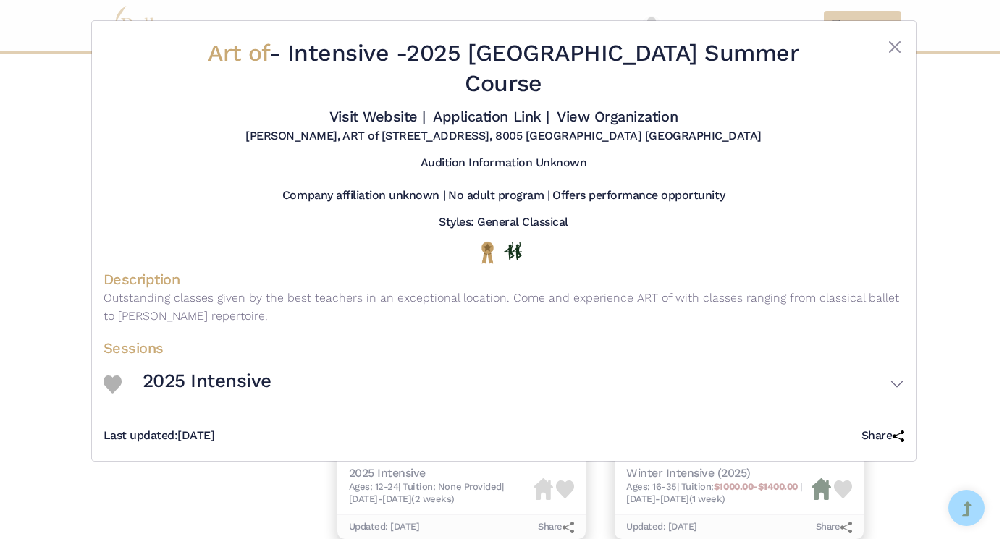
click at [246, 369] on h3 "2025 Intensive" at bounding box center [207, 381] width 129 height 25
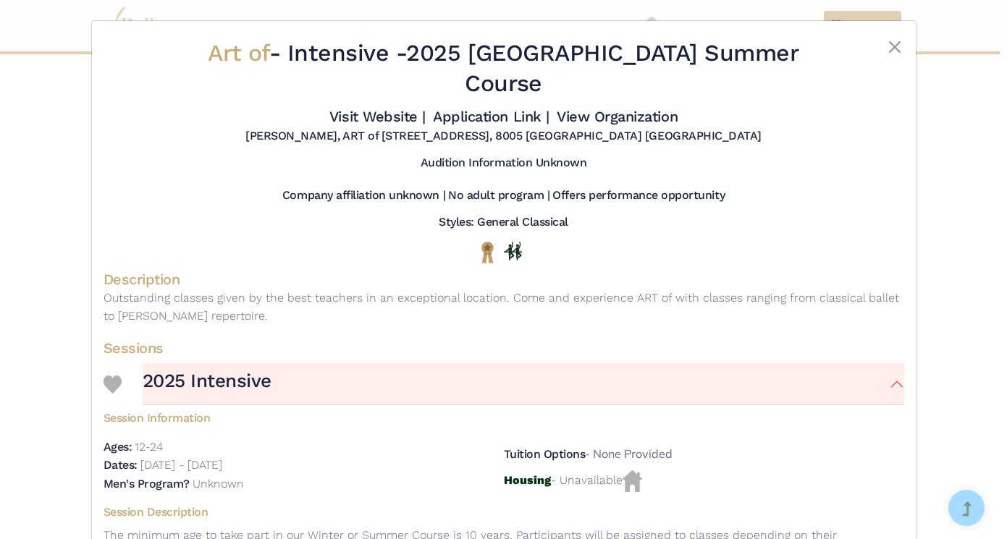
click at [269, 55] on span "Art of" at bounding box center [238, 53] width 61 height 28
drag, startPoint x: 779, startPoint y: 56, endPoint x: 203, endPoint y: 51, distance: 575.6
click at [203, 51] on h2 "Art of - Intensive - 2025 Zurich Summer Course" at bounding box center [504, 68] width 668 height 60
copy h2 "Art of - Intensive - 2025 Zurich Summer Course"
click at [982, 4] on div "Art of - Intensive - 2025 Zurich Summer Course Visit Website | Application Link…" at bounding box center [503, 269] width 1007 height 539
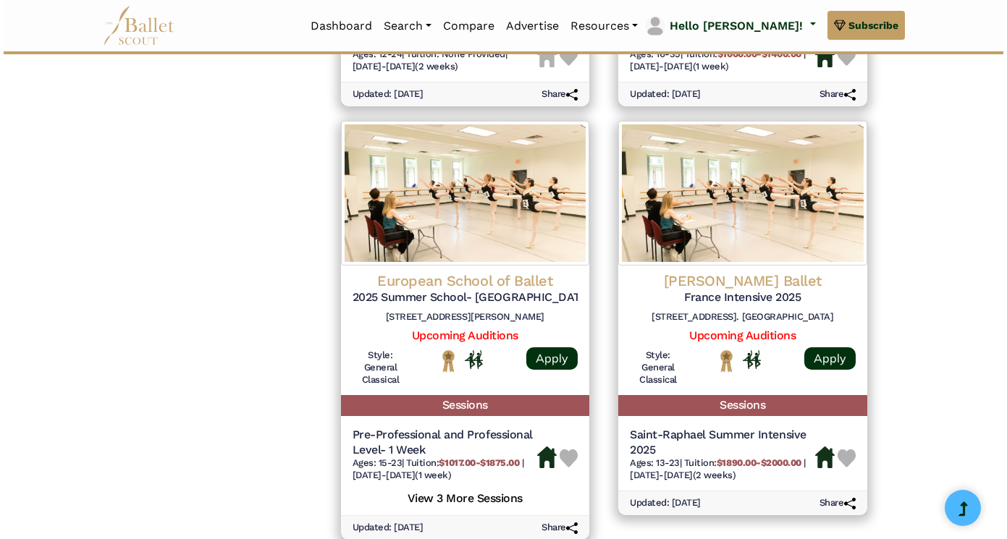
scroll to position [1822, 0]
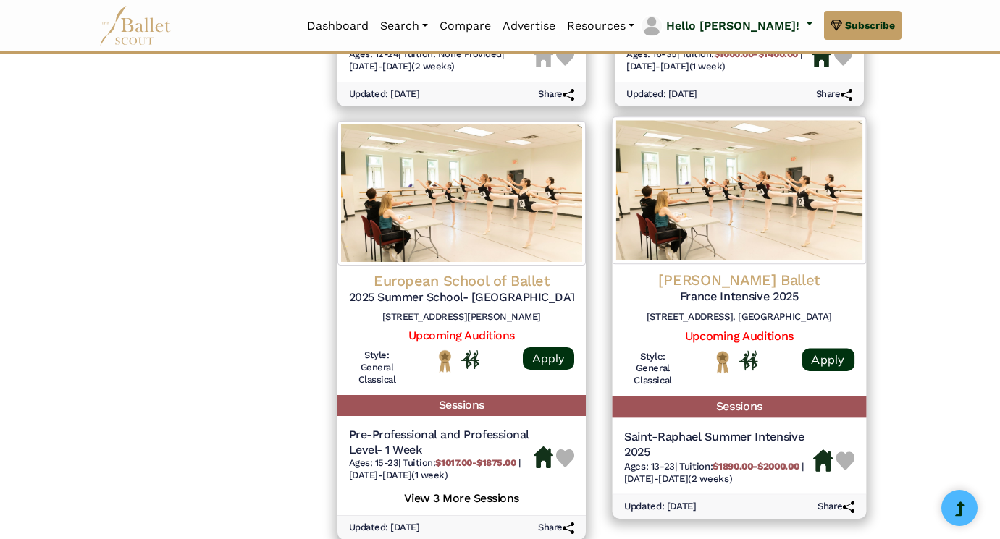
click at [751, 270] on h4 "Chevalier Ballet" at bounding box center [739, 280] width 230 height 20
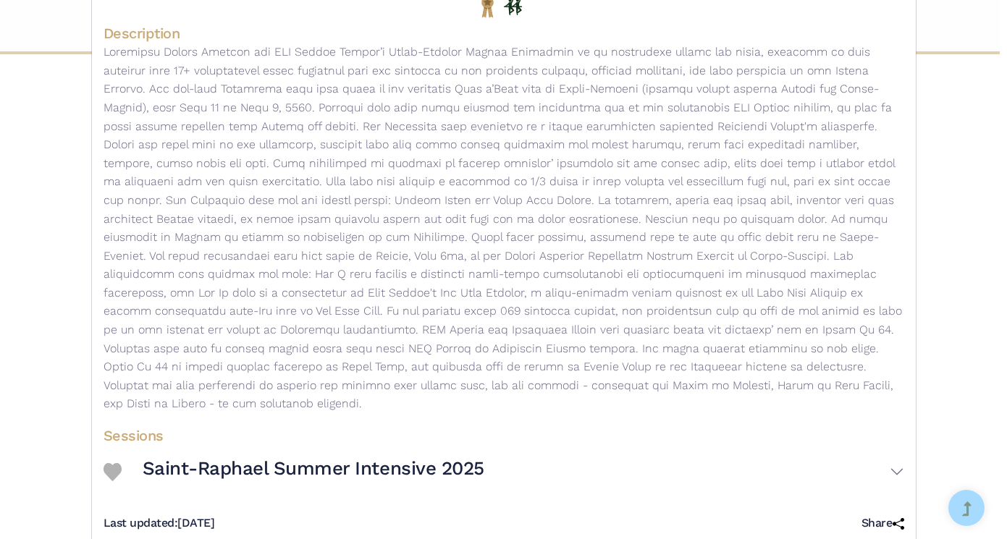
scroll to position [215, 0]
click at [434, 458] on h3 "Saint-Raphael Summer Intensive 2025" at bounding box center [314, 470] width 342 height 25
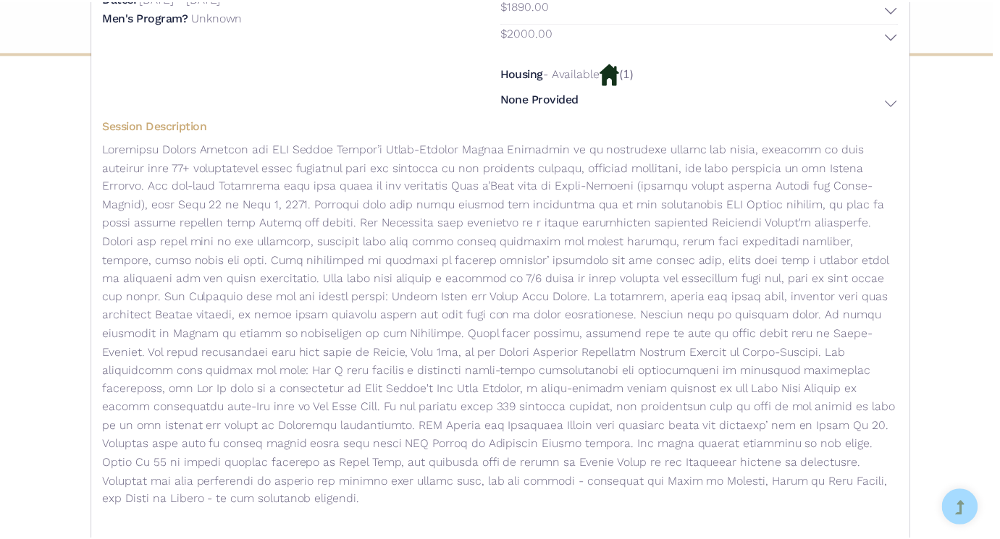
scroll to position [770, 0]
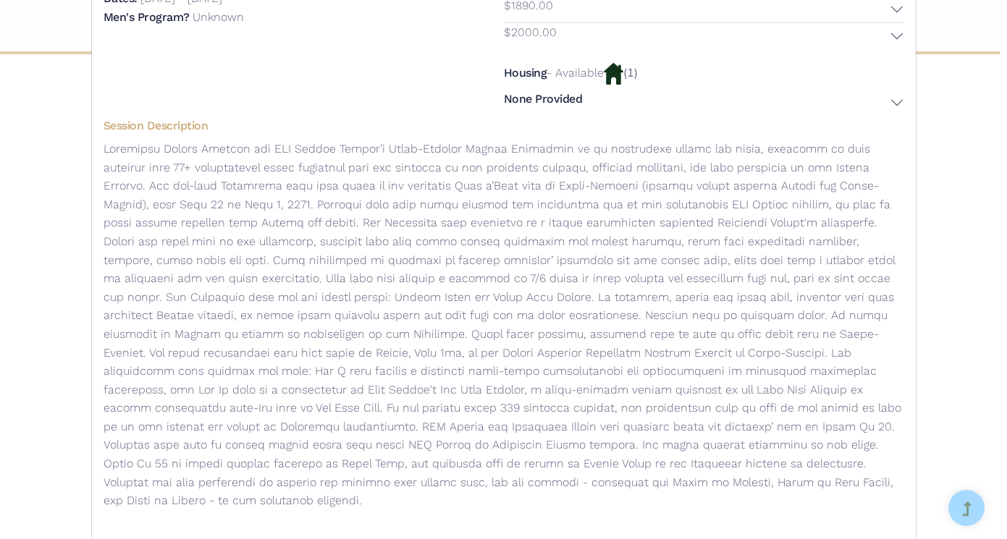
click at [956, 272] on div "Chevalier Ballet - Intensive - France Intensive 2025 Visit Website | Applicatio…" at bounding box center [503, 269] width 1007 height 539
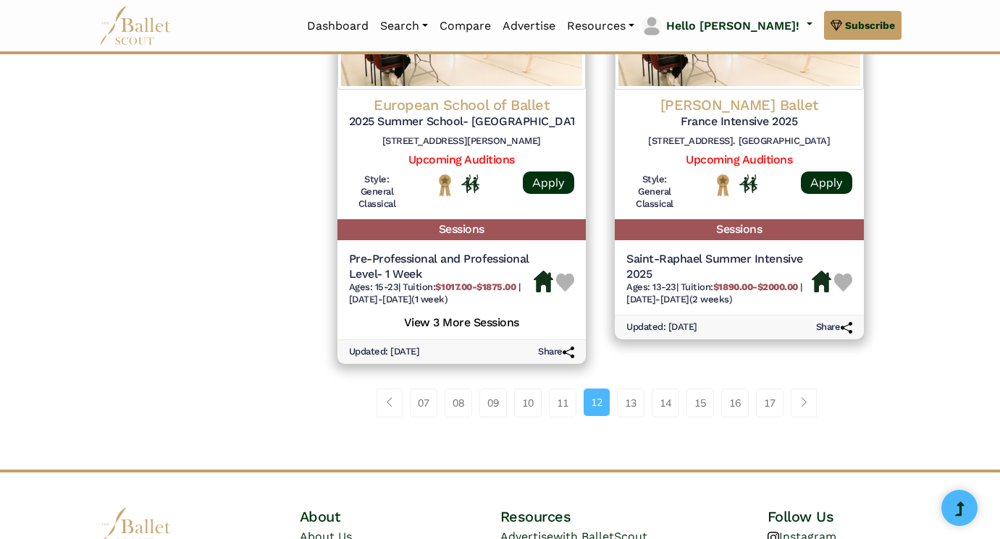
scroll to position [2001, 0]
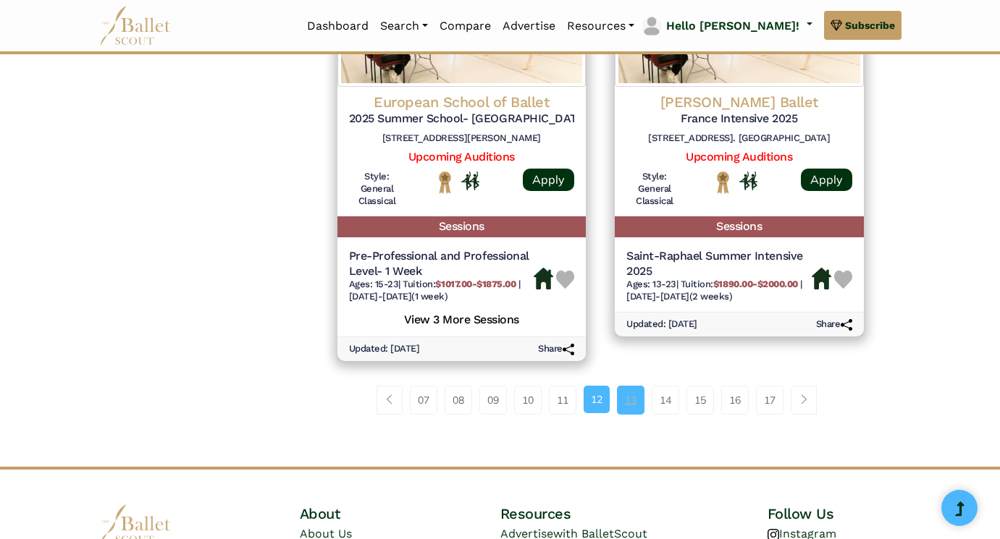
click at [634, 386] on link "13" at bounding box center [631, 400] width 28 height 29
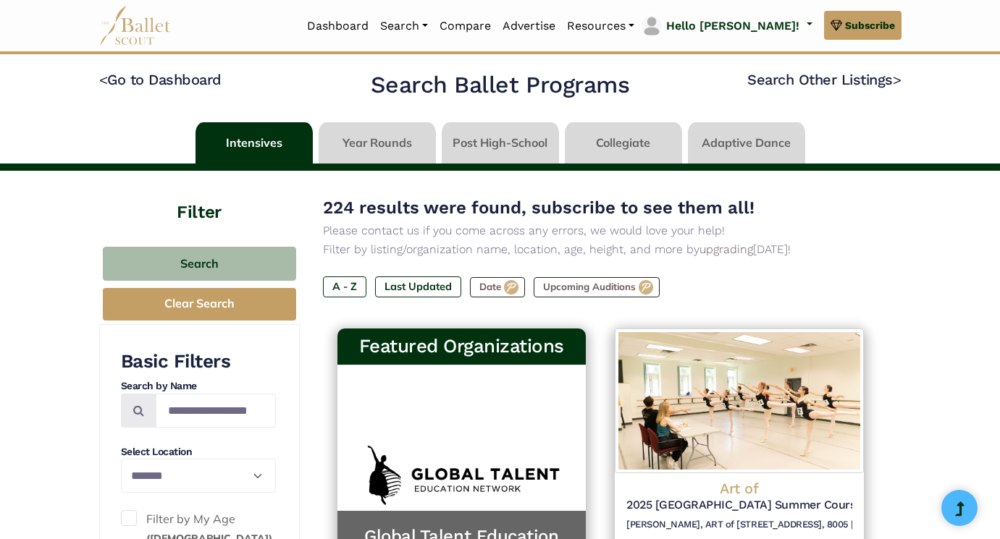
select select "**"
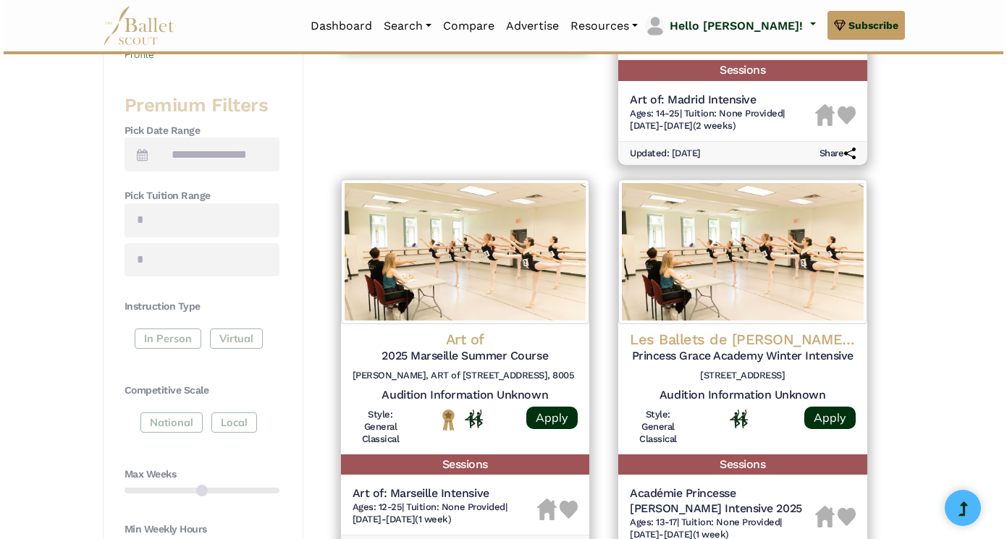
scroll to position [542, 0]
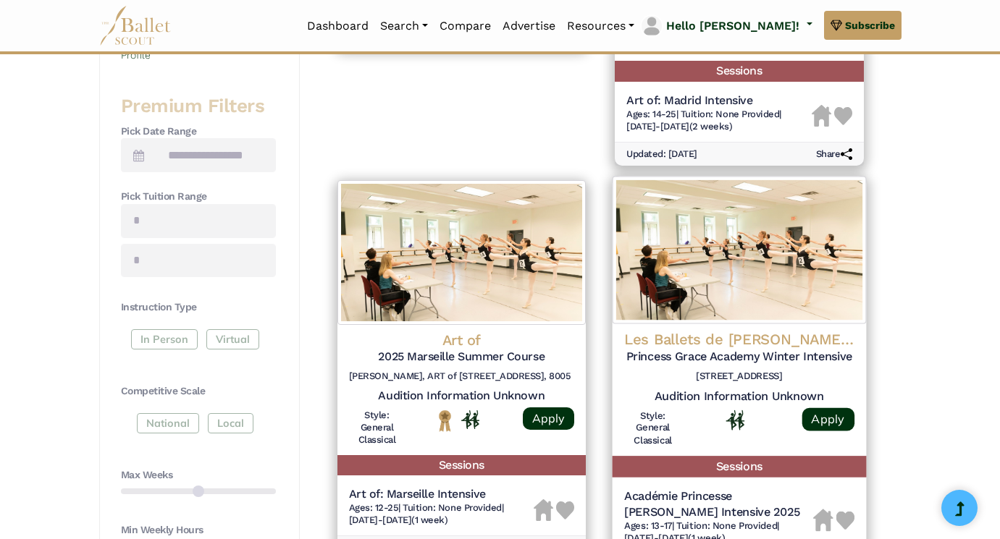
click at [748, 339] on h4 "Les Ballets de [PERSON_NAME] ([GEOGRAPHIC_DATA])" at bounding box center [739, 340] width 230 height 20
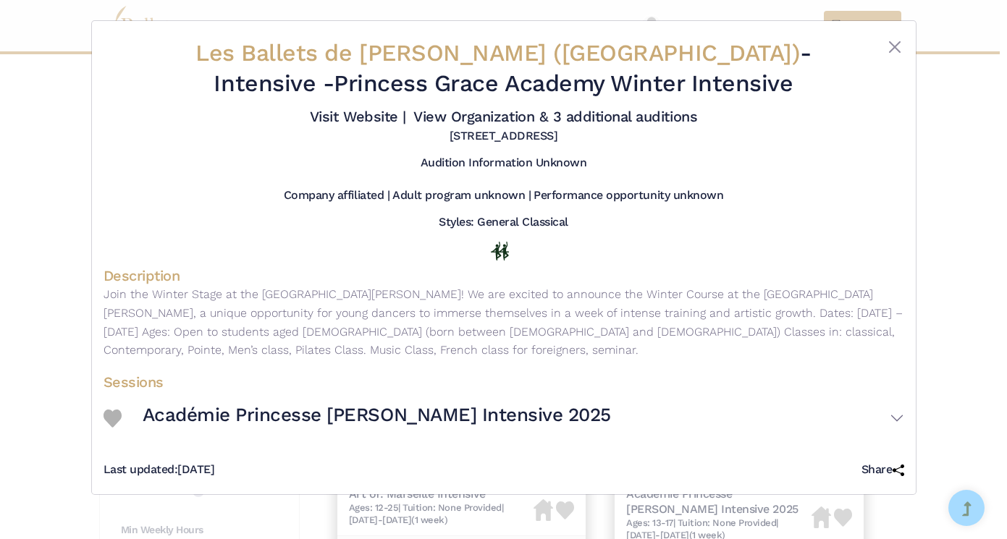
click at [407, 414] on h3 "Académie Princesse [PERSON_NAME] Intensive 2025" at bounding box center [377, 415] width 468 height 25
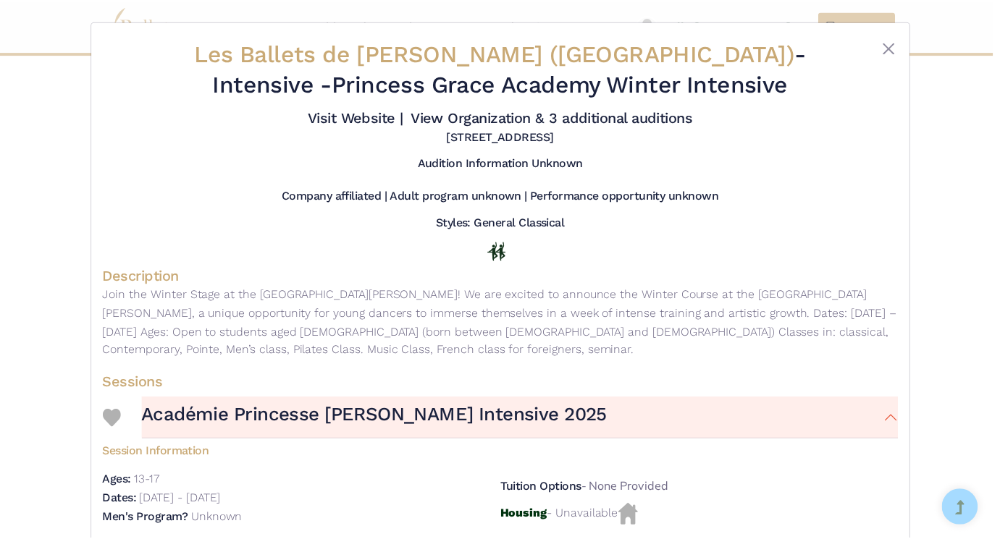
scroll to position [0, 0]
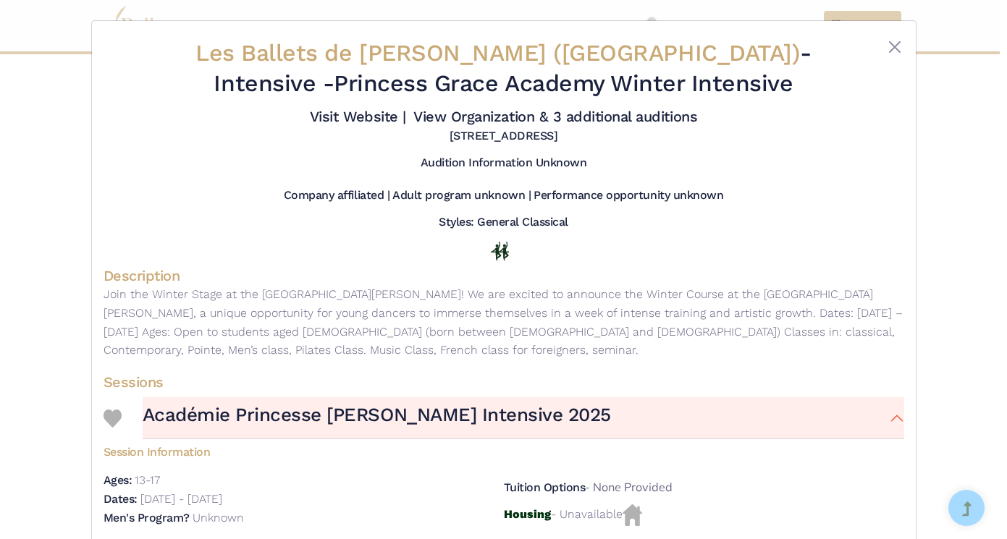
click at [958, 235] on div "Les Ballets de [PERSON_NAME] (Princess Grace Academy) - Intensive - Princess Gr…" at bounding box center [503, 269] width 1007 height 539
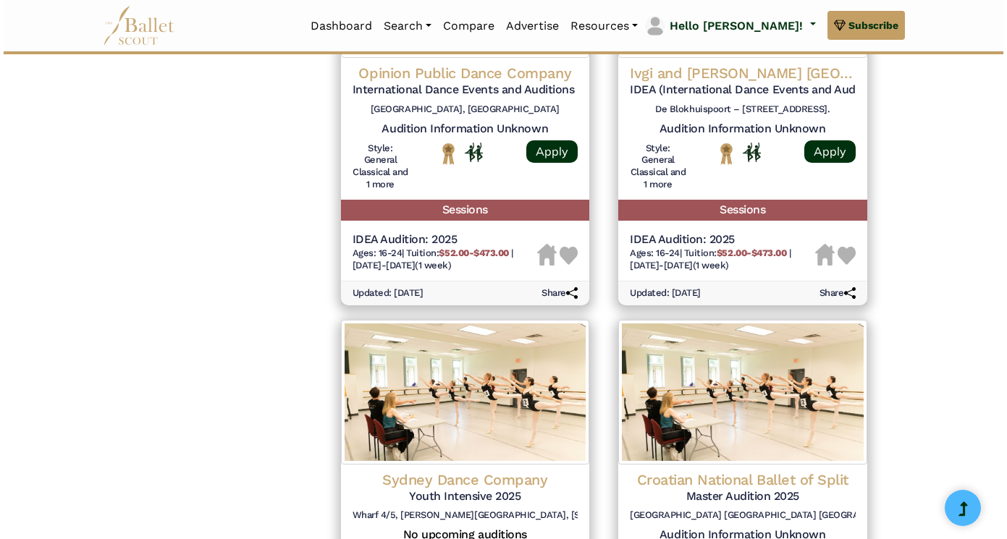
scroll to position [1851, 0]
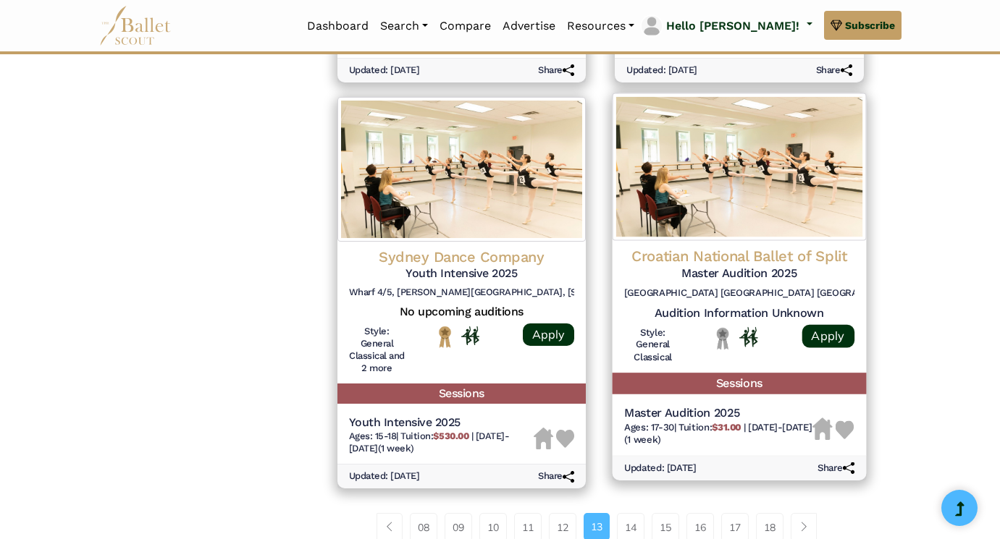
click at [697, 246] on h4 "Croatian National Ballet of Split" at bounding box center [739, 256] width 230 height 20
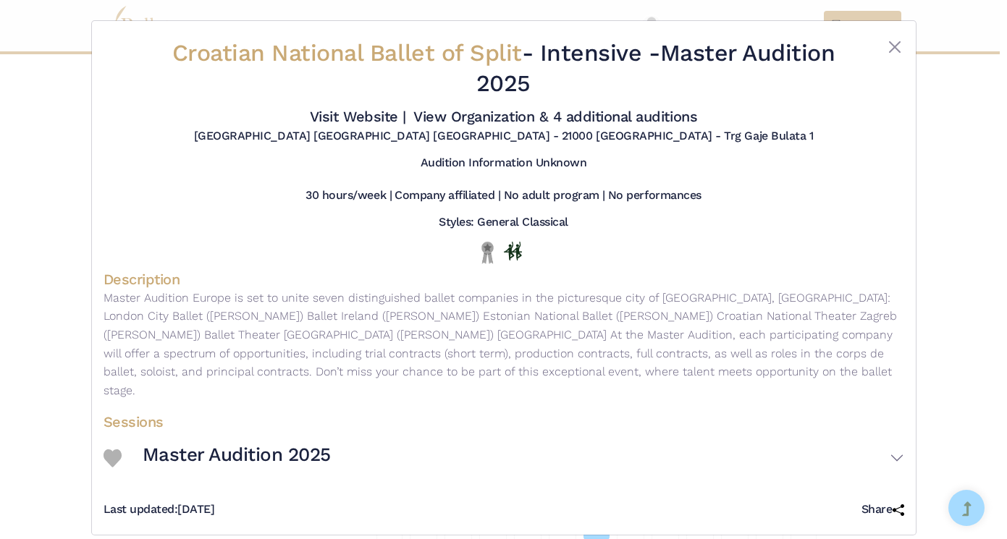
click at [274, 443] on h3 "Master Audition 2025" at bounding box center [237, 455] width 188 height 25
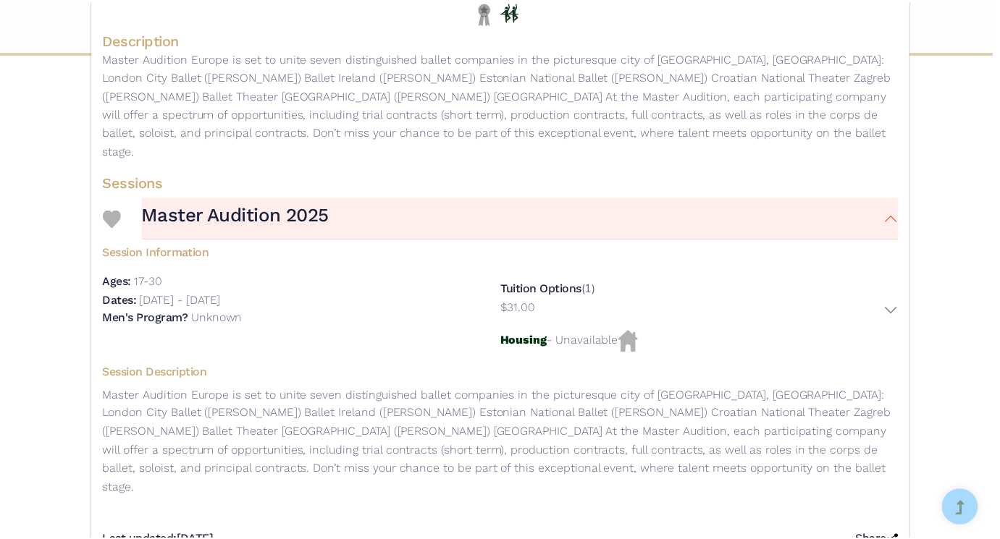
scroll to position [0, 0]
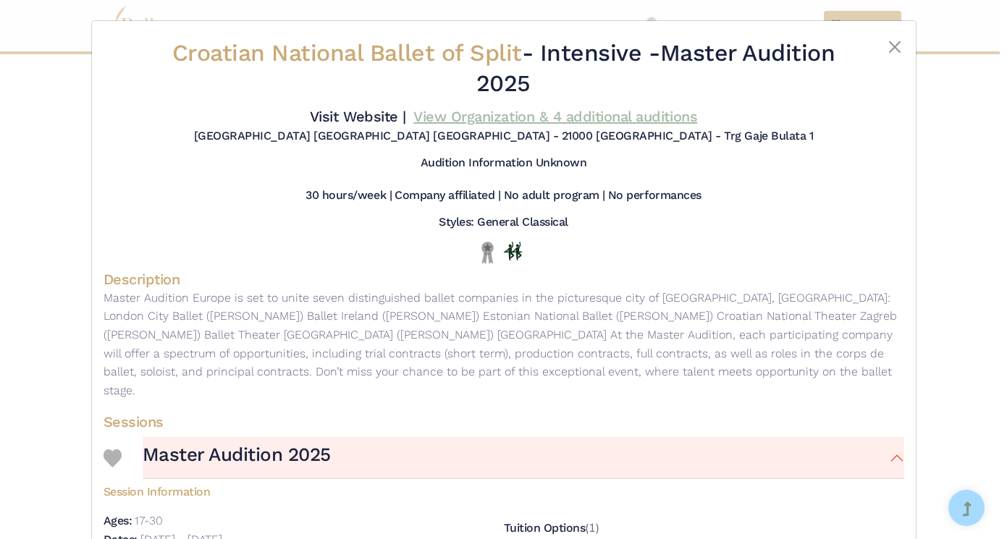
click at [548, 117] on link "View Organization & 4 additional auditions" at bounding box center [555, 116] width 284 height 17
click at [953, 227] on div "Croatian National Ballet of Split - Intensive - Master Audition 2025 Visit Webs…" at bounding box center [503, 269] width 1007 height 539
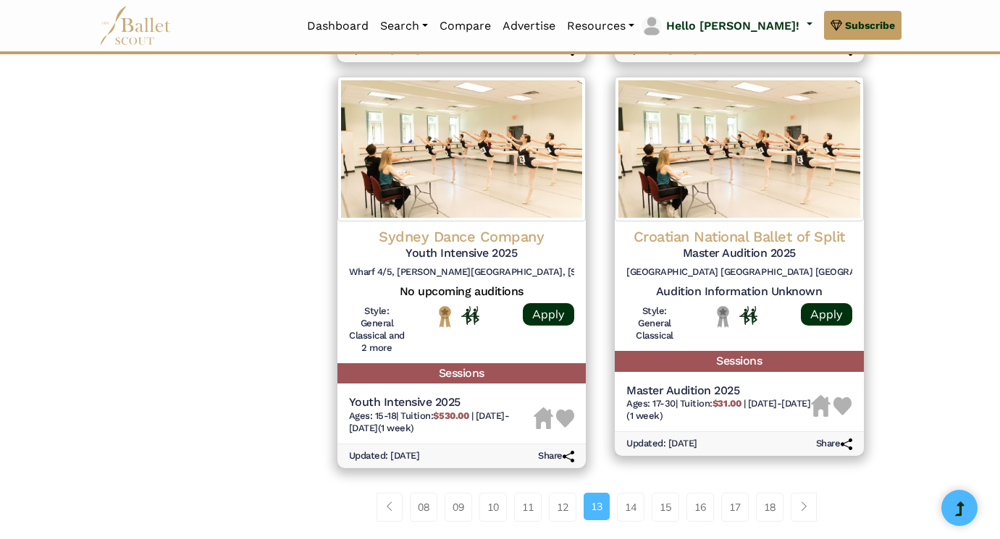
scroll to position [1875, 0]
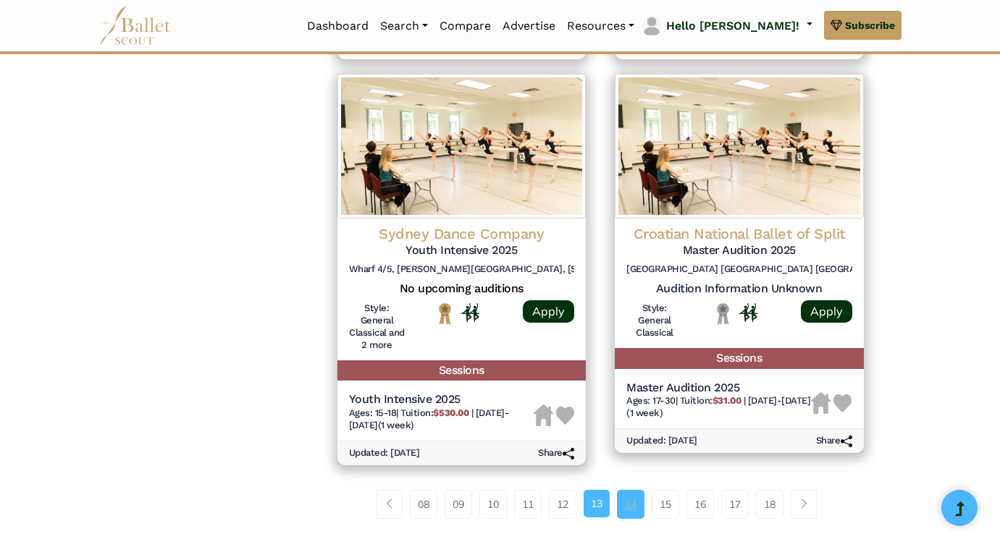
click at [631, 490] on link "14" at bounding box center [631, 504] width 28 height 29
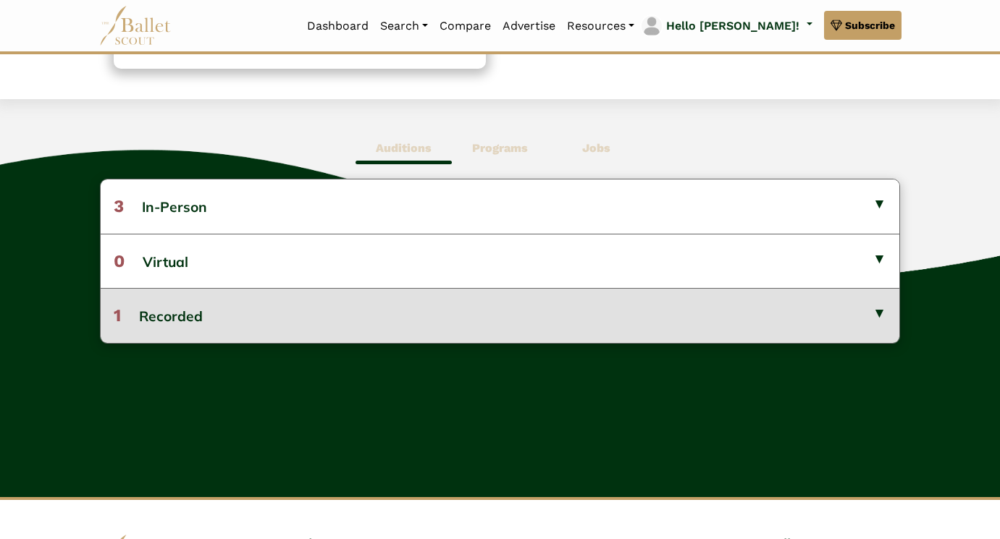
scroll to position [337, 0]
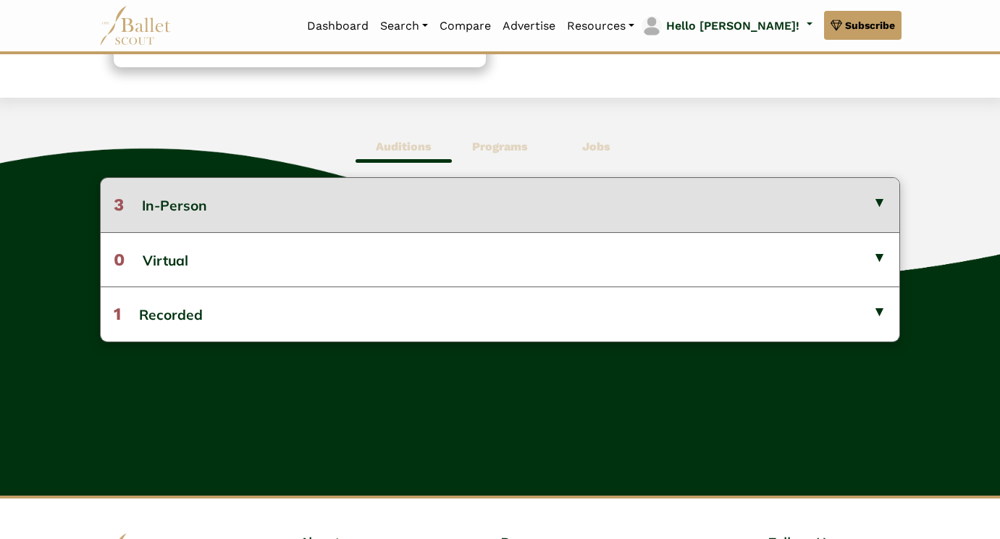
click at [248, 187] on button "3 In-Person" at bounding box center [500, 205] width 799 height 54
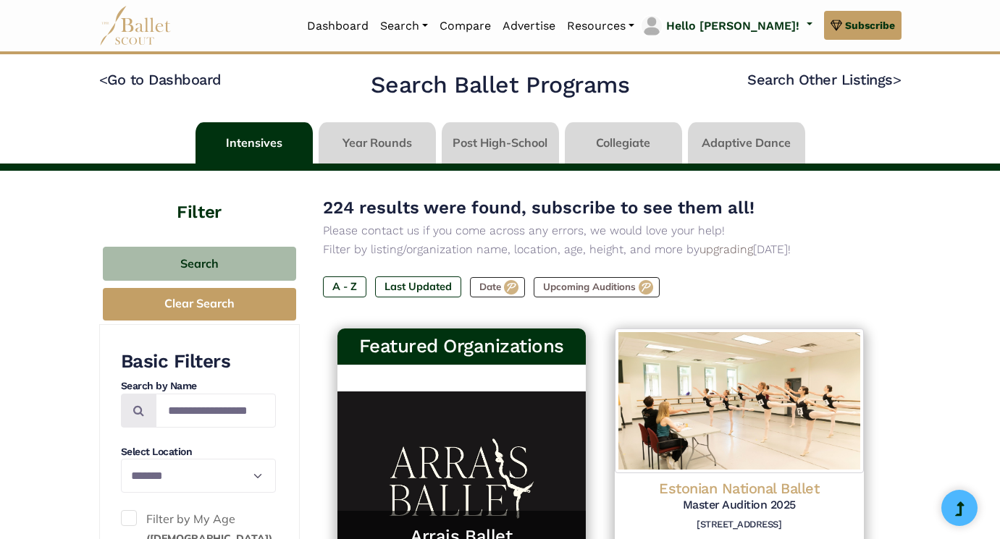
select select "**"
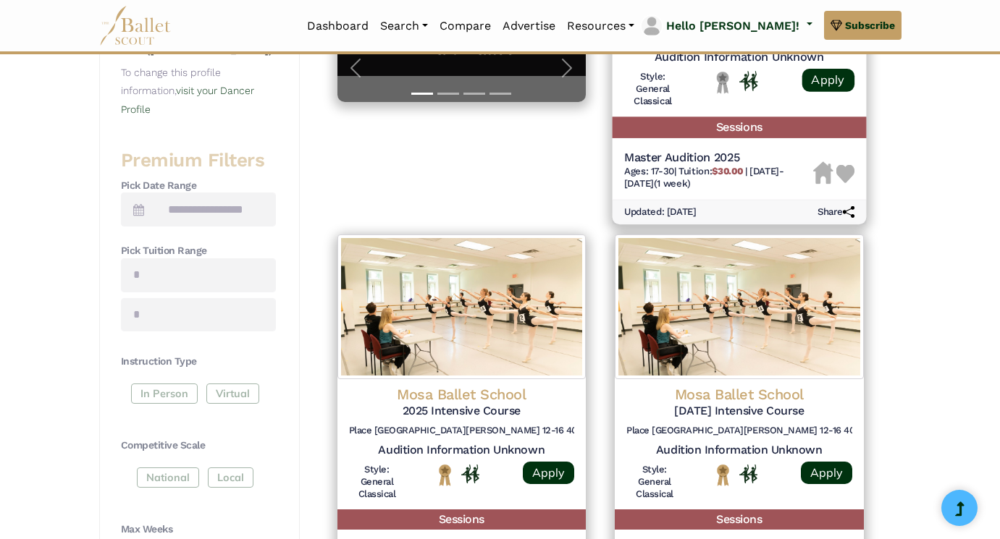
scroll to position [492, 0]
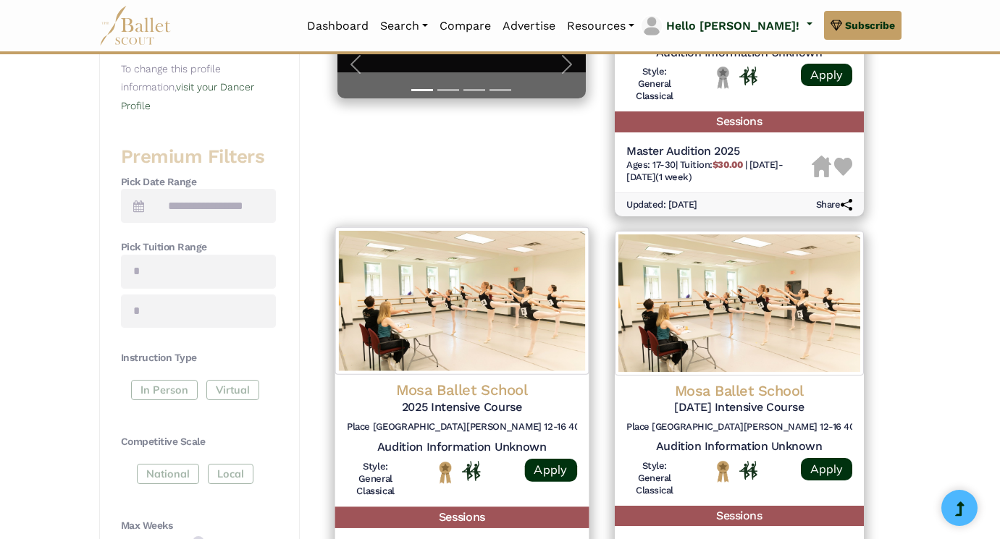
click at [497, 381] on h4 "Mosa Ballet School" at bounding box center [461, 391] width 230 height 20
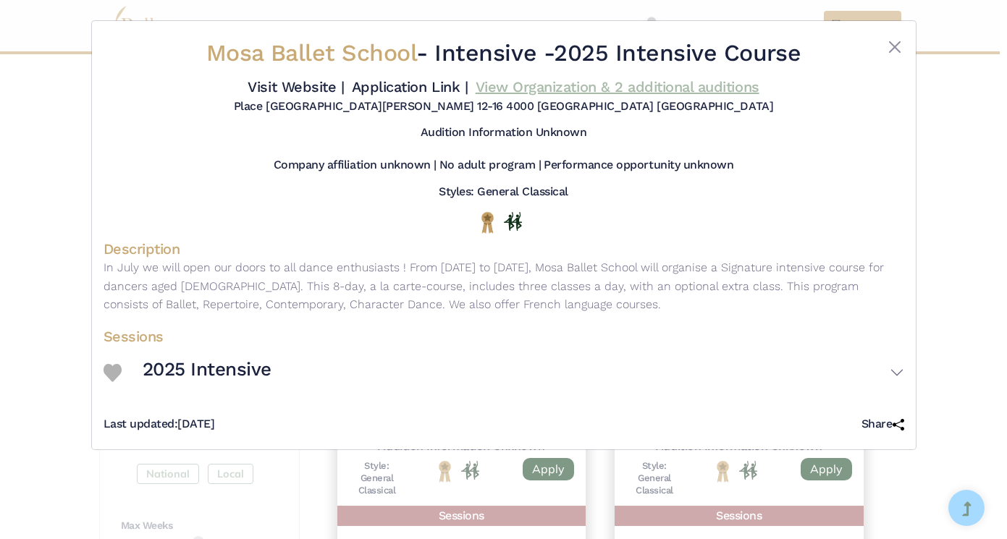
click at [522, 85] on link "View Organization & 2 additional auditions" at bounding box center [618, 86] width 284 height 17
click at [939, 274] on div "Mosa Ballet School - Intensive - 2025 Intensive Course Visit Website | Applicat…" at bounding box center [503, 269] width 1007 height 539
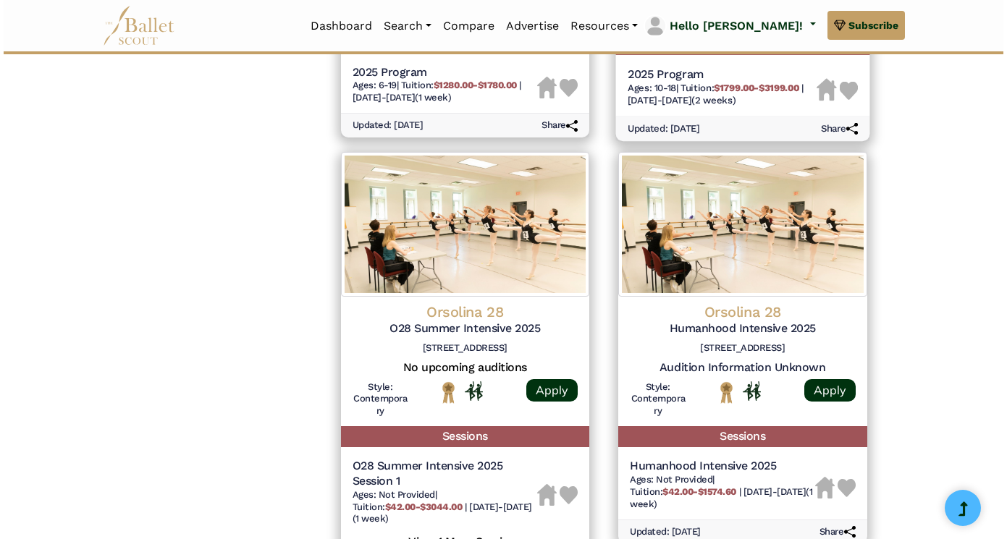
scroll to position [1833, 0]
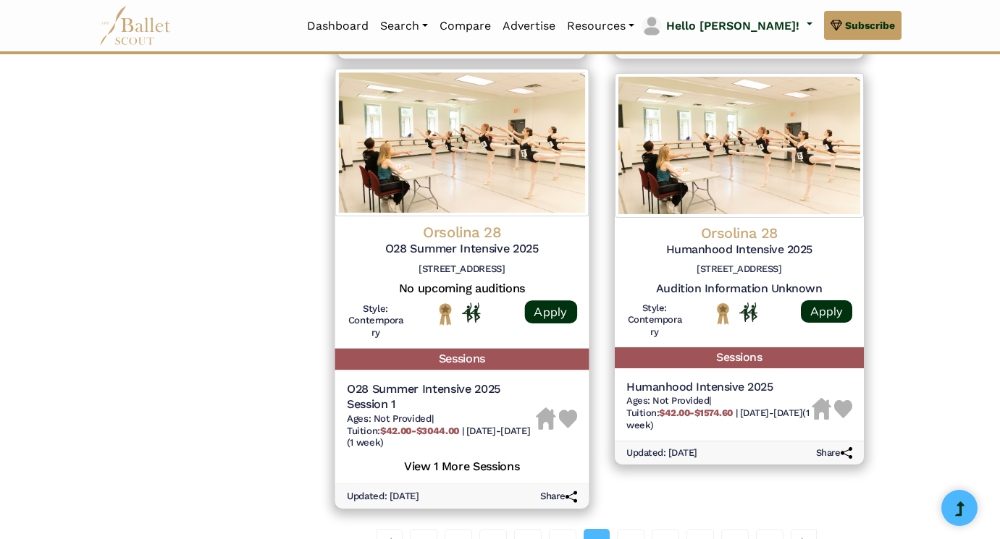
click at [445, 222] on h4 "Orsolina 28" at bounding box center [461, 232] width 230 height 20
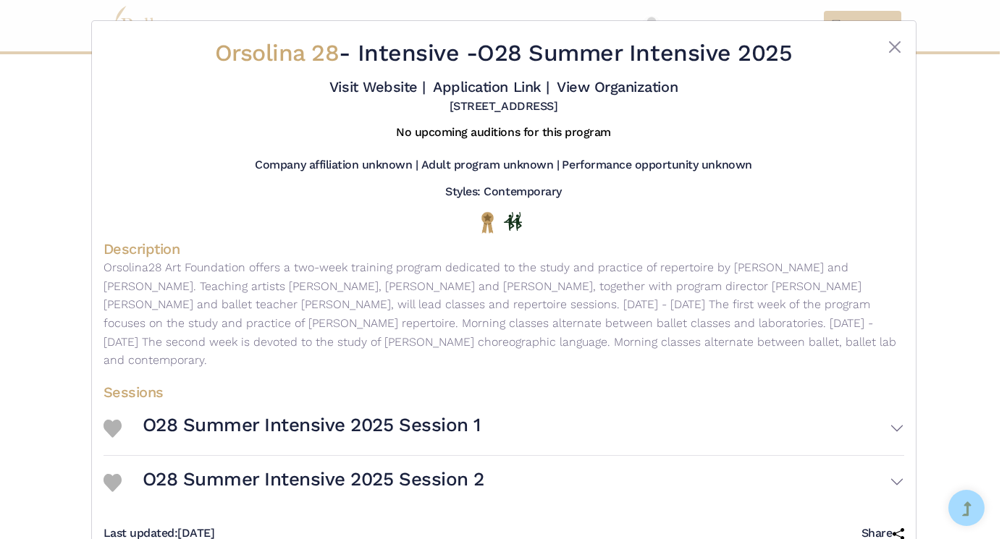
click at [297, 413] on h3 "O28 Summer Intensive 2025 Session 1" at bounding box center [312, 425] width 338 height 25
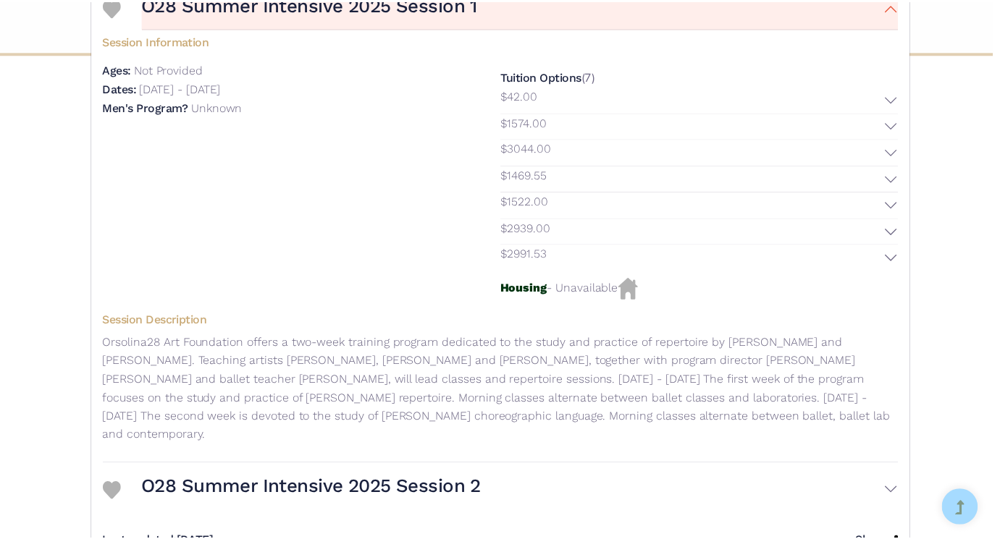
scroll to position [420, 0]
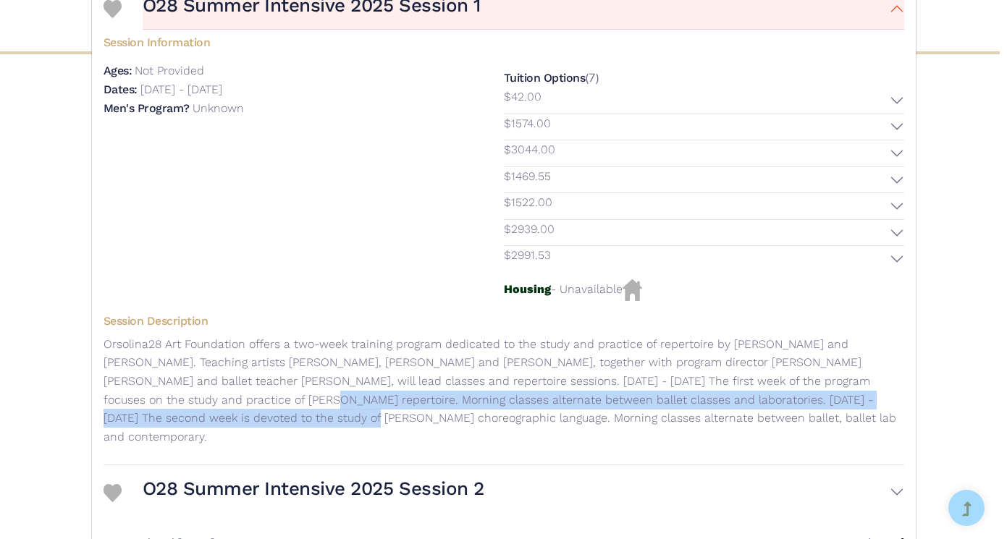
click at [959, 358] on div "Orsolina 28 - Intensive - O28 Summer Intensive 2025 Visit Website | Application…" at bounding box center [503, 269] width 1007 height 539
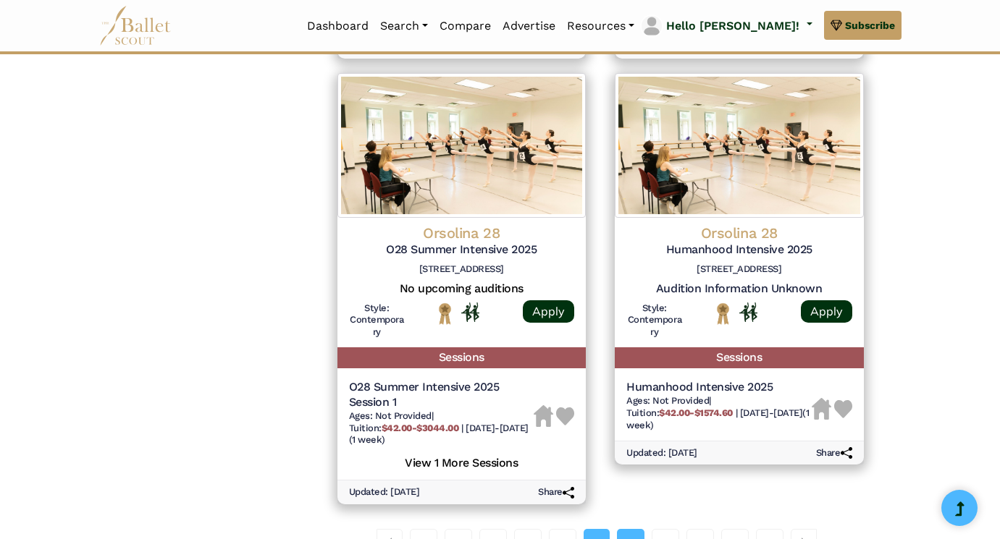
click at [624, 529] on link "15" at bounding box center [631, 543] width 28 height 29
click at [628, 529] on link "15" at bounding box center [631, 543] width 28 height 29
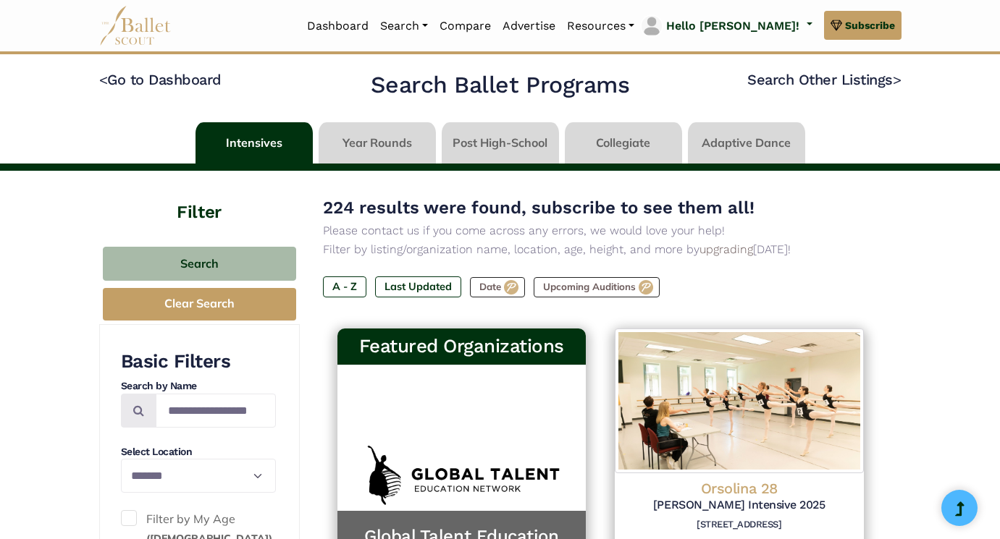
select select "**"
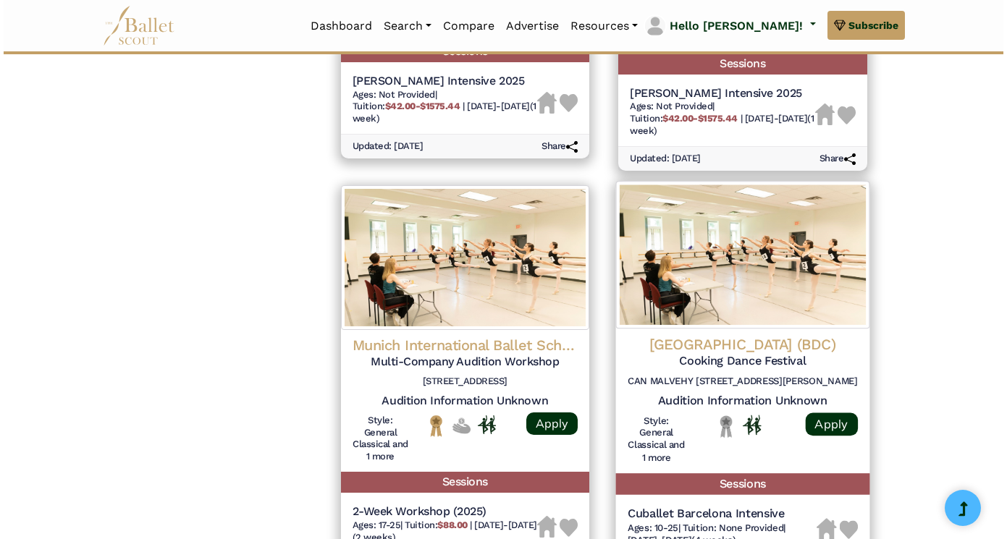
scroll to position [1375, 0]
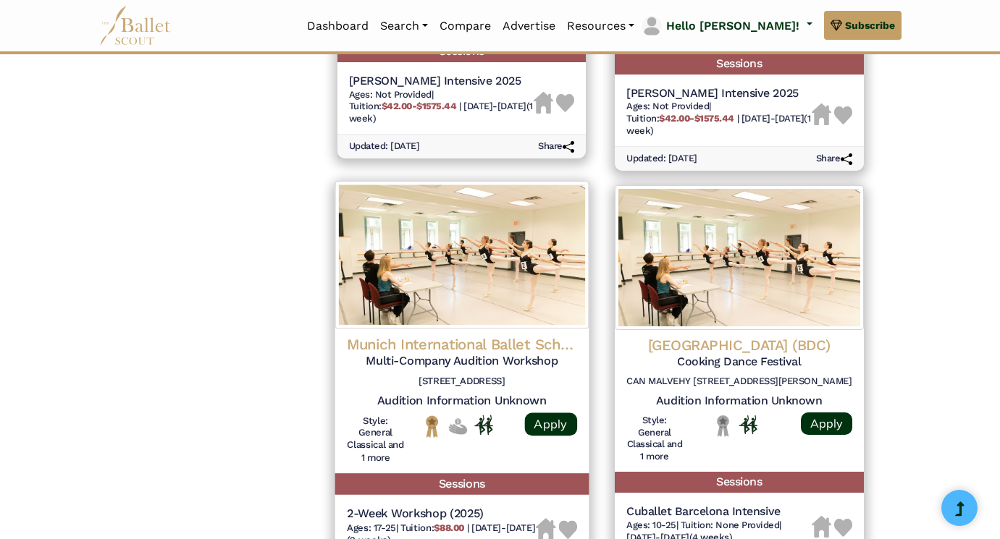
click at [415, 335] on h4 "Munich International Ballet School" at bounding box center [461, 345] width 230 height 20
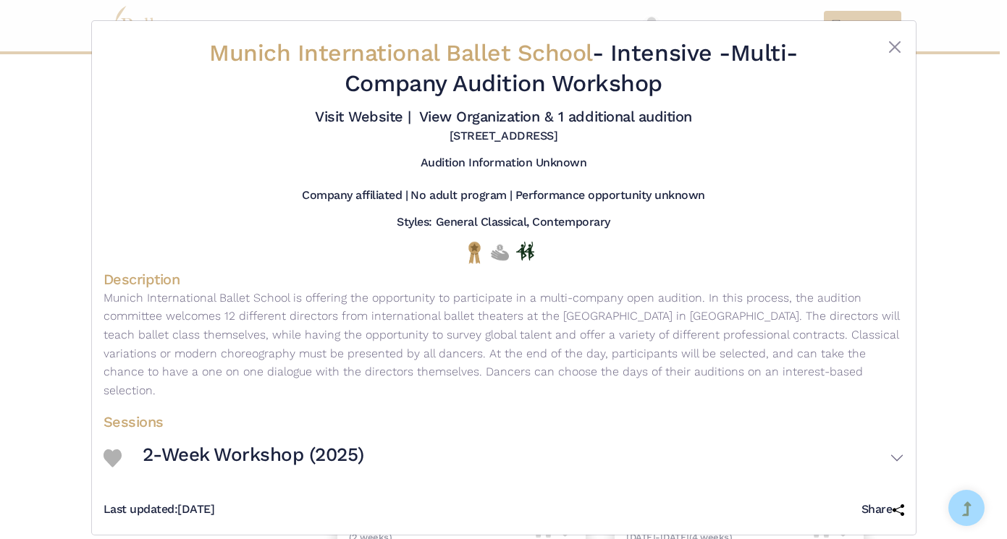
click at [300, 451] on h3 "2-Week Workshop (2025)" at bounding box center [254, 455] width 222 height 25
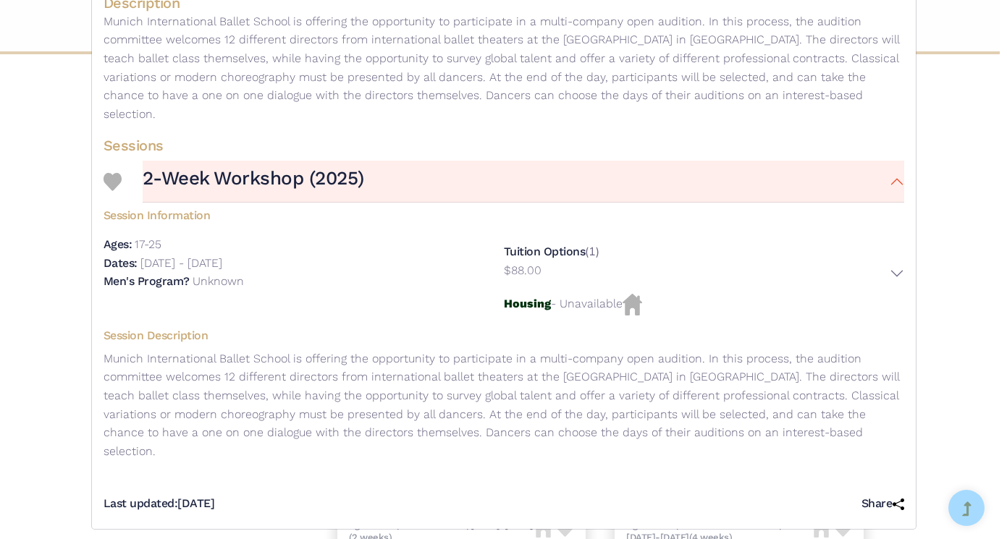
scroll to position [276, 0]
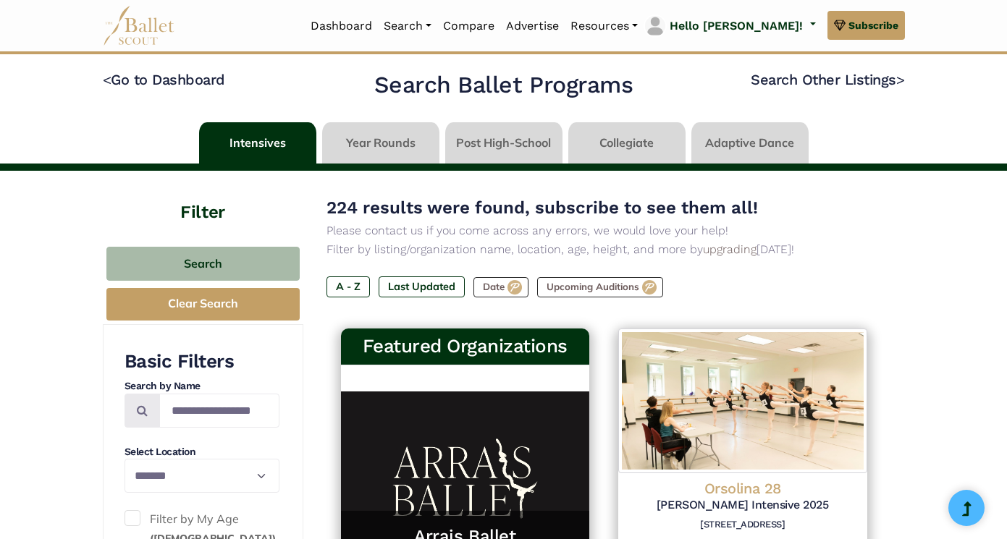
select select "**"
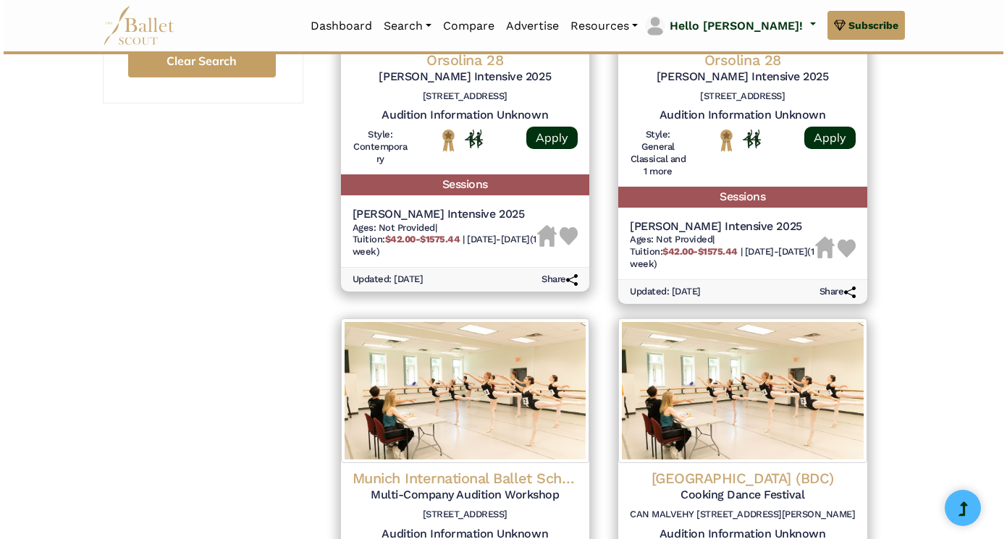
scroll to position [1404, 0]
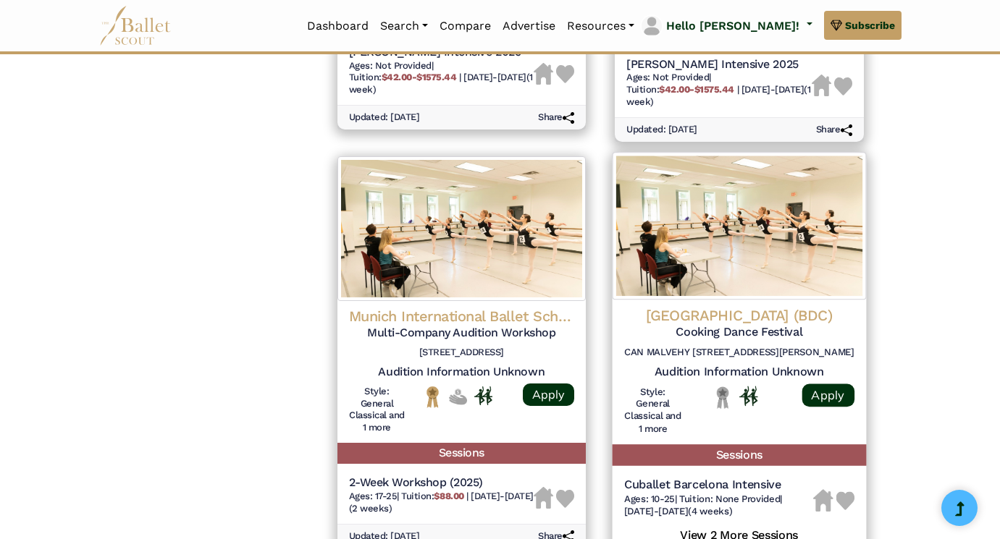
click at [777, 306] on h4 "[GEOGRAPHIC_DATA] (BDC)" at bounding box center [739, 316] width 230 height 20
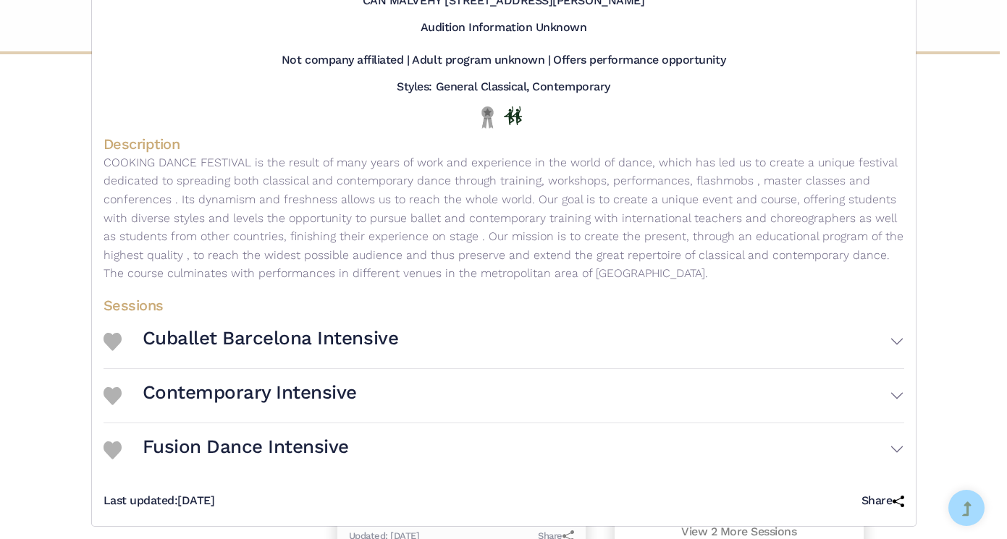
scroll to position [135, 0]
click at [238, 333] on h3 "Cuballet Barcelona Intensive" at bounding box center [271, 339] width 256 height 25
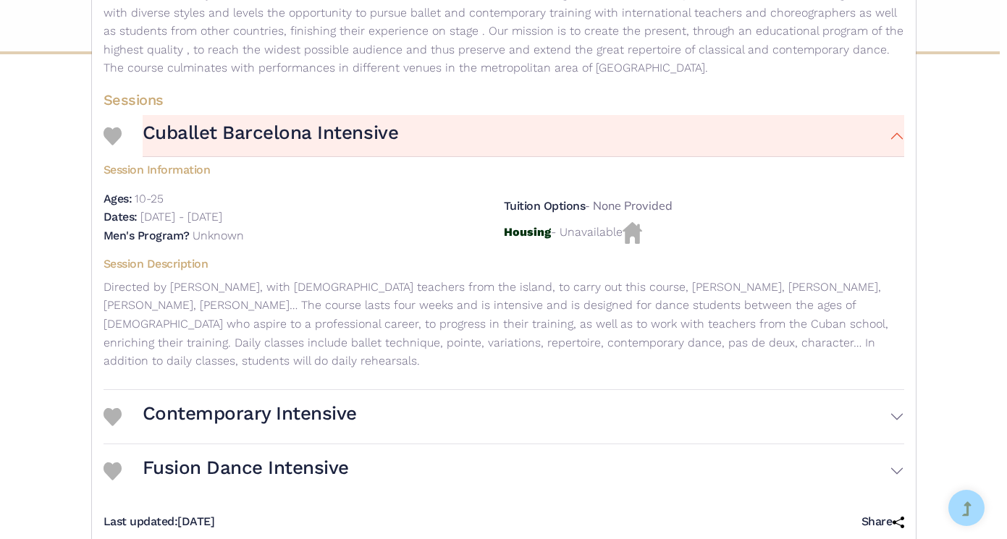
scroll to position [340, 0]
click at [295, 403] on h3 "Contemporary Intensive" at bounding box center [250, 415] width 214 height 25
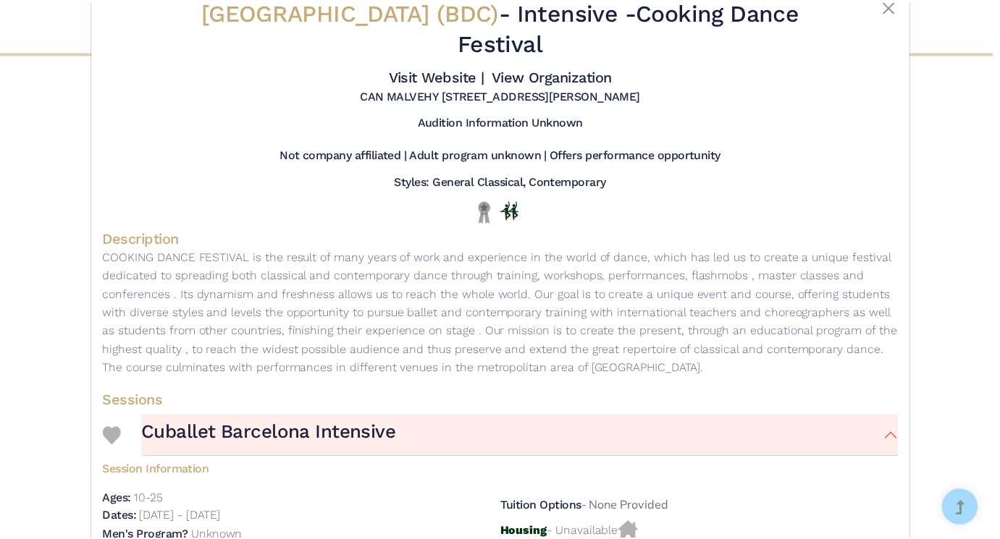
scroll to position [0, 0]
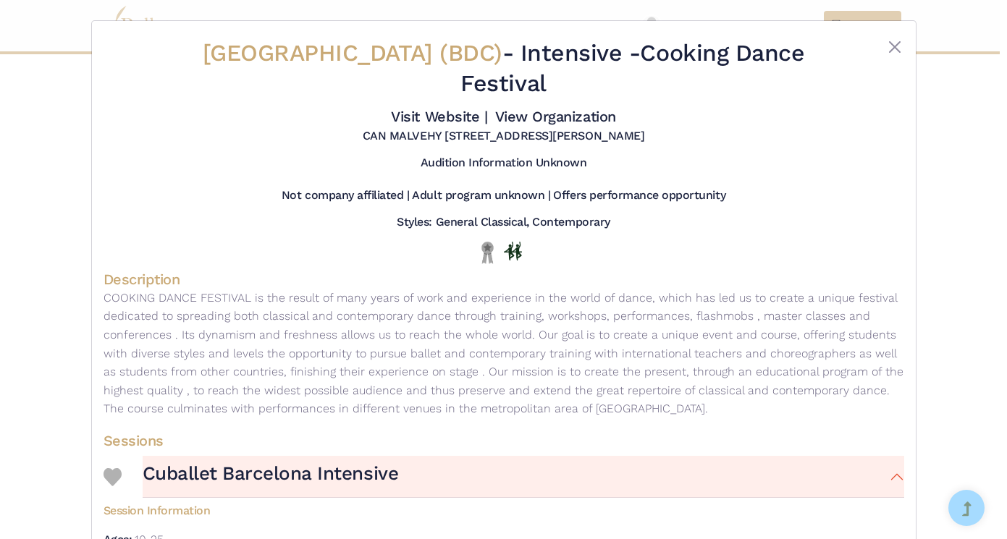
drag, startPoint x: 510, startPoint y: 49, endPoint x: 142, endPoint y: 45, distance: 368.6
click at [142, 45] on div "Barcelona Dance Center (BDC) - Intensive - Cooking Dance Festival Visit Website…" at bounding box center [504, 91] width 801 height 117
copy div "Barcelona Dance Center (BDC)"
click at [966, 214] on div "Barcelona Dance Center (BDC) - Intensive - Cooking Dance Festival Visit Website…" at bounding box center [503, 269] width 1007 height 539
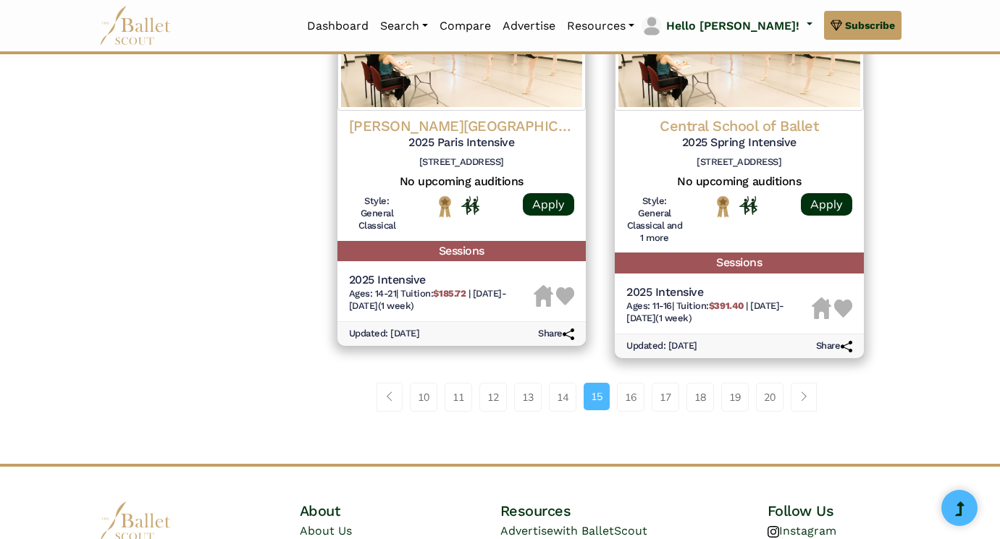
scroll to position [2077, 0]
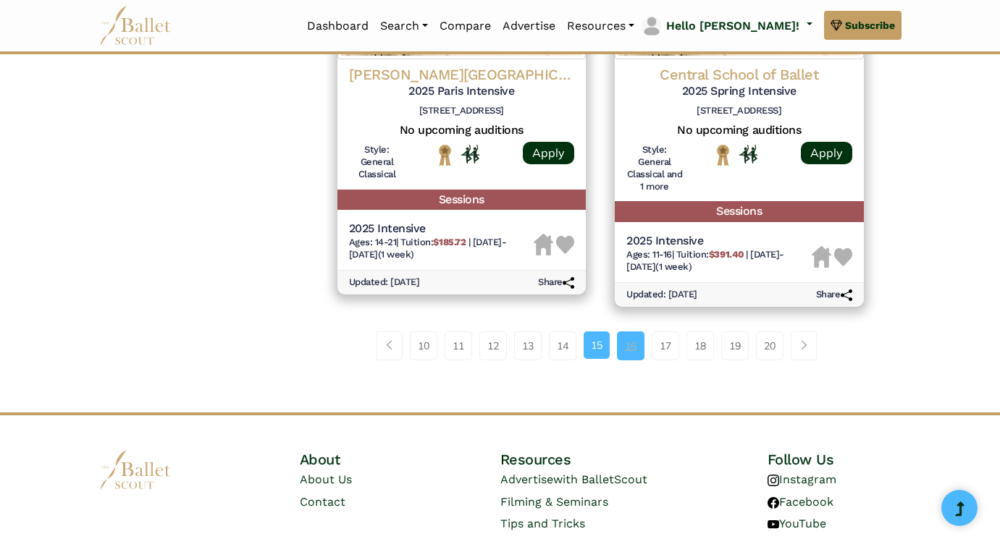
click at [634, 332] on link "16" at bounding box center [631, 346] width 28 height 29
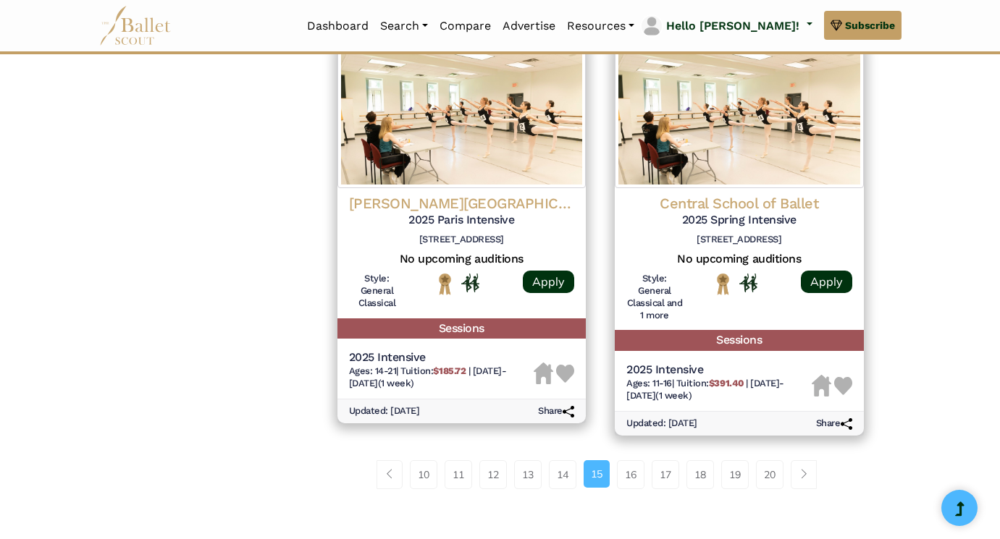
scroll to position [1951, 0]
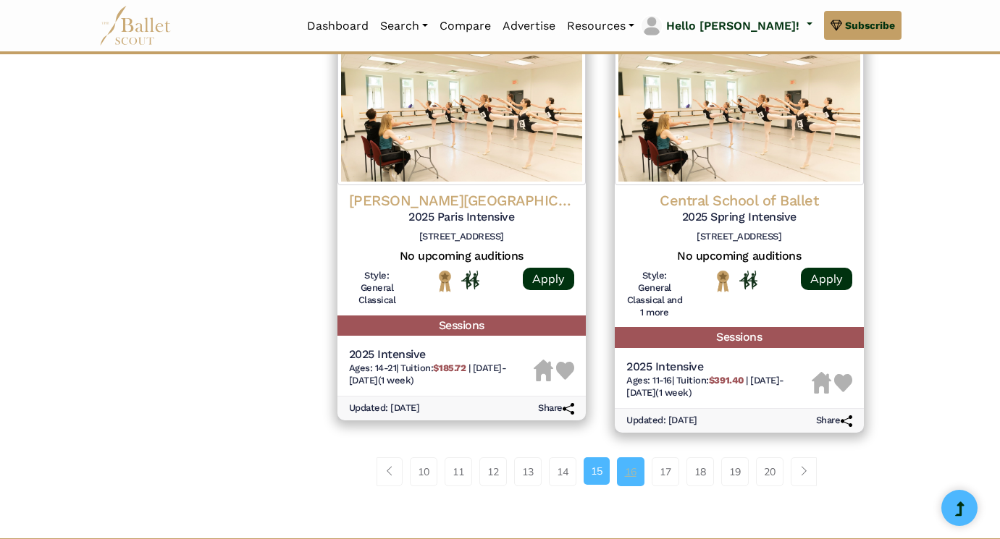
click at [623, 458] on link "16" at bounding box center [631, 472] width 28 height 29
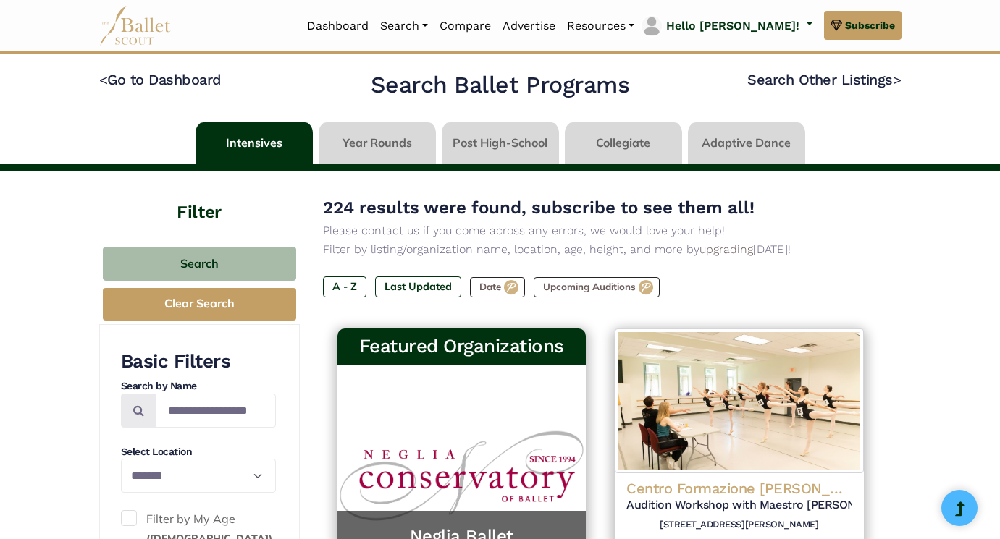
select select "**"
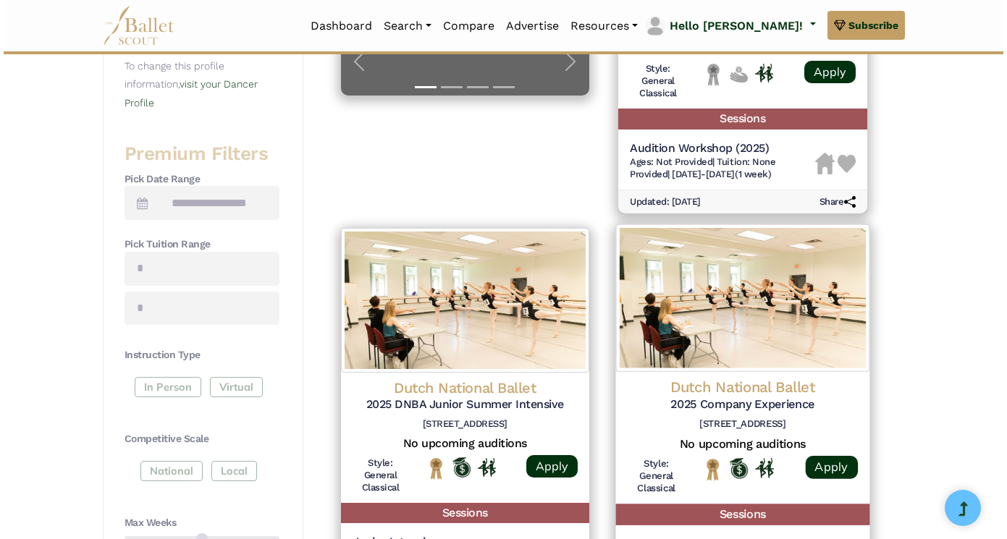
scroll to position [495, 0]
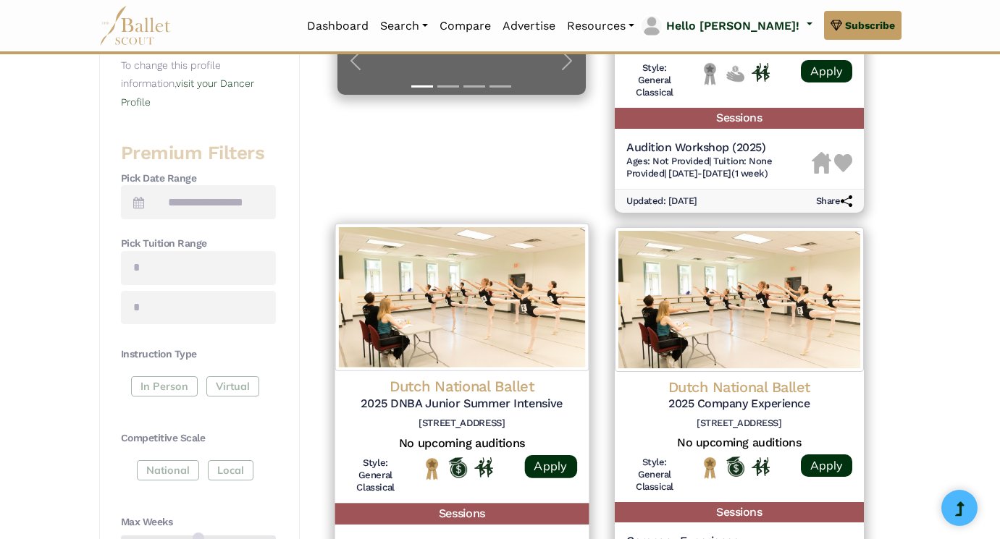
click at [502, 377] on h4 "Dutch National Ballet" at bounding box center [461, 387] width 230 height 20
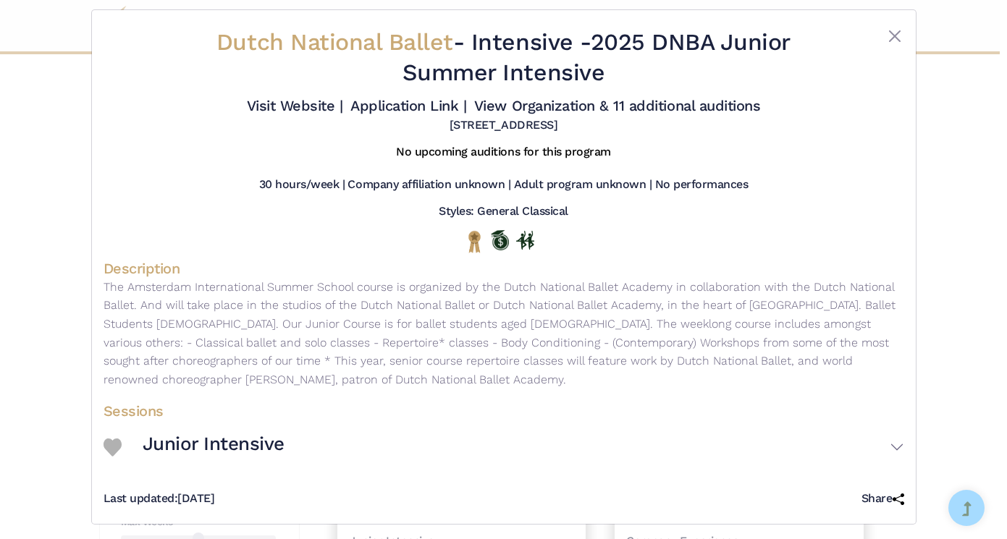
scroll to position [9, 0]
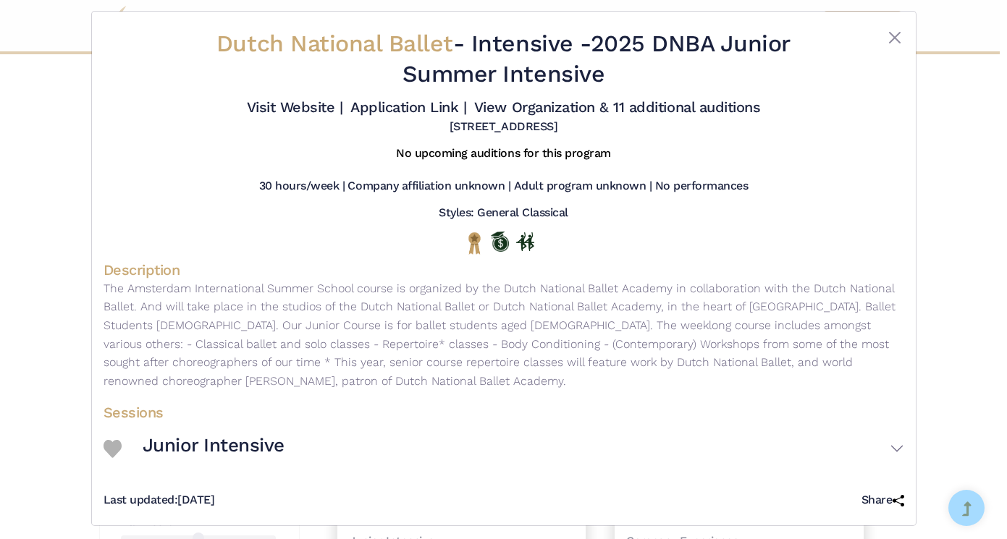
click at [237, 451] on h3 "Junior Intensive" at bounding box center [214, 446] width 142 height 25
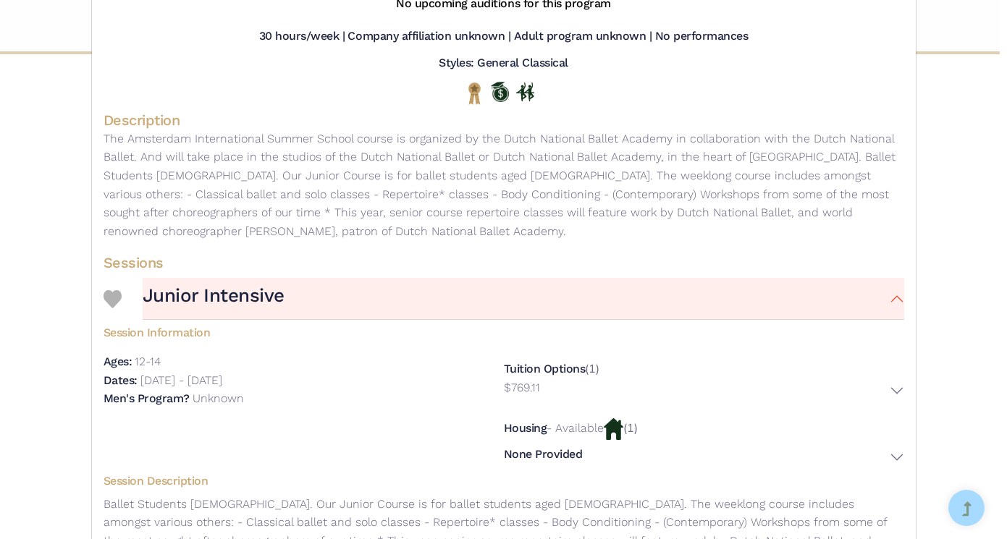
scroll to position [267, 0]
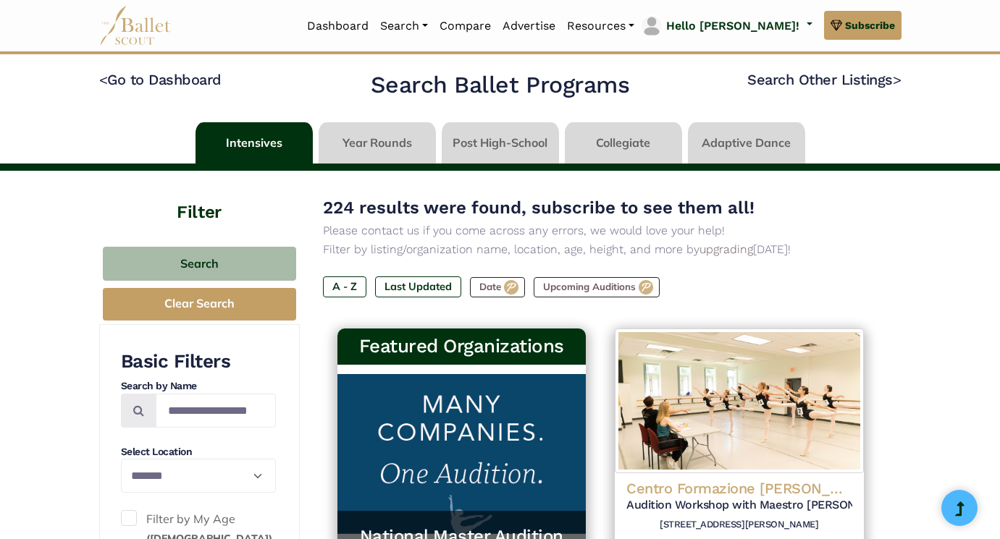
select select "**"
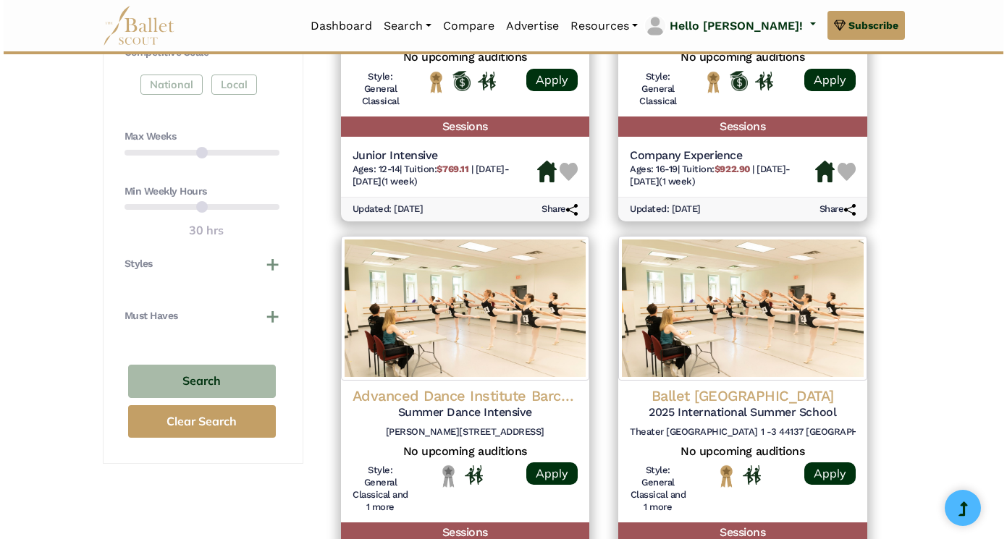
scroll to position [882, 0]
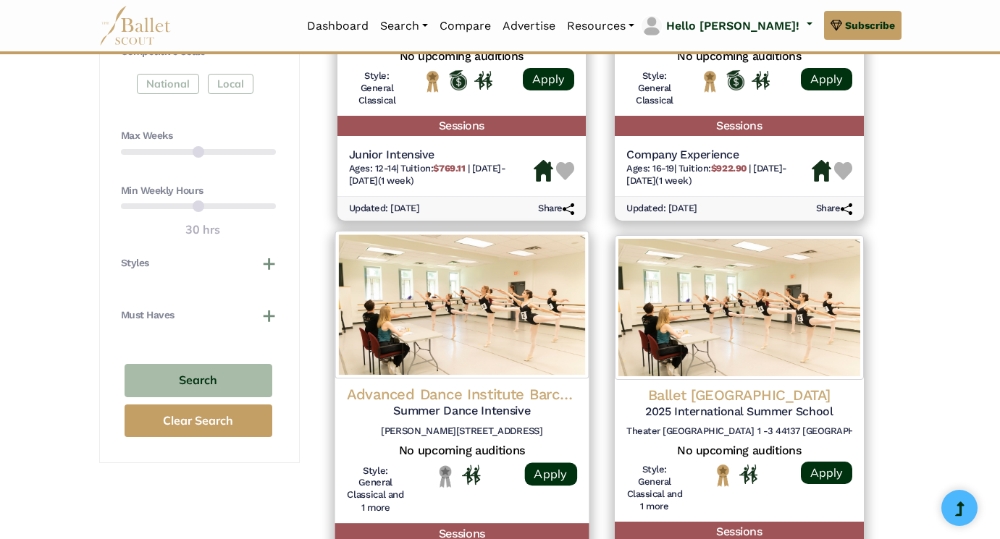
click at [386, 384] on h4 "Advanced Dance Institute Barcelona ([GEOGRAPHIC_DATA])" at bounding box center [461, 394] width 230 height 20
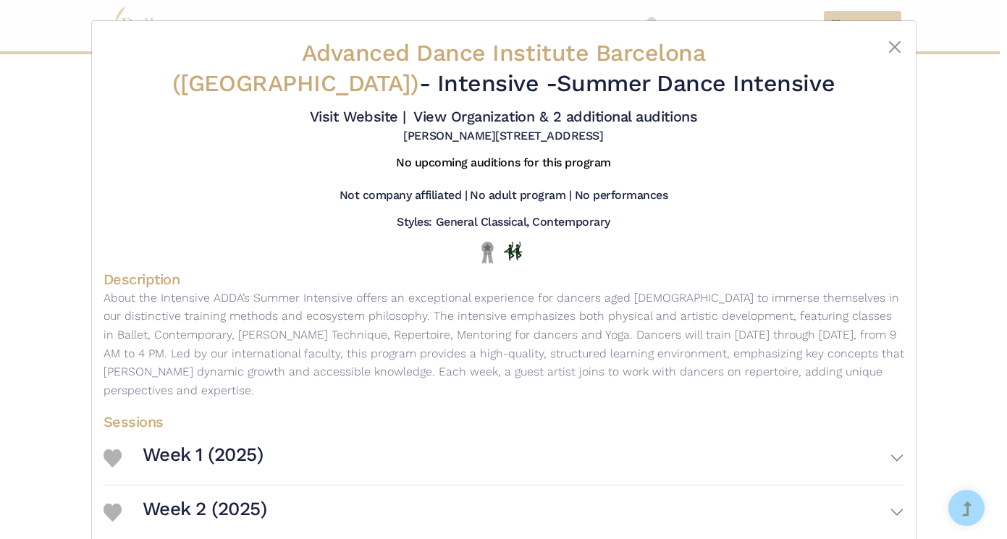
click at [210, 443] on h3 "Week 1 (2025)" at bounding box center [203, 455] width 121 height 25
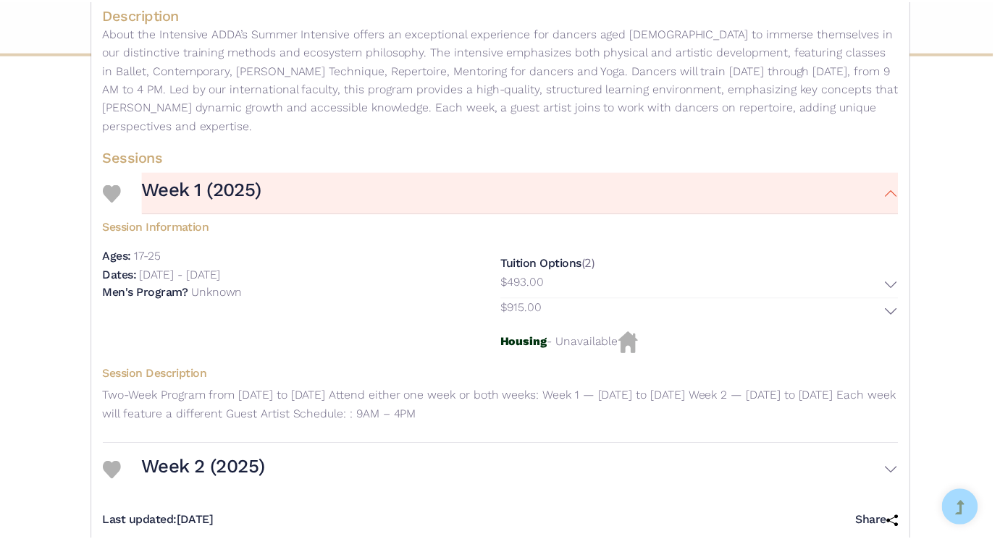
scroll to position [265, 0]
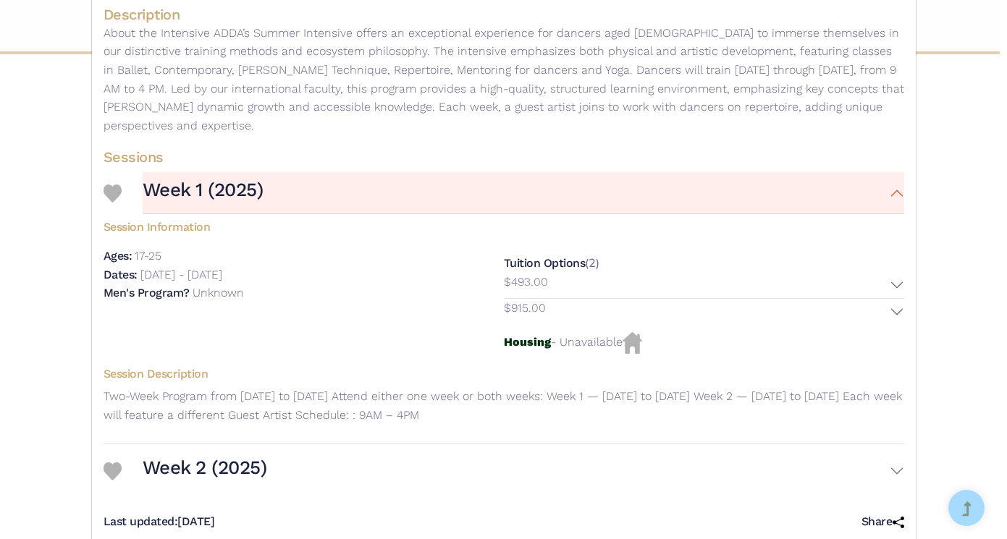
click at [236, 456] on h3 "Week 2 (2025)" at bounding box center [205, 468] width 125 height 25
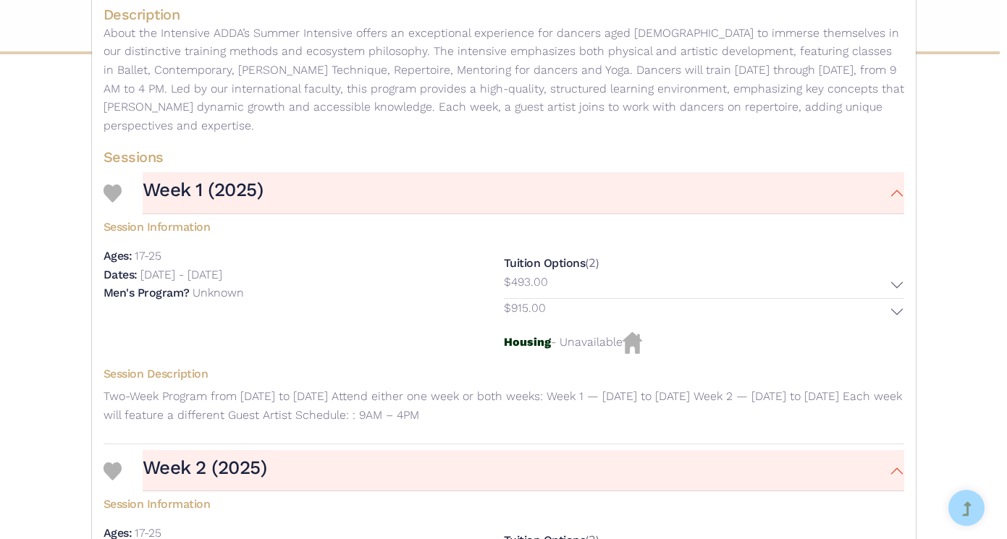
click at [49, 178] on div "Advanced Dance Institute Barcelona (ADDA) - Intensive - Summer Dance Intensive …" at bounding box center [503, 269] width 1007 height 539
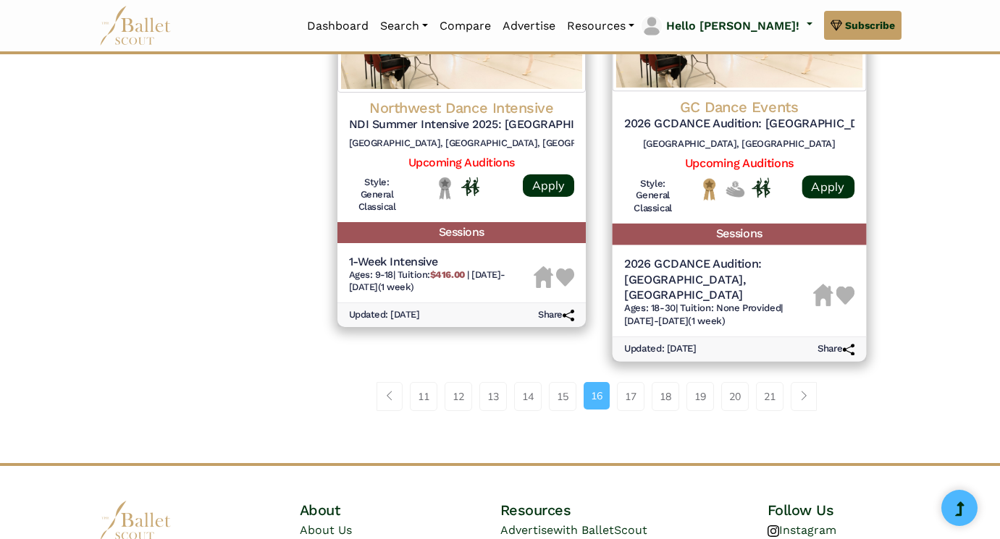
scroll to position [1923, 0]
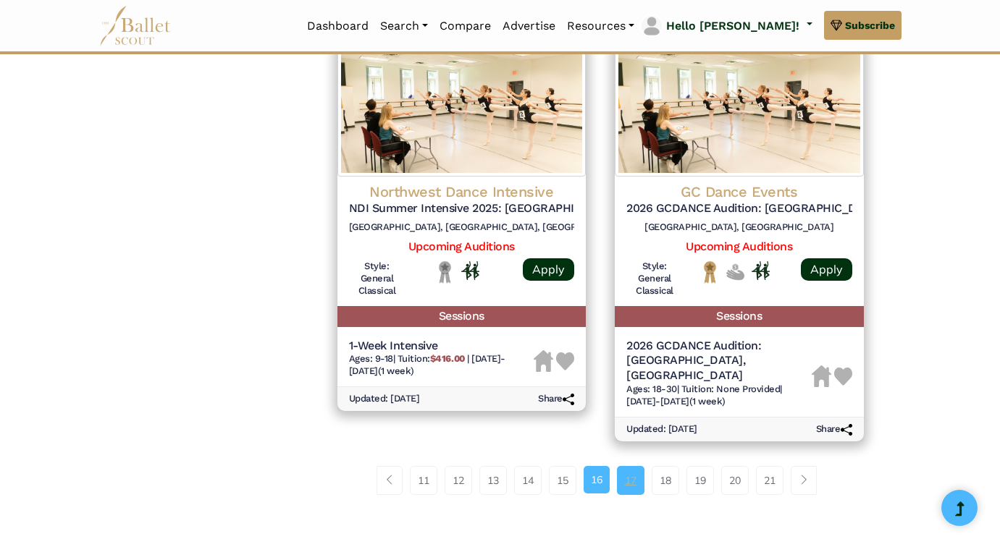
click at [629, 466] on link "17" at bounding box center [631, 480] width 28 height 29
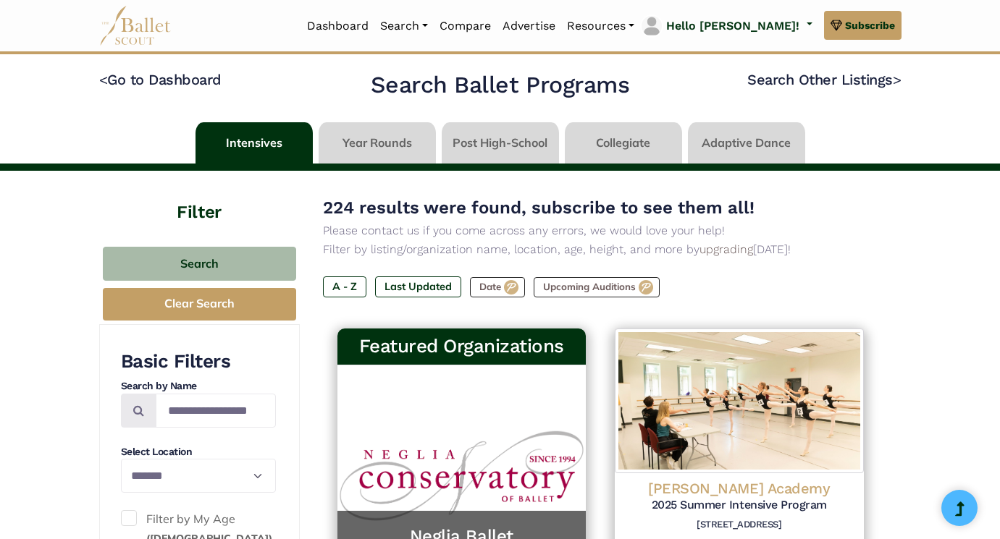
select select "**"
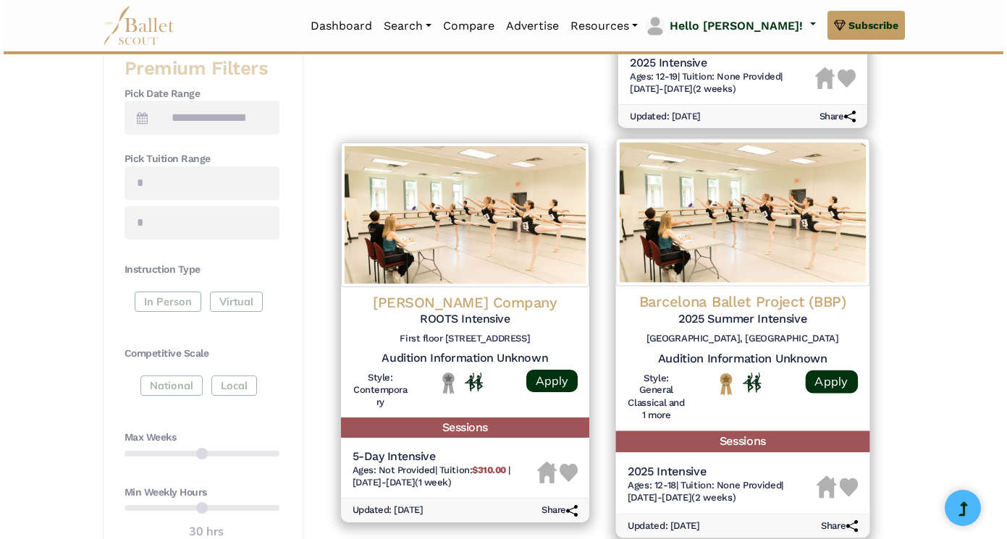
scroll to position [574, 0]
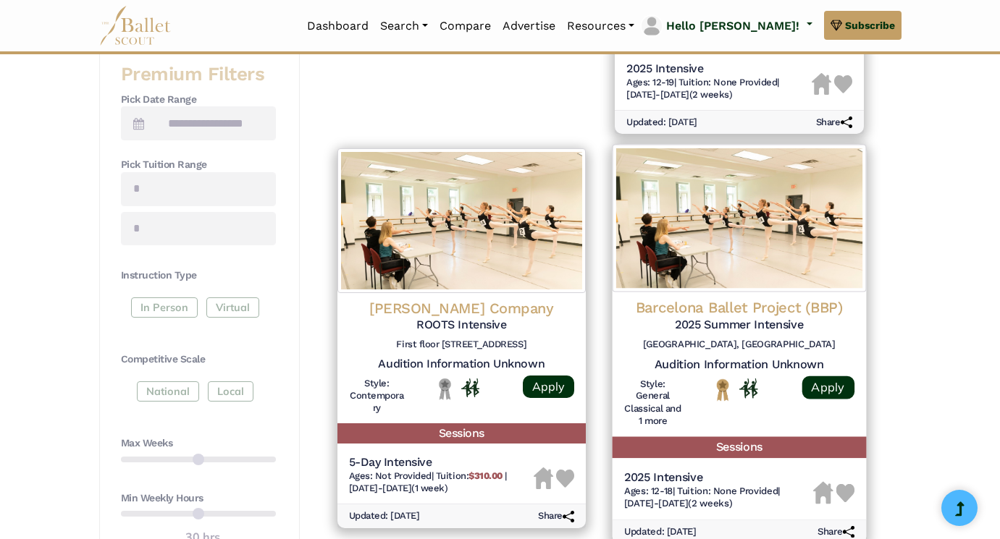
click at [795, 308] on h4 "Barcelona Ballet Project (BBP)" at bounding box center [739, 308] width 230 height 20
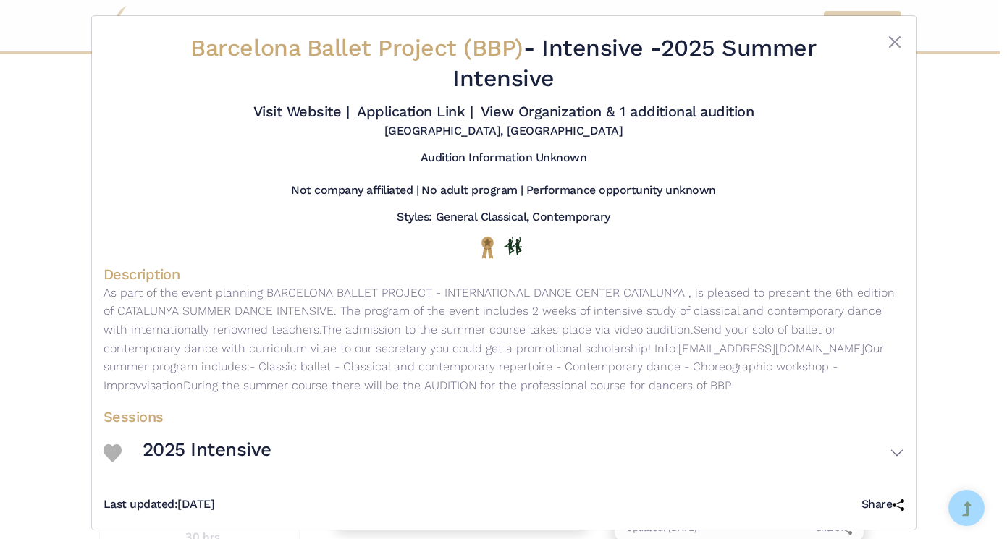
scroll to position [7, 0]
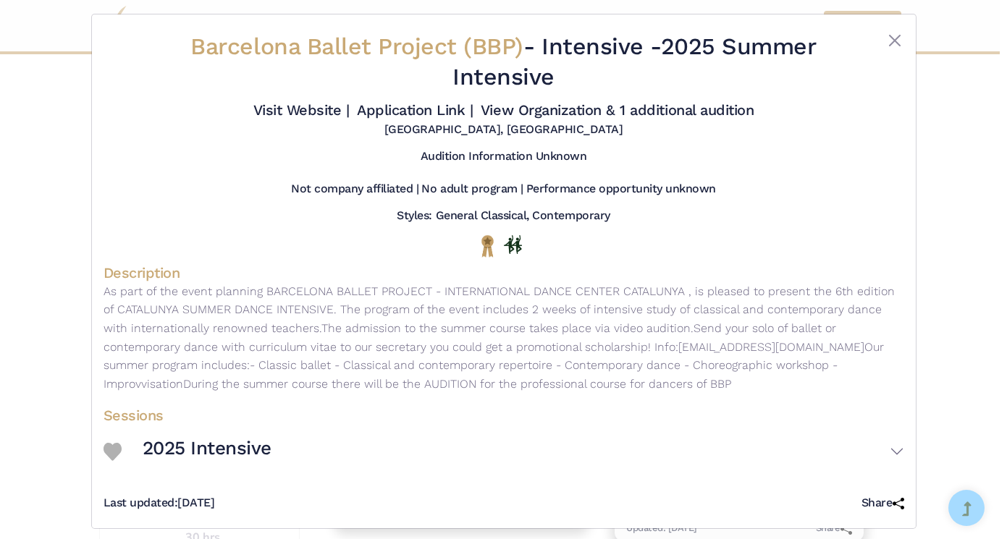
click at [224, 437] on h3 "2025 Intensive" at bounding box center [207, 449] width 129 height 25
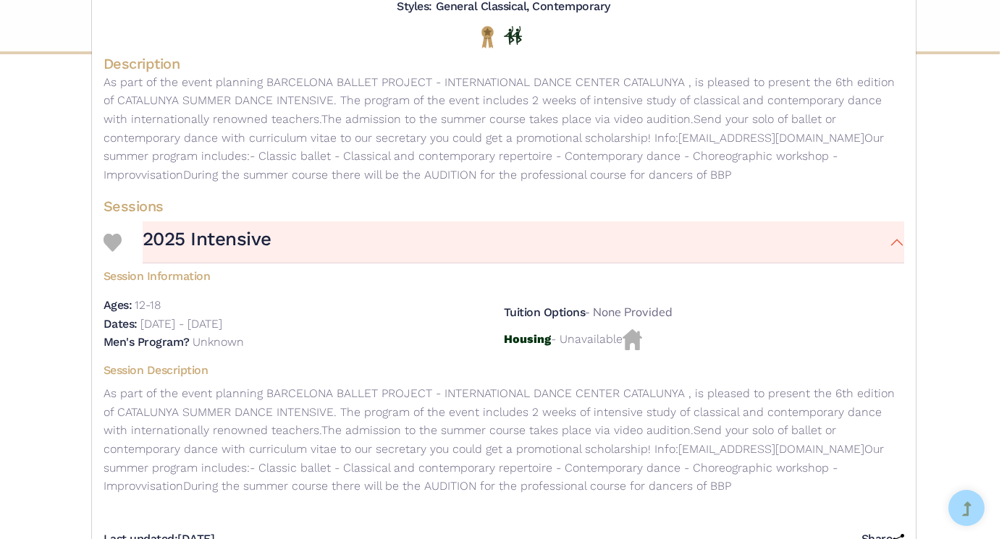
scroll to position [239, 0]
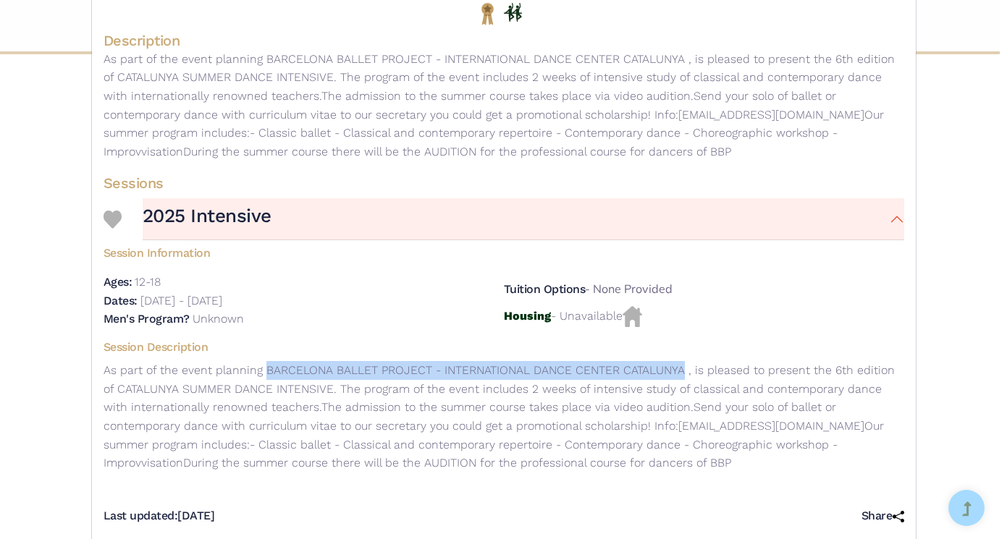
drag, startPoint x: 673, startPoint y: 363, endPoint x: 261, endPoint y: 358, distance: 411.3
click at [261, 361] on p "As part of the event planning BARCELONA BALLET PROJECT - INTERNATIONAL DANCE CE…" at bounding box center [504, 417] width 801 height 112
copy p "BARCELONA BALLET PROJECT - INTERNATIONAL DANCE CENTER [GEOGRAPHIC_DATA]"
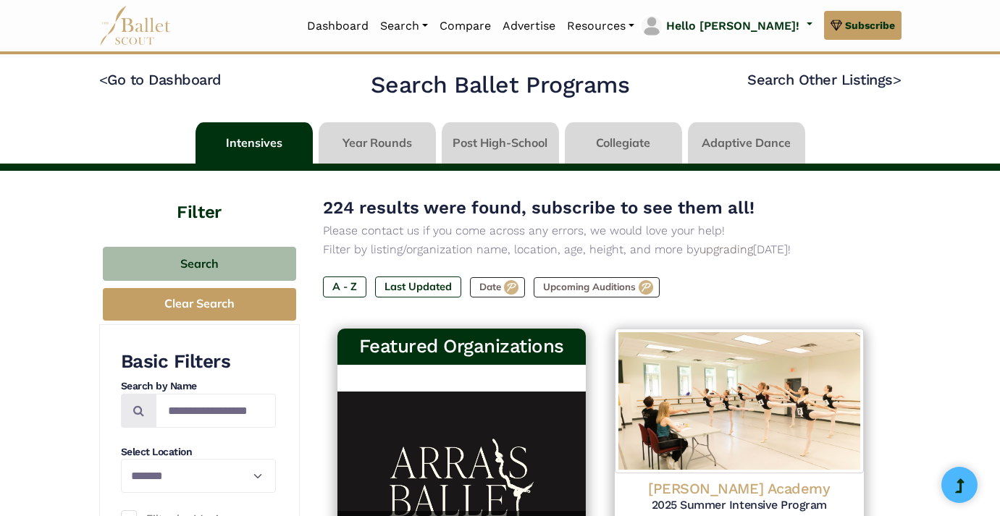
select select "**"
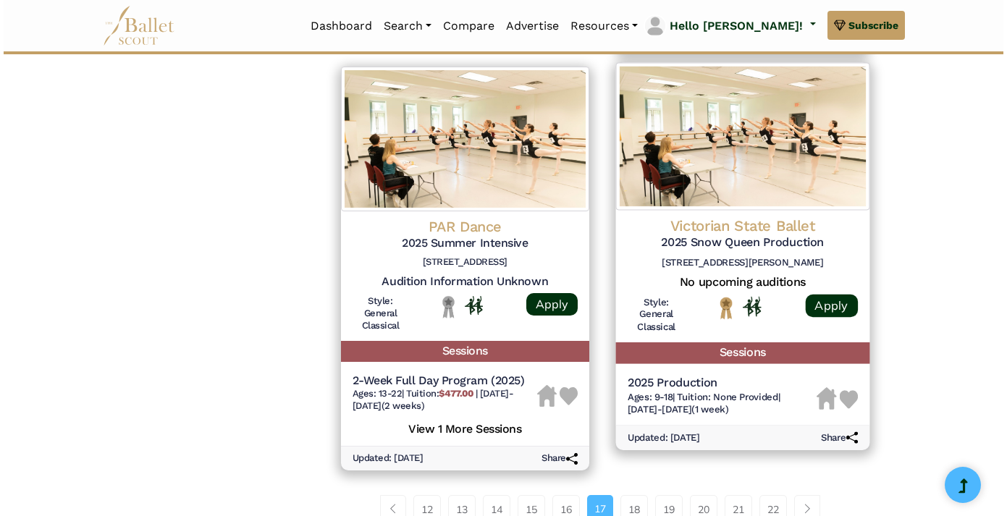
scroll to position [1890, 0]
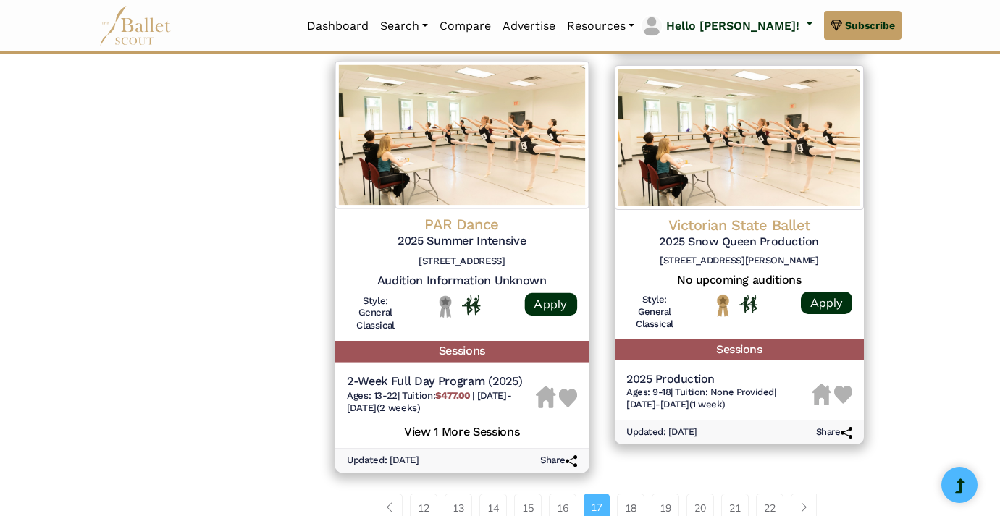
click at [463, 214] on h4 "PAR Dance" at bounding box center [461, 224] width 230 height 20
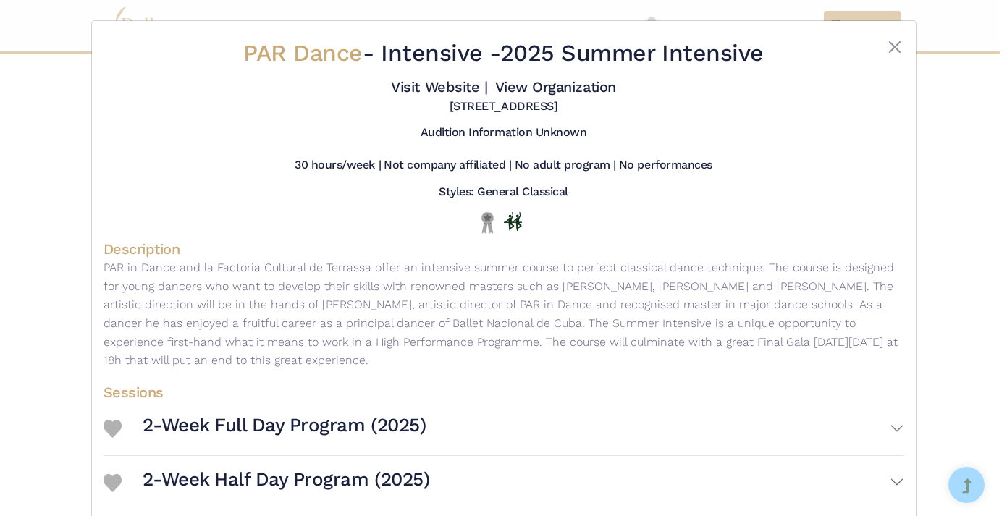
click at [368, 422] on h3 "2-Week Full Day Program (2025)" at bounding box center [285, 425] width 284 height 25
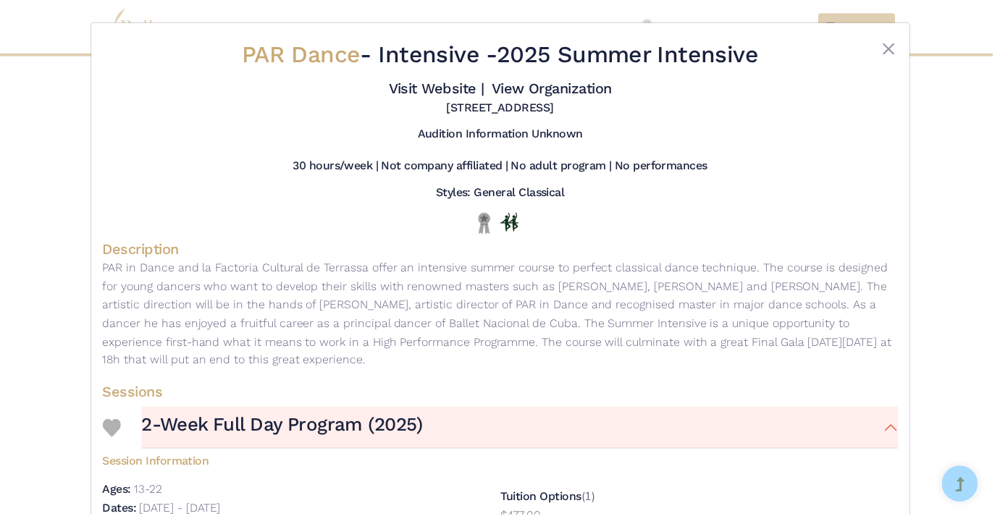
scroll to position [0, 0]
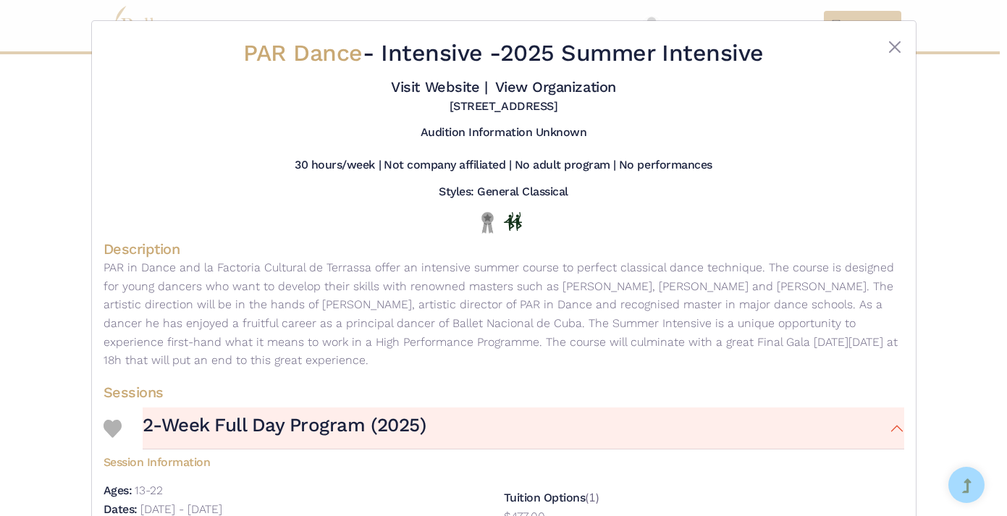
drag, startPoint x: 235, startPoint y: 51, endPoint x: 476, endPoint y: 56, distance: 240.4
click at [476, 56] on h2 "PAR Dance - Intensive - 2025 Summer Intensive" at bounding box center [504, 53] width 668 height 30
copy h2 "PAR Dance - Intensive"
click at [954, 106] on div "PAR Dance - Intensive - 2025 Summer Intensive Visit Website | View Organization…" at bounding box center [503, 258] width 1007 height 516
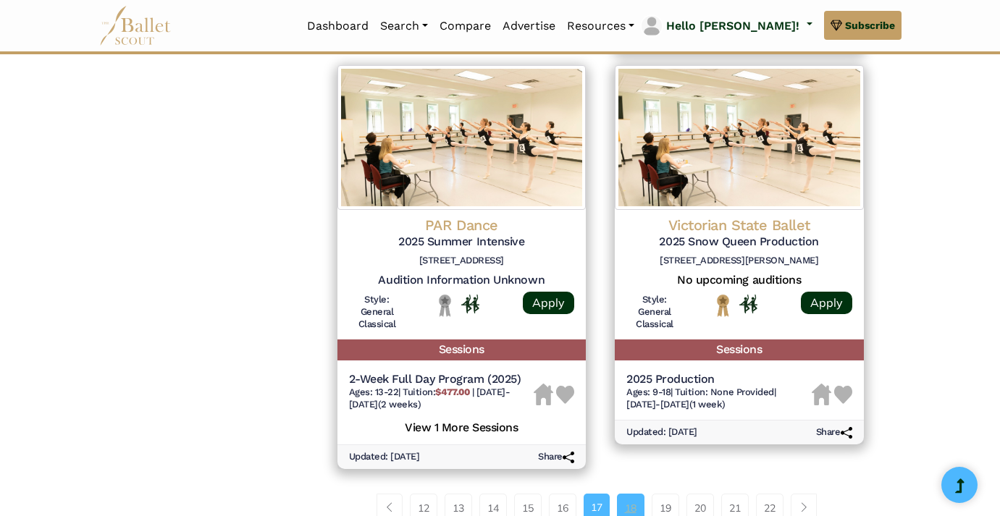
click at [626, 494] on link "18" at bounding box center [631, 508] width 28 height 29
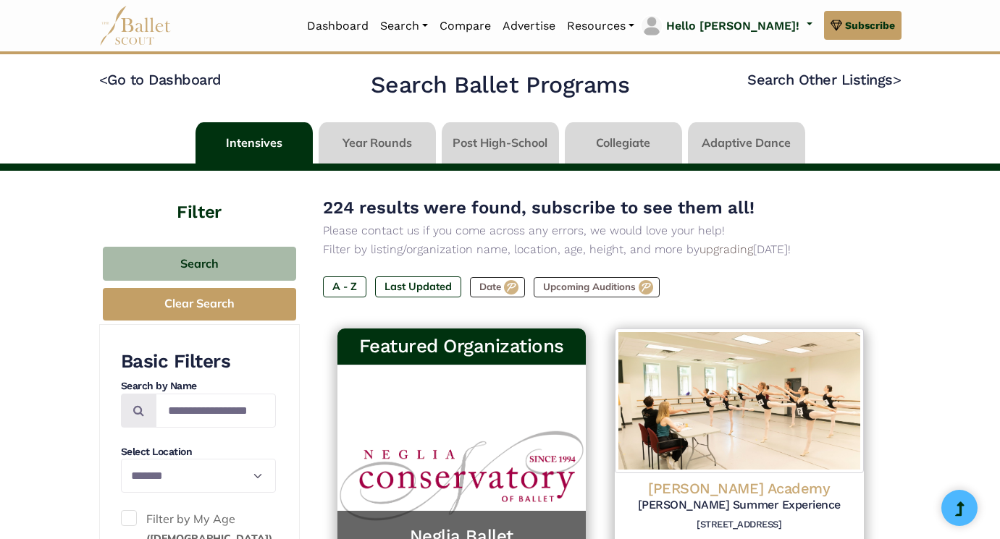
select select "**"
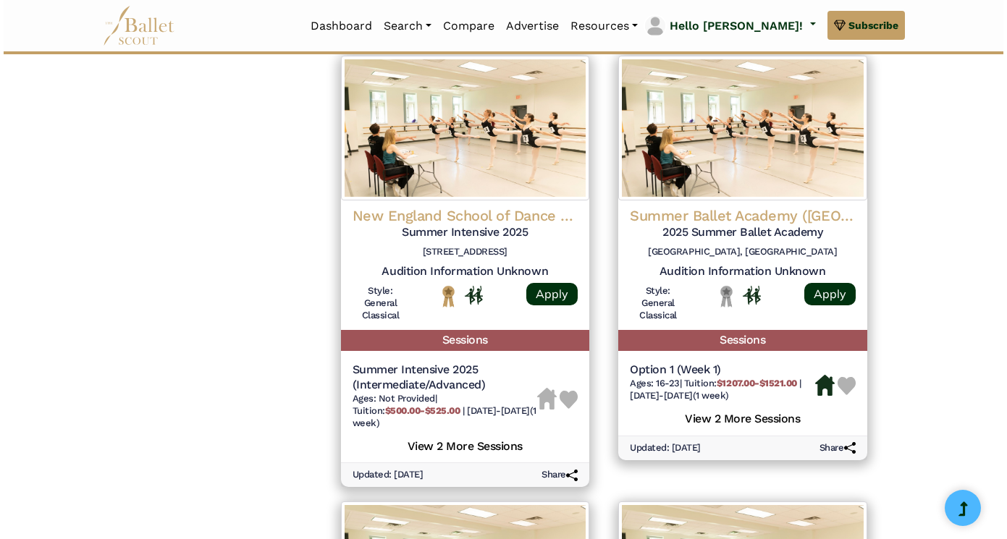
scroll to position [1492, 0]
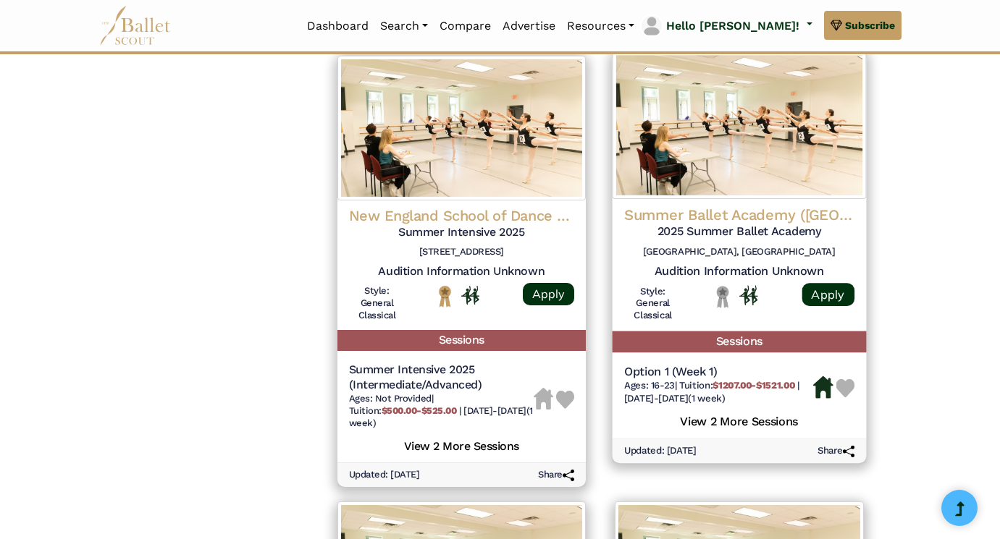
click at [795, 205] on h4 "Summer Ballet Academy ([GEOGRAPHIC_DATA])" at bounding box center [739, 215] width 230 height 20
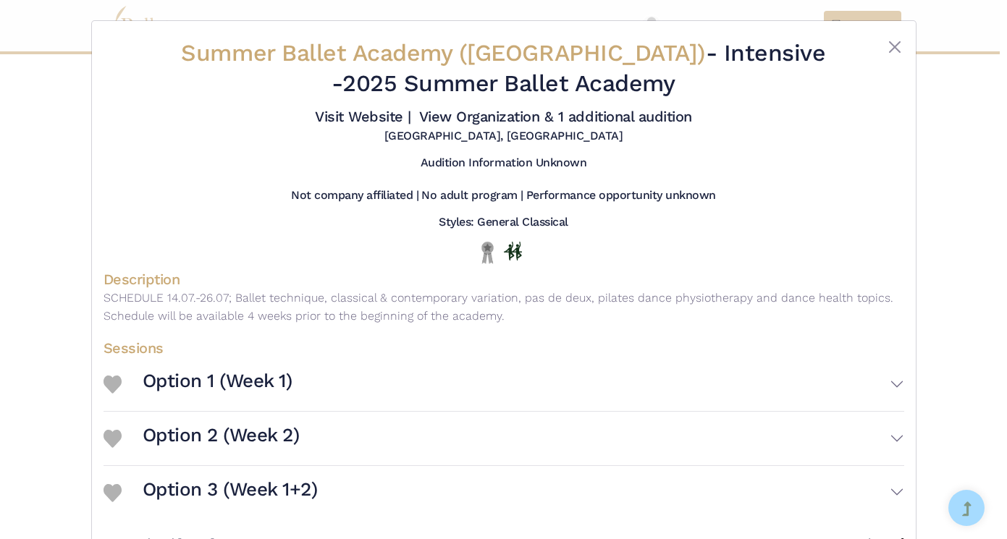
click at [262, 379] on h3 "Option 1 (Week 1)" at bounding box center [218, 381] width 150 height 25
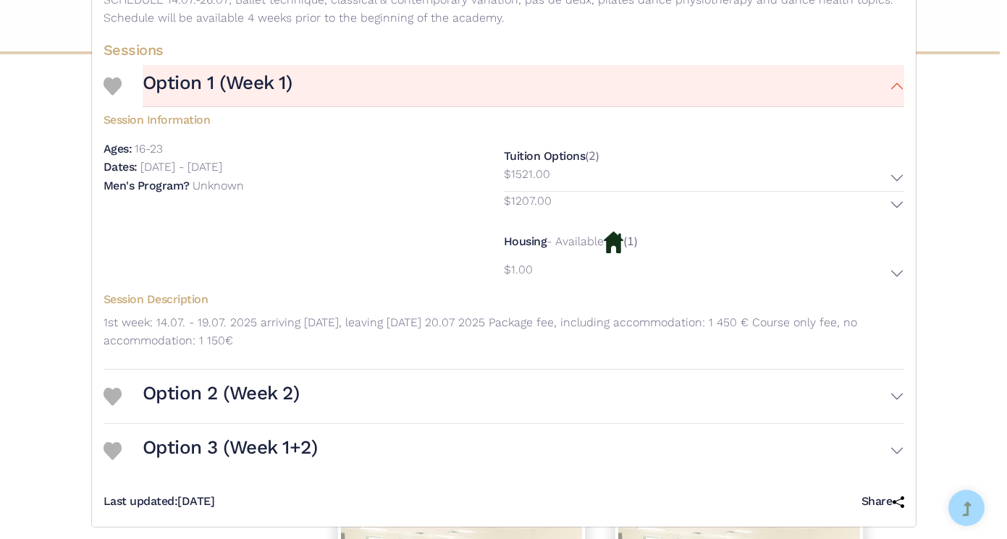
scroll to position [297, 0]
click at [237, 377] on button "Option 2 (Week 2)" at bounding box center [524, 398] width 762 height 42
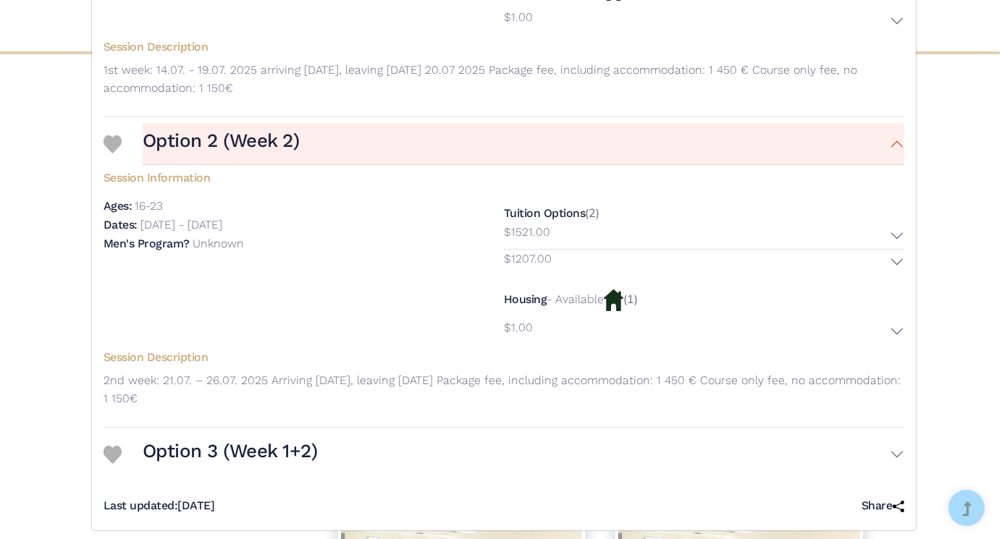
scroll to position [550, 0]
drag, startPoint x: 249, startPoint y: 433, endPoint x: 279, endPoint y: 439, distance: 30.4
click at [257, 441] on h3 "Option 3 (Week 1+2)" at bounding box center [230, 453] width 175 height 25
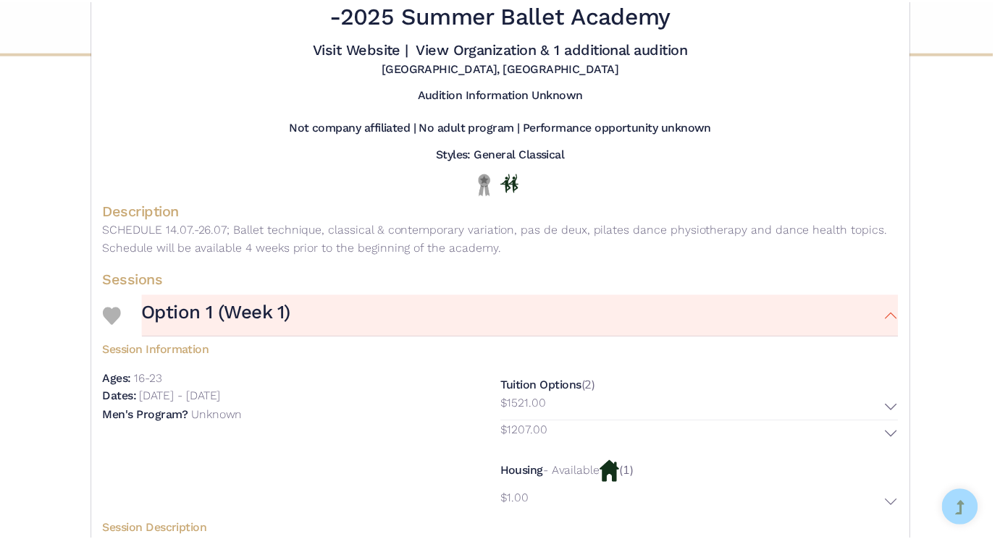
scroll to position [16, 0]
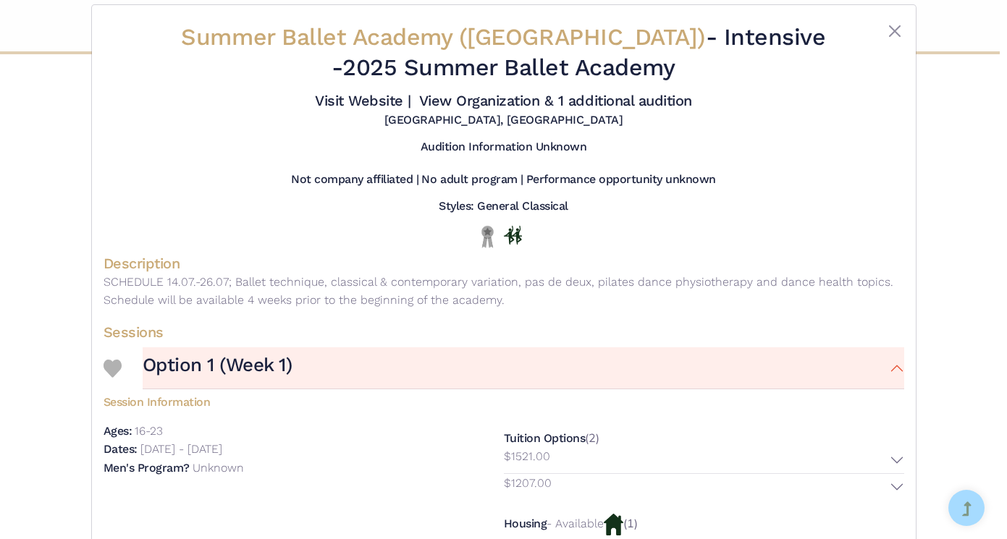
click at [921, 269] on div "Summer Ballet Academy ([GEOGRAPHIC_DATA]) - Intensive - 2025 Summer Ballet Acad…" at bounding box center [503, 269] width 1007 height 539
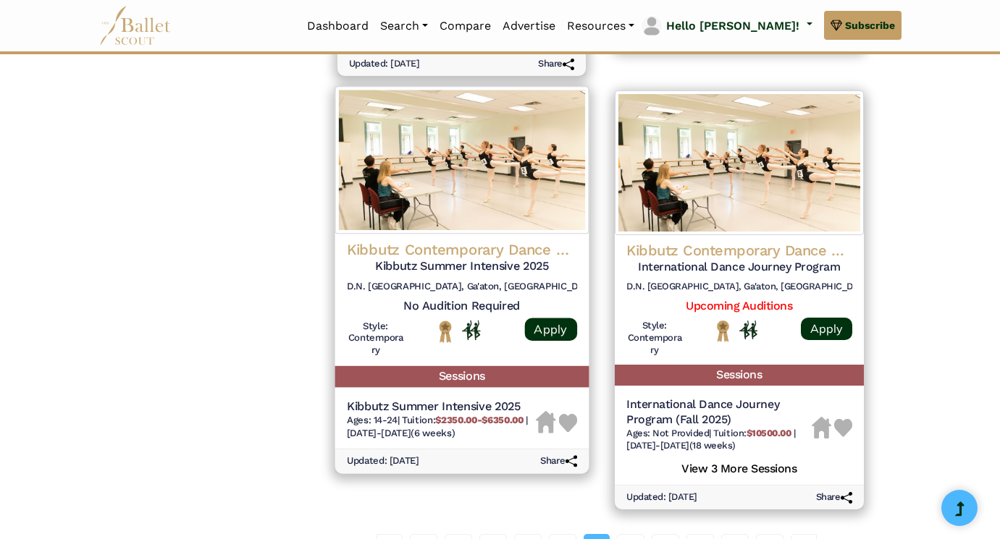
scroll to position [1951, 0]
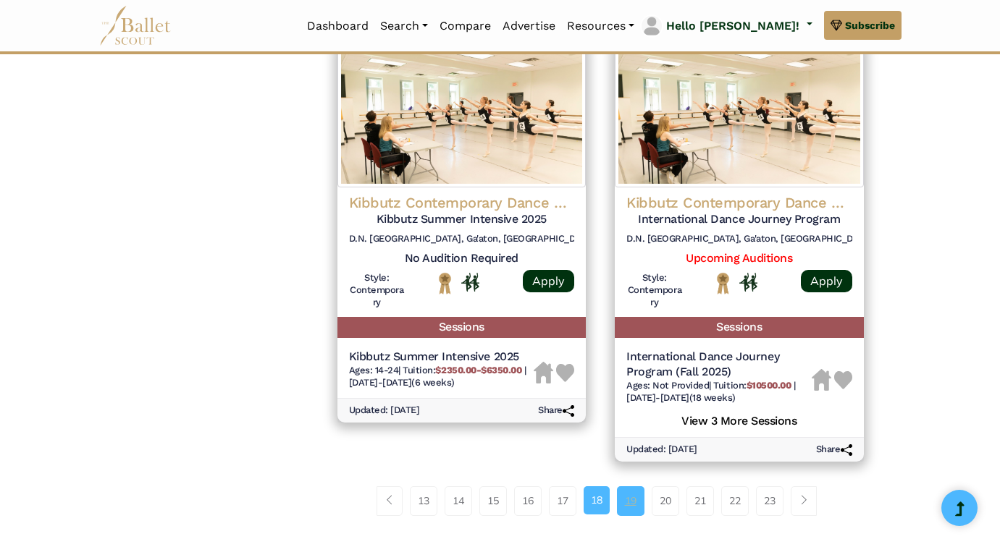
click at [634, 487] on link "19" at bounding box center [631, 501] width 28 height 29
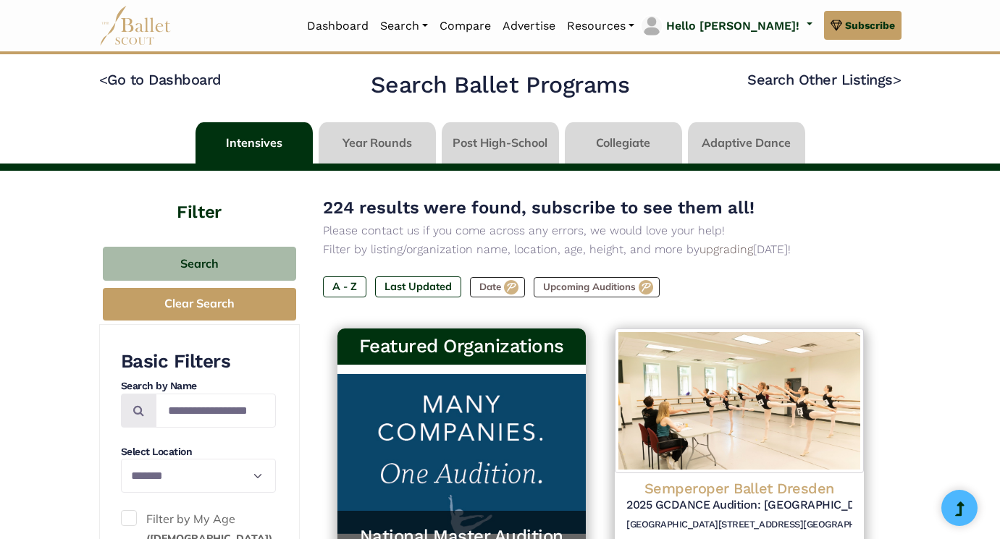
select select "**"
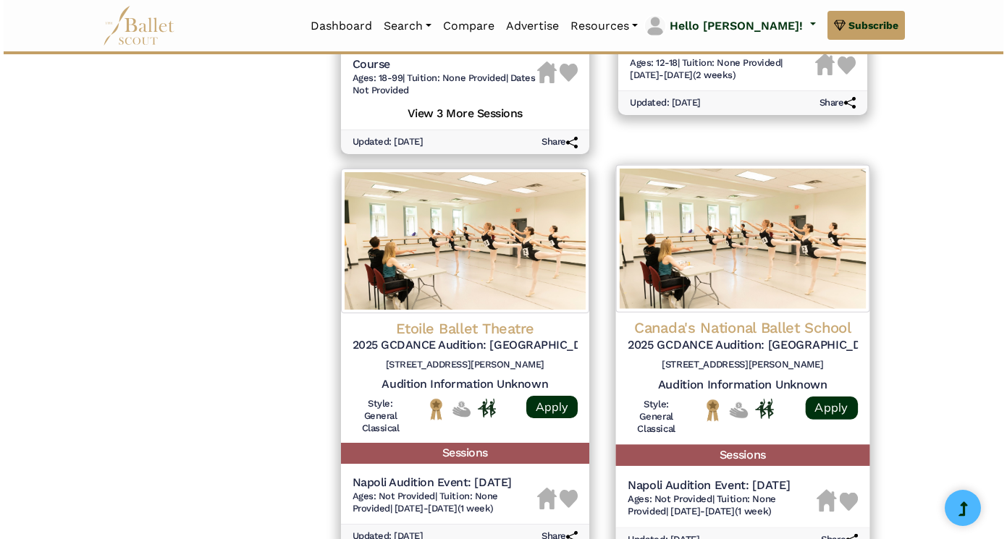
scroll to position [1945, 0]
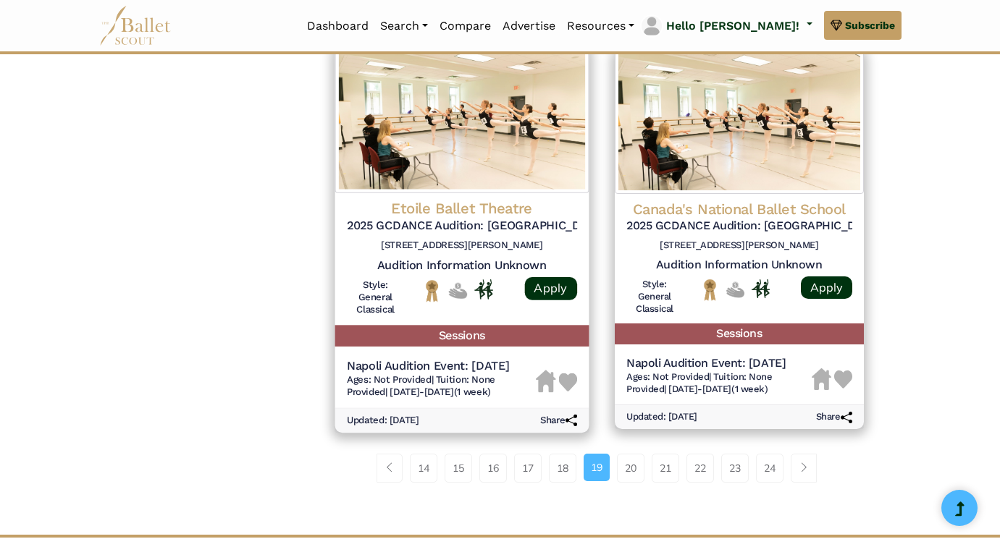
click at [445, 199] on h4 "Etoile Ballet Theatre" at bounding box center [461, 209] width 230 height 20
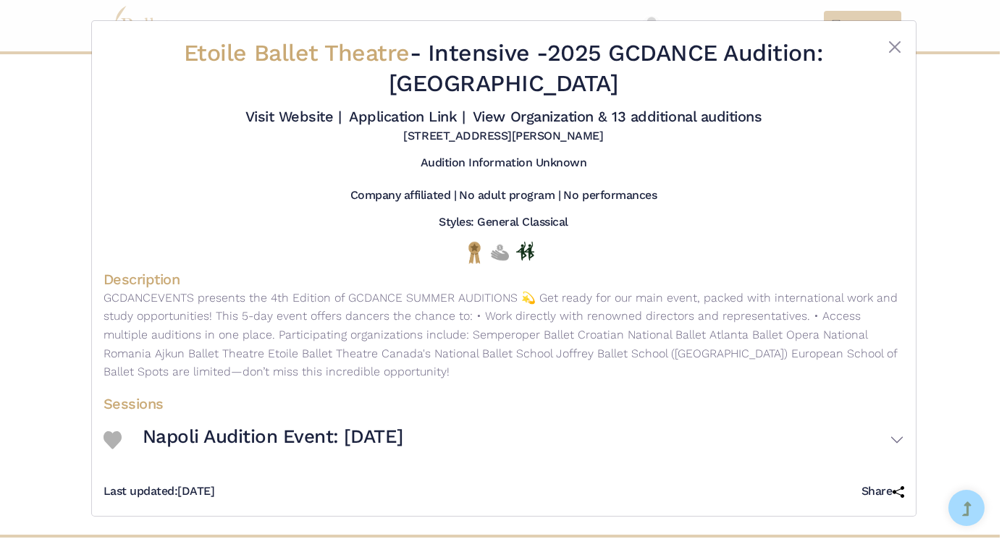
click at [241, 441] on h3 "Napoli Audition Event: [DATE]" at bounding box center [273, 437] width 261 height 25
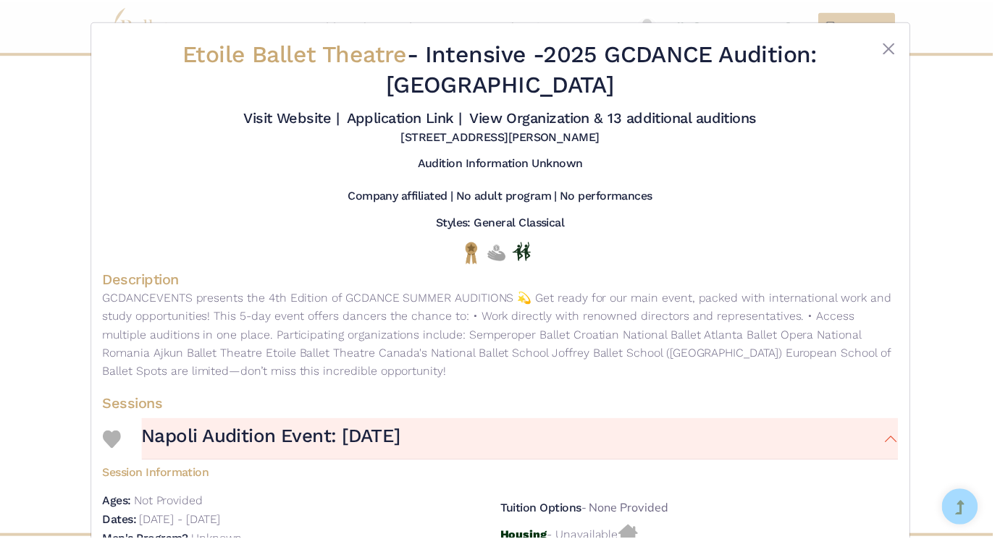
scroll to position [0, 0]
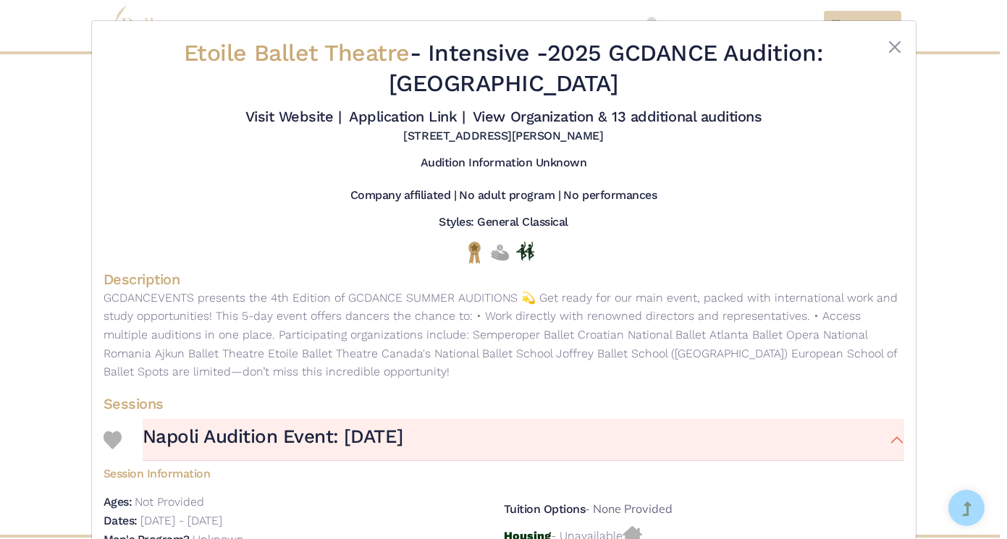
drag, startPoint x: 162, startPoint y: 50, endPoint x: 526, endPoint y: 35, distance: 363.8
click at [526, 35] on div "Etoile Ballet Theatre - Intensive - 2025 GCDANCE Audition: Napoli Visit Website…" at bounding box center [504, 91] width 801 height 117
drag, startPoint x: 526, startPoint y: 52, endPoint x: -28, endPoint y: 36, distance: 554.1
click at [329, 169] on div "Audition Information Unknown" at bounding box center [504, 166] width 801 height 21
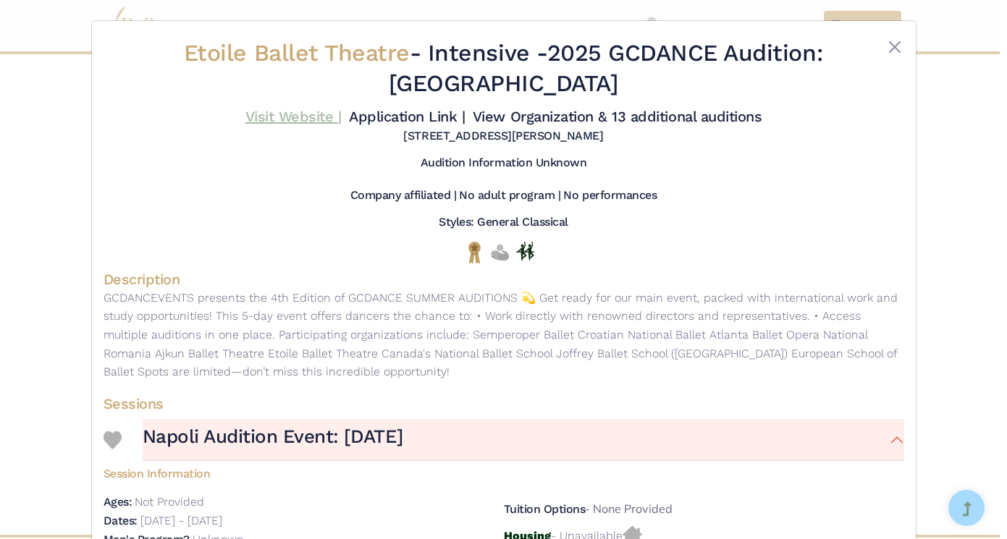
click at [306, 114] on link "Visit Website |" at bounding box center [293, 116] width 96 height 17
click at [948, 171] on div "Etoile Ballet Theatre - Intensive - 2025 GCDANCE Audition: Napoli Visit Website…" at bounding box center [503, 269] width 1007 height 539
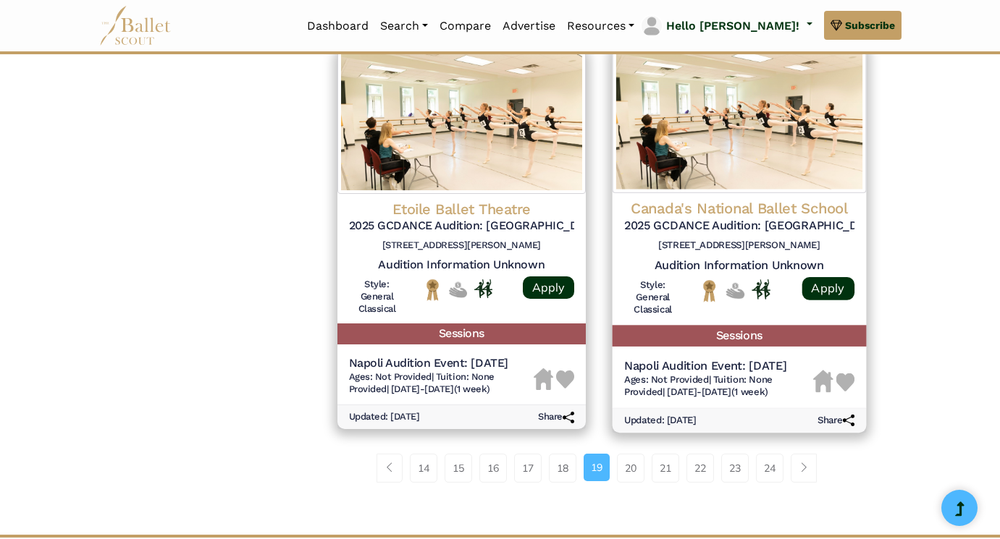
scroll to position [1947, 0]
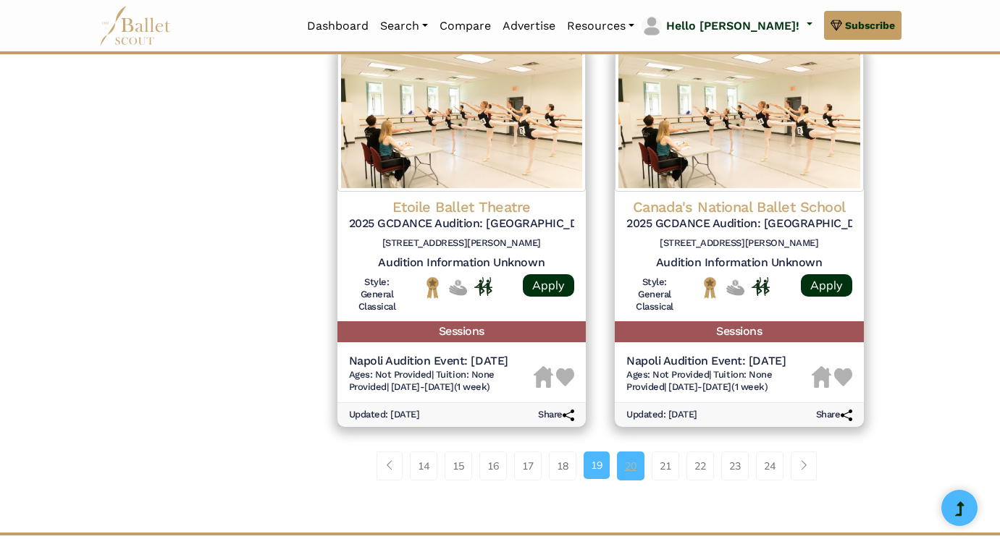
click at [634, 452] on link "20" at bounding box center [631, 466] width 28 height 29
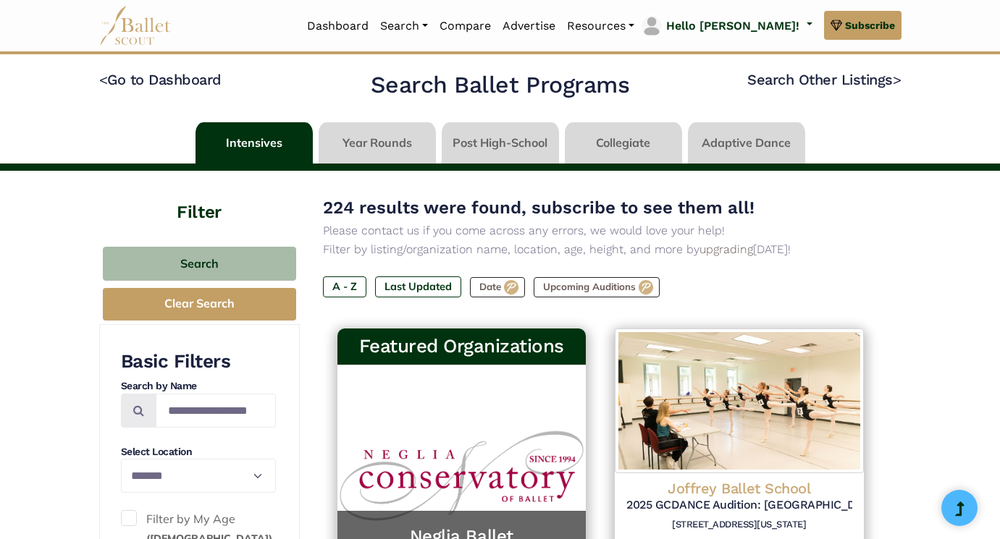
select select "**"
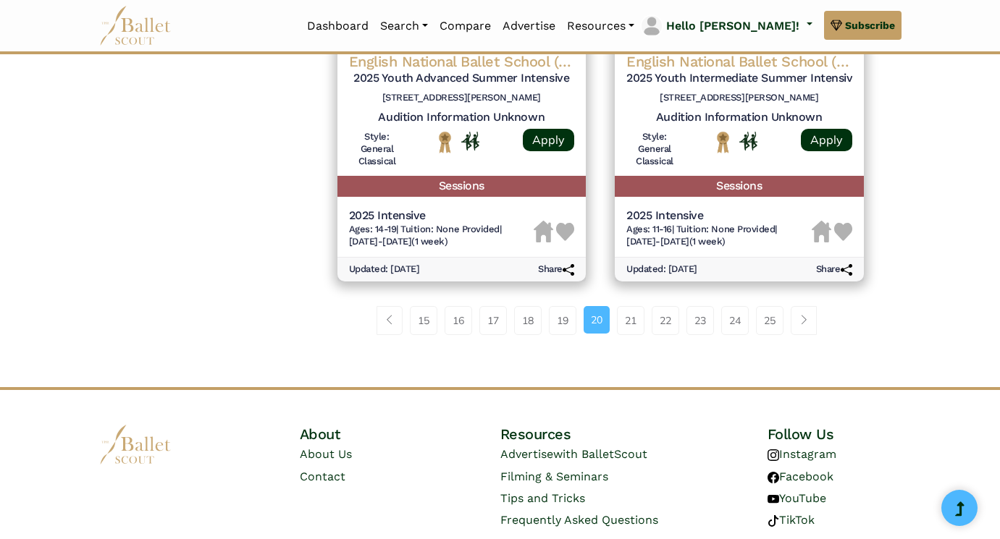
scroll to position [2091, 0]
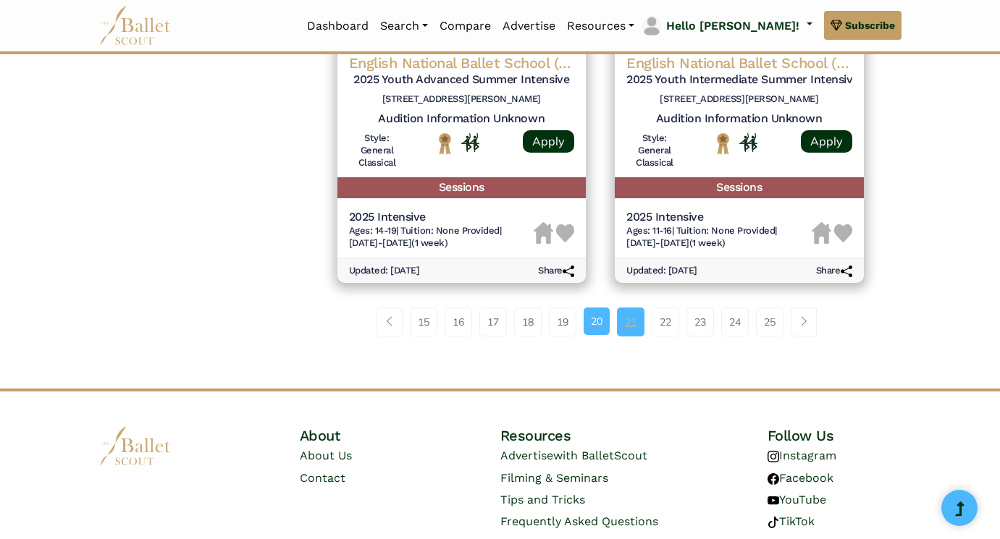
click at [634, 308] on link "21" at bounding box center [631, 322] width 28 height 29
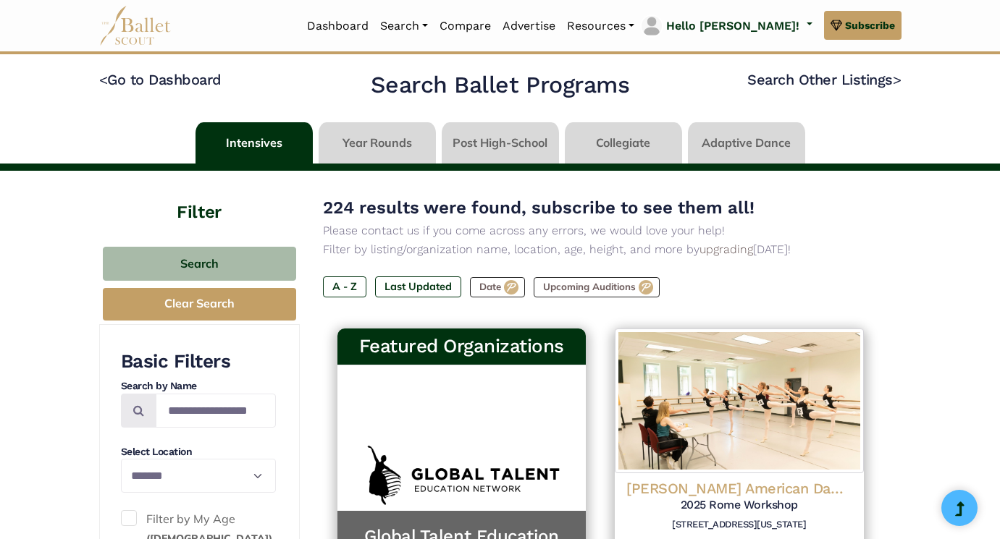
select select "**"
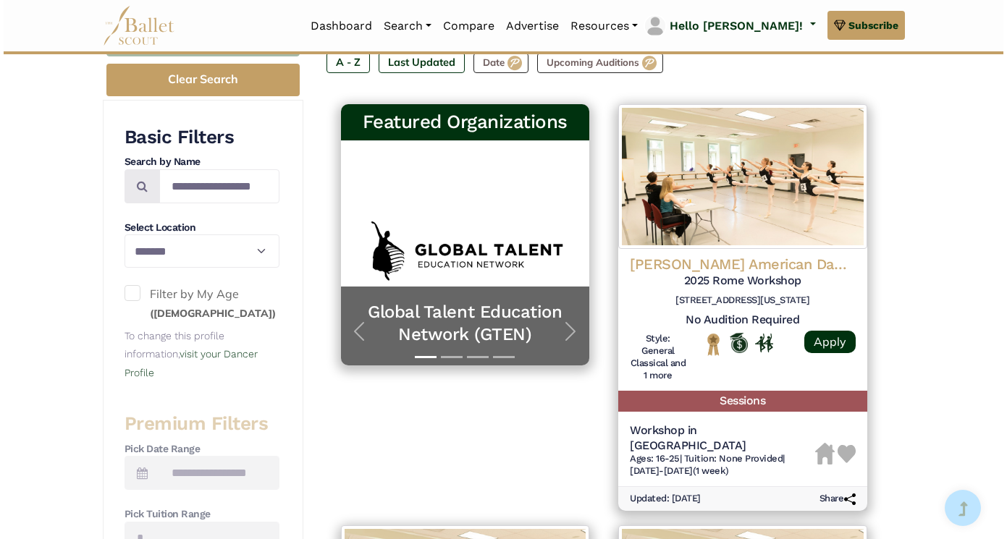
scroll to position [277, 0]
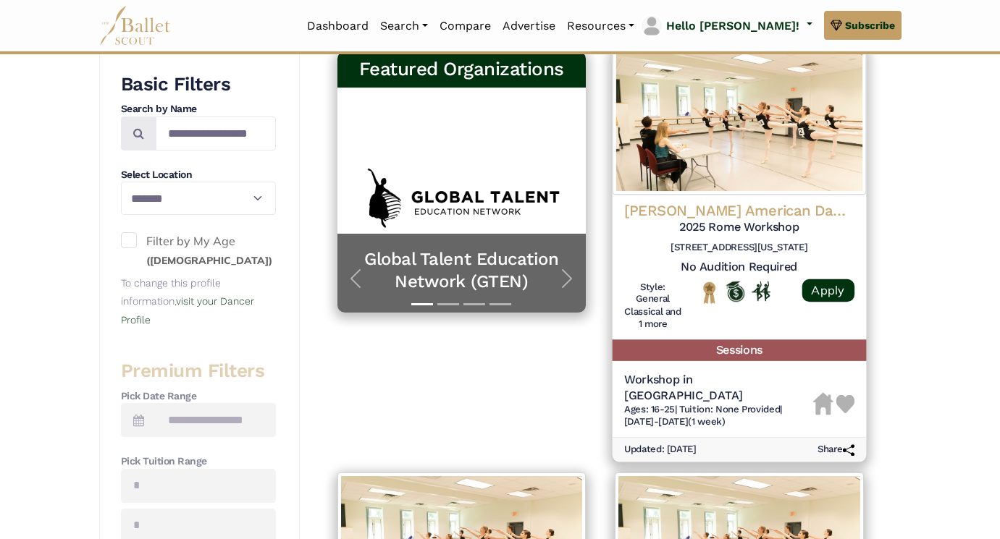
click at [774, 214] on h4 "[PERSON_NAME] American Dance Theatre" at bounding box center [739, 211] width 230 height 20
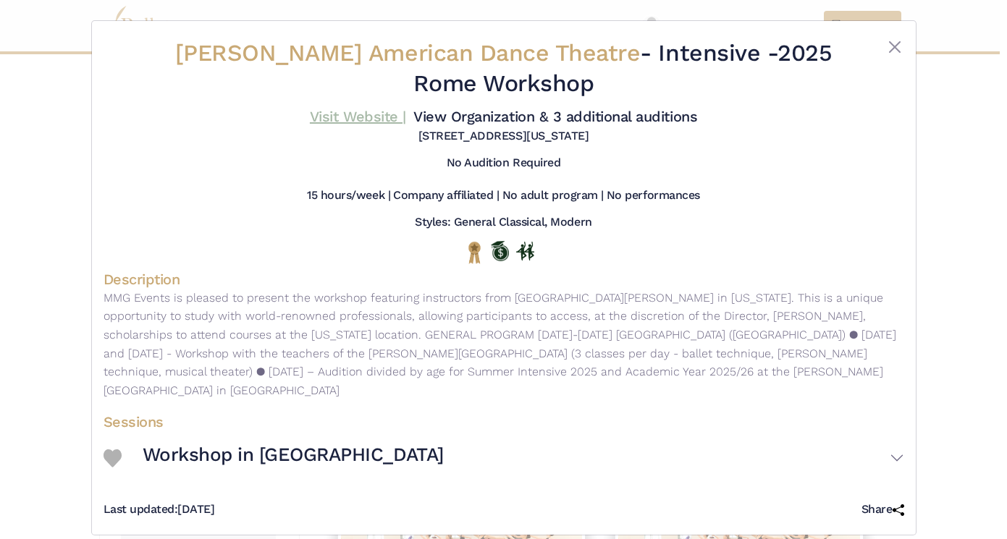
click at [357, 119] on link "Visit Website |" at bounding box center [358, 116] width 96 height 17
drag, startPoint x: 201, startPoint y: 53, endPoint x: 721, endPoint y: 59, distance: 519.9
click at [721, 59] on h2 "[PERSON_NAME] American Dance Theatre - Intensive - 2025 Rome Workshop" at bounding box center [504, 68] width 668 height 60
copy h2 "[PERSON_NAME] American Dance Theatre - Intensive"
